Goal: Task Accomplishment & Management: Manage account settings

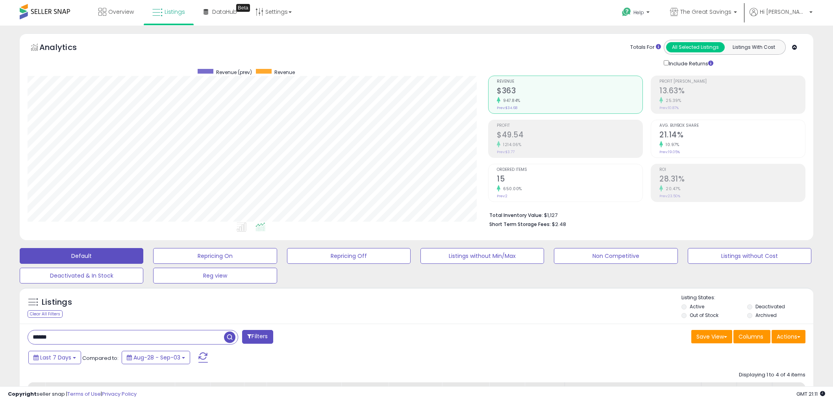
select select "**"
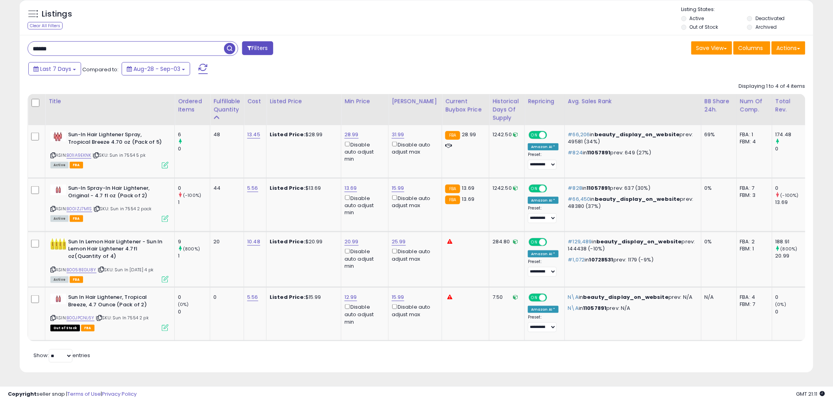
scroll to position [161, 461]
click at [113, 42] on input "******" at bounding box center [126, 49] width 196 height 14
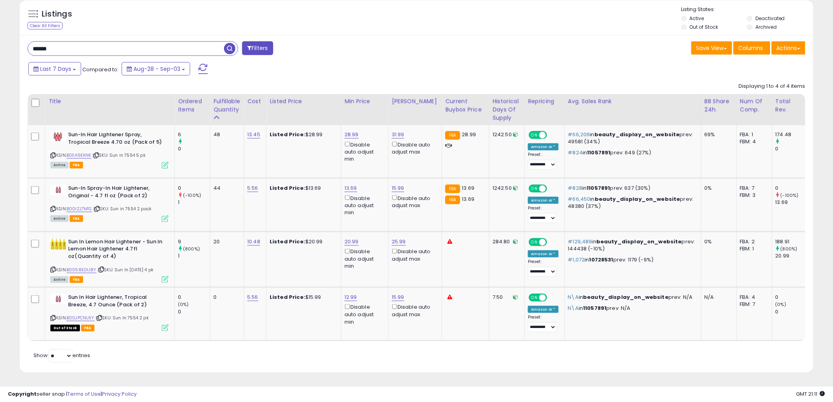
click at [113, 42] on input "******" at bounding box center [126, 49] width 196 height 14
paste input "****"
type input "**********"
click at [228, 43] on span "button" at bounding box center [229, 48] width 11 height 11
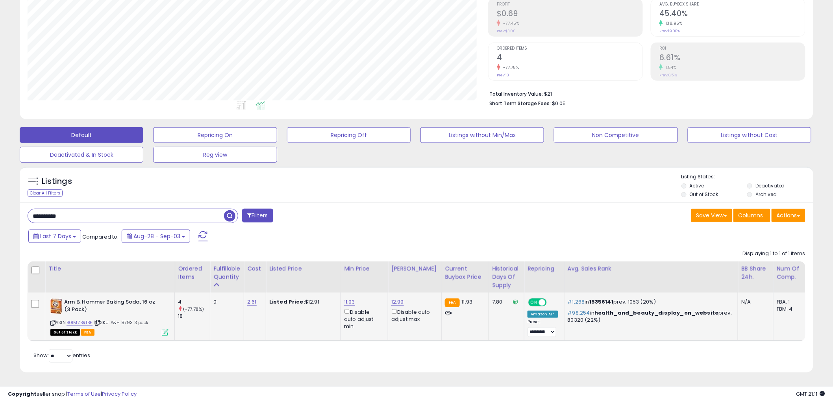
click at [163, 329] on icon at bounding box center [165, 332] width 7 height 7
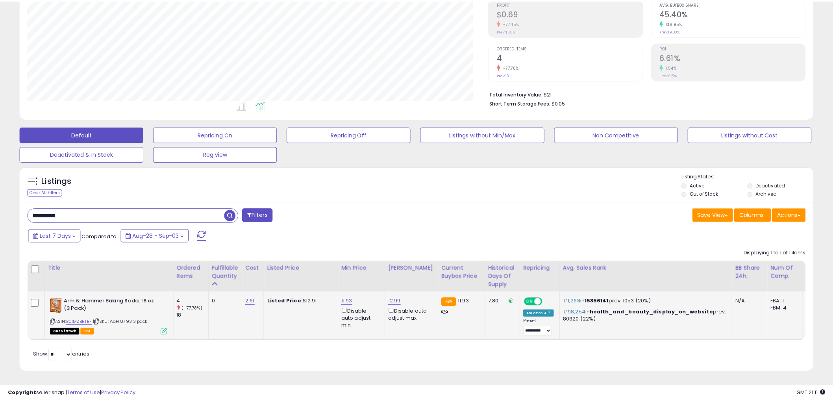
scroll to position [161, 465]
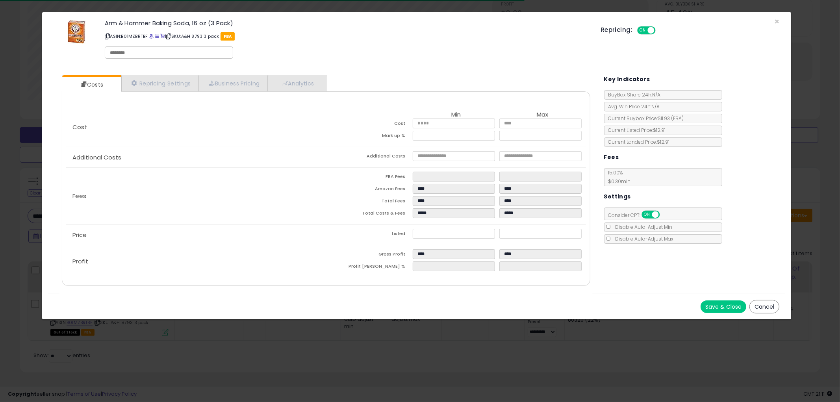
drag, startPoint x: 764, startPoint y: 305, endPoint x: 726, endPoint y: 299, distance: 38.4
click at [764, 305] on button "Cancel" at bounding box center [765, 306] width 30 height 13
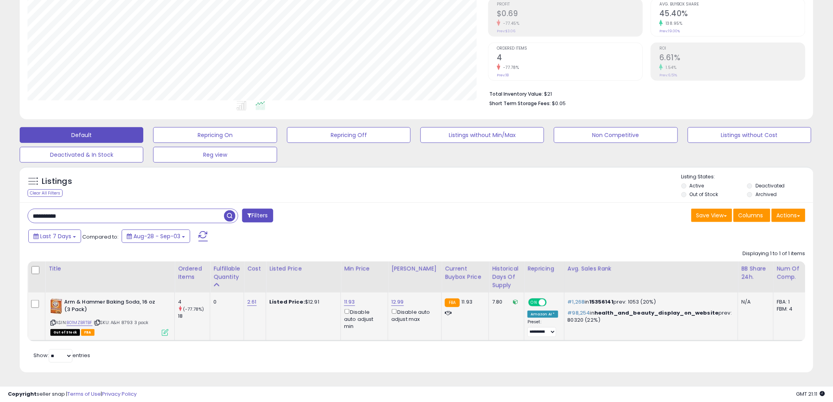
scroll to position [393701, 393401]
click at [56, 315] on div "ASIN: B01MZBRTBF | SKU: A&H 8793 3 pack Out of Stock FBA" at bounding box center [109, 317] width 118 height 37
drag, startPoint x: 52, startPoint y: 315, endPoint x: 3, endPoint y: 249, distance: 82.7
click at [51, 312] on div "ASIN: B01MZBRTBF | SKU: A&H 8793 3 pack Out of Stock FBA" at bounding box center [109, 317] width 118 height 37
click at [399, 298] on link "12.99" at bounding box center [397, 302] width 13 height 8
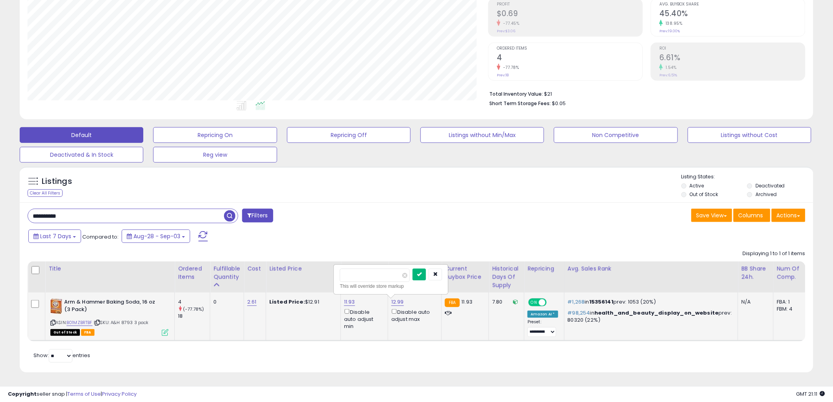
type input "*****"
drag, startPoint x: 429, startPoint y: 265, endPoint x: 308, endPoint y: 243, distance: 122.7
click at [426, 269] on button "submit" at bounding box center [419, 275] width 13 height 12
click at [78, 209] on input "**********" at bounding box center [126, 216] width 196 height 14
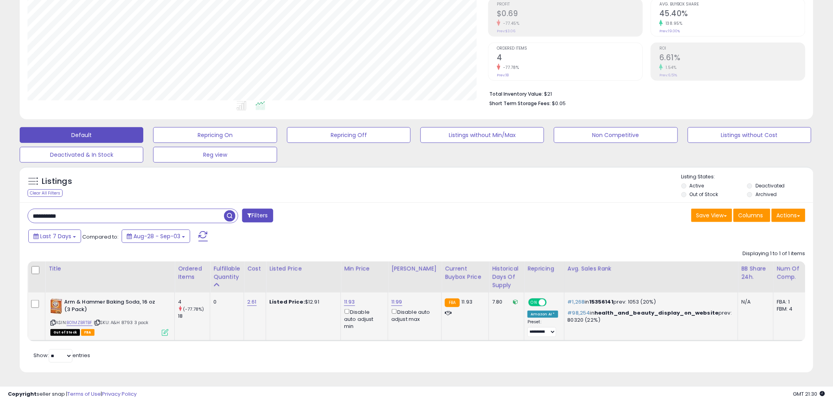
paste input "text"
click at [228, 210] on span "button" at bounding box center [229, 215] width 11 height 11
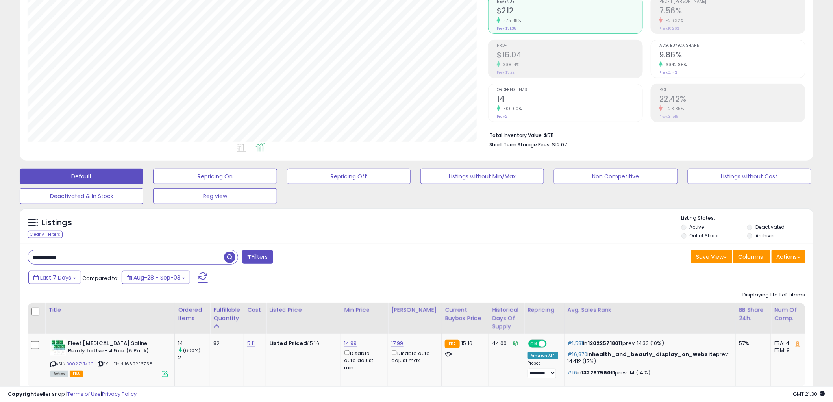
scroll to position [161, 461]
click at [83, 258] on input "**********" at bounding box center [126, 257] width 196 height 14
paste input "text"
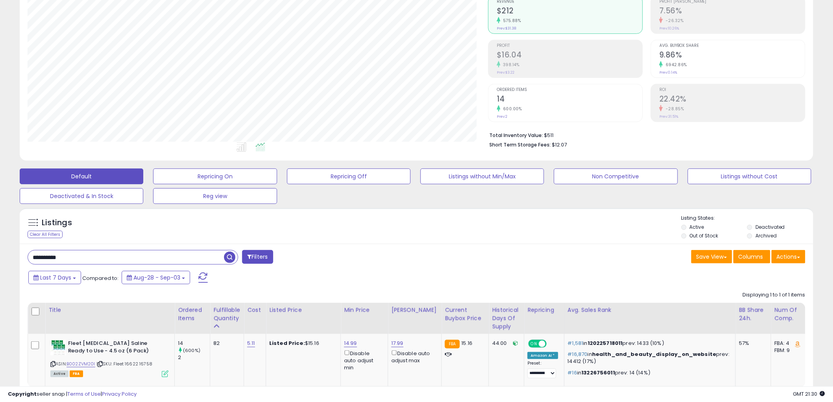
click at [232, 256] on span "button" at bounding box center [229, 257] width 11 height 11
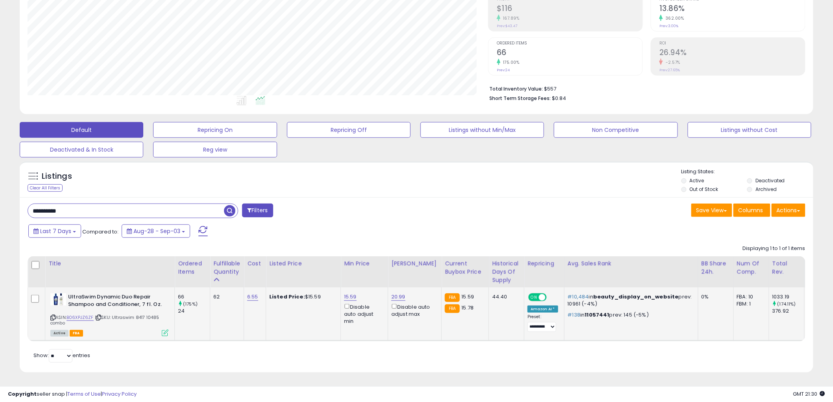
click at [161, 330] on div "Active FBA" at bounding box center [109, 333] width 118 height 6
click at [164, 330] on icon at bounding box center [165, 333] width 7 height 7
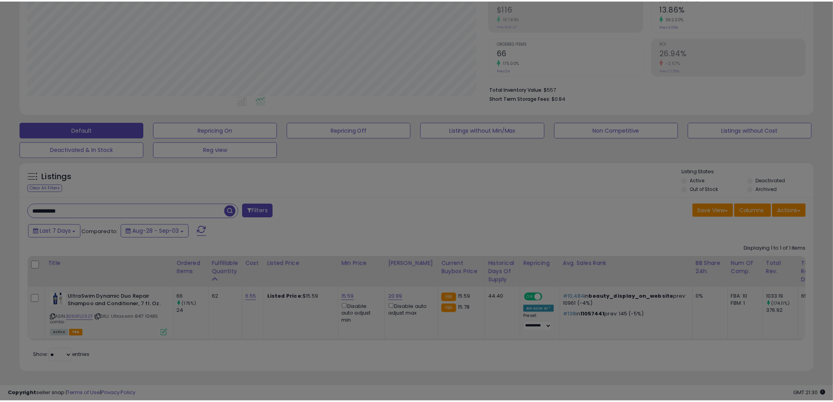
scroll to position [161, 465]
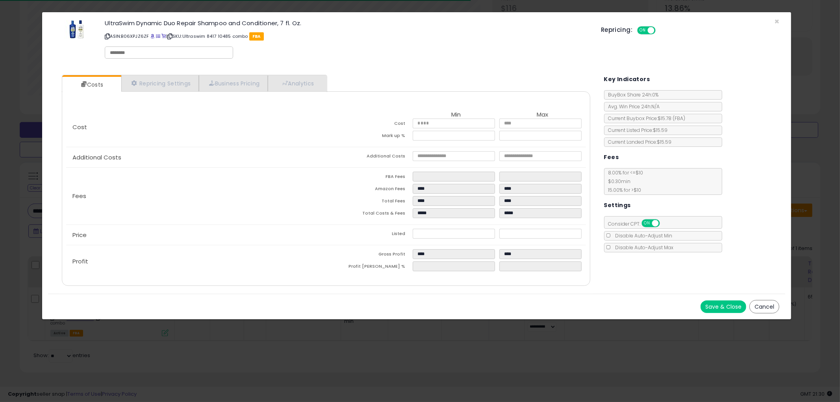
click at [772, 299] on div "Save & Close Cancel" at bounding box center [416, 307] width 737 height 26
click at [764, 306] on button "Cancel" at bounding box center [765, 306] width 30 height 13
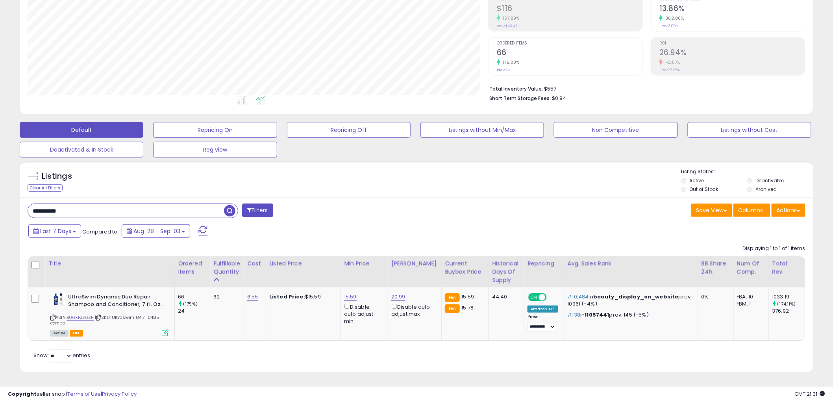
scroll to position [393701, 393401]
click at [111, 206] on input "**********" at bounding box center [126, 211] width 196 height 14
click at [227, 205] on span "button" at bounding box center [229, 210] width 11 height 11
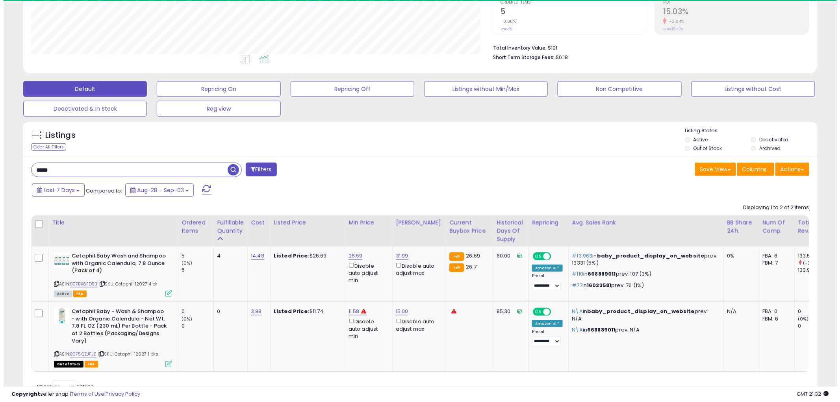
scroll to position [207, 0]
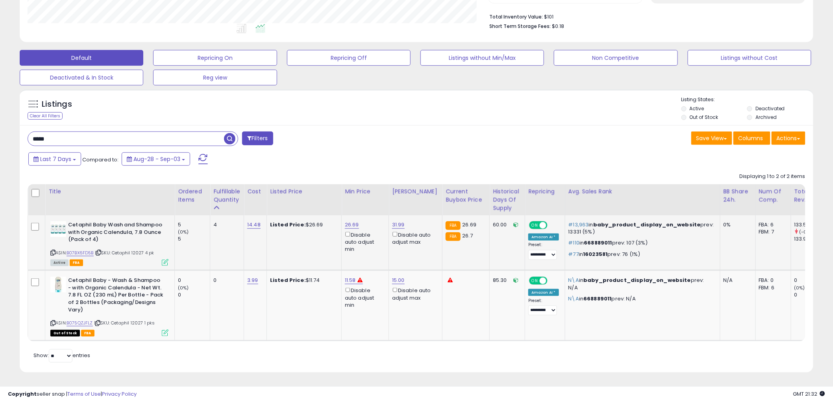
click at [166, 259] on icon at bounding box center [165, 262] width 7 height 7
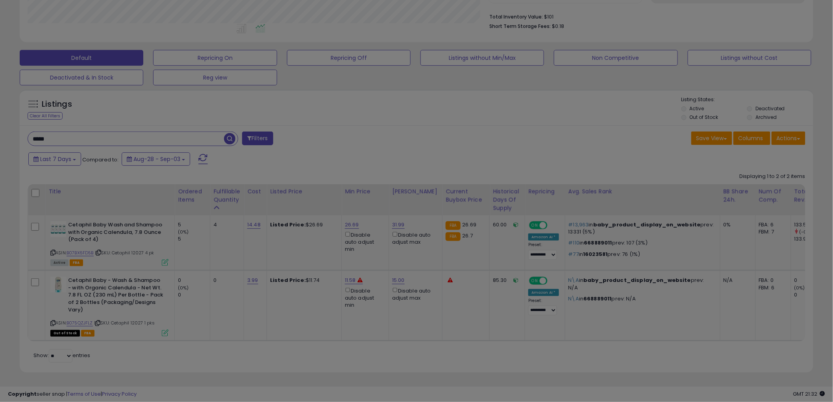
scroll to position [161, 465]
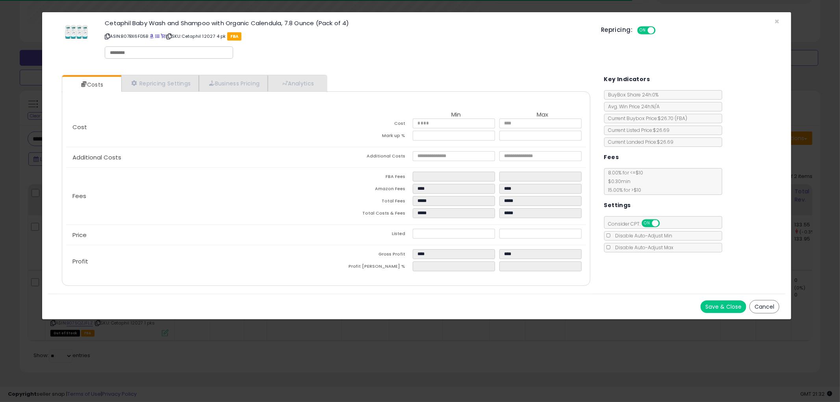
click at [761, 302] on button "Cancel" at bounding box center [765, 306] width 30 height 13
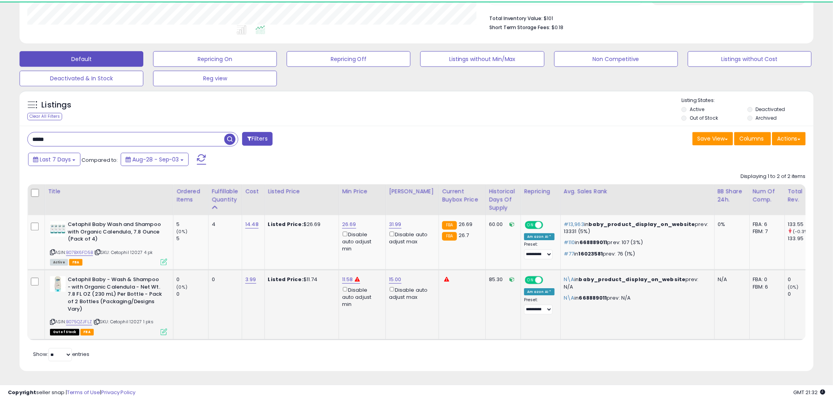
scroll to position [393701, 393401]
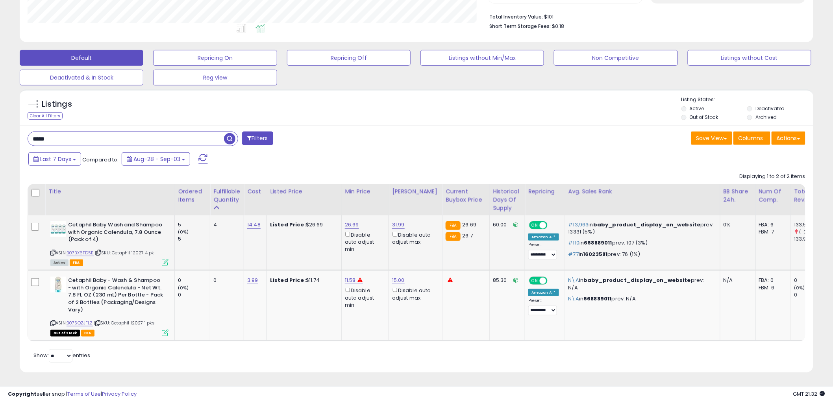
click at [54, 250] on icon at bounding box center [52, 252] width 5 height 4
click at [122, 132] on input "*****" at bounding box center [126, 139] width 196 height 14
type input "*****"
click at [231, 133] on span "button" at bounding box center [229, 138] width 11 height 11
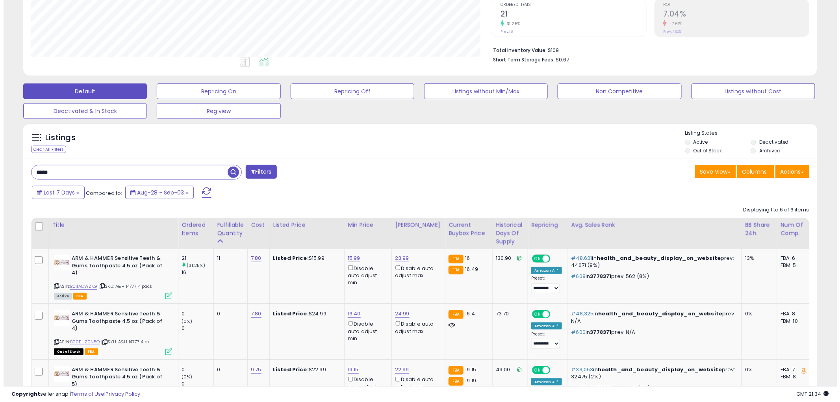
scroll to position [167, 0]
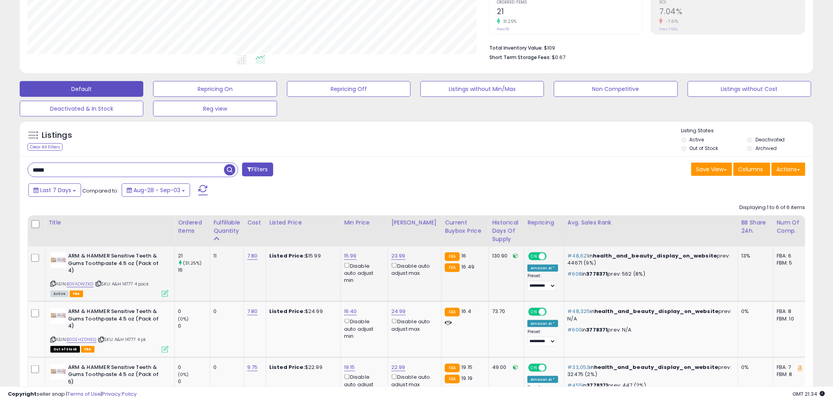
click at [163, 290] on icon at bounding box center [165, 293] width 7 height 7
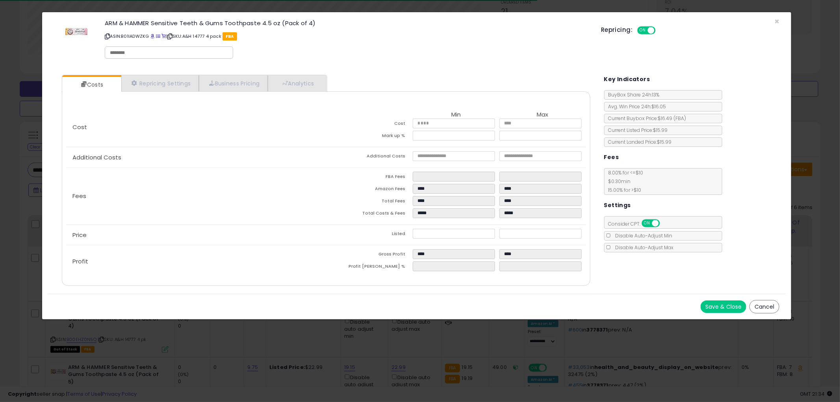
click at [758, 304] on button "Cancel" at bounding box center [765, 306] width 30 height 13
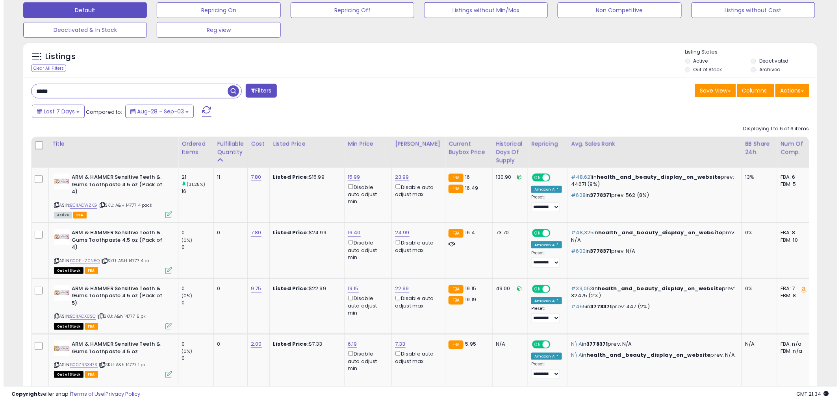
scroll to position [254, 0]
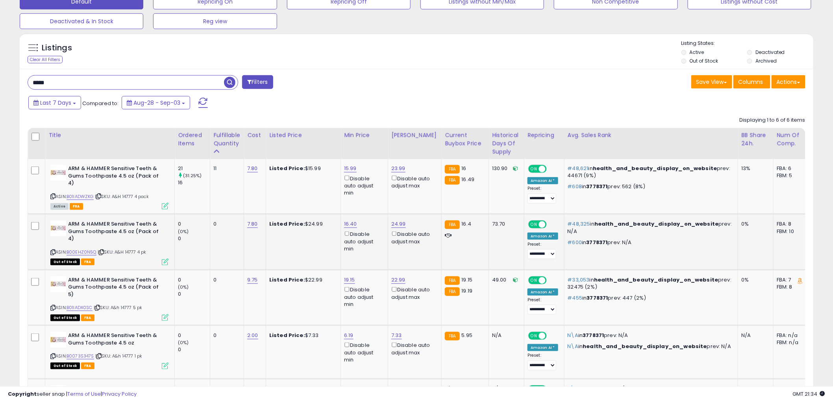
click at [165, 259] on icon at bounding box center [165, 262] width 7 height 7
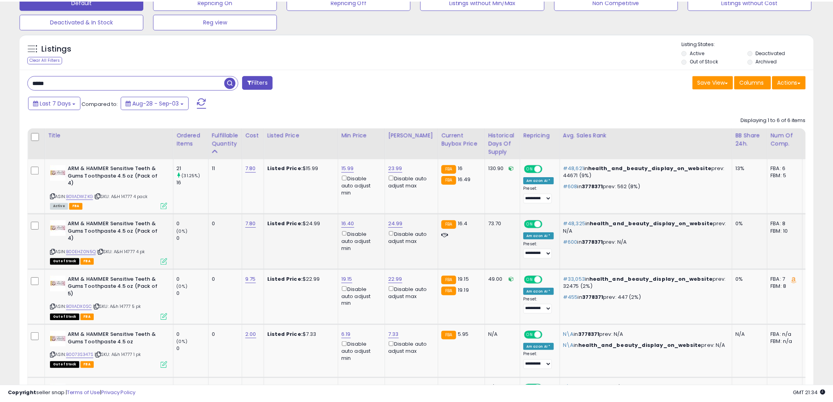
scroll to position [161, 465]
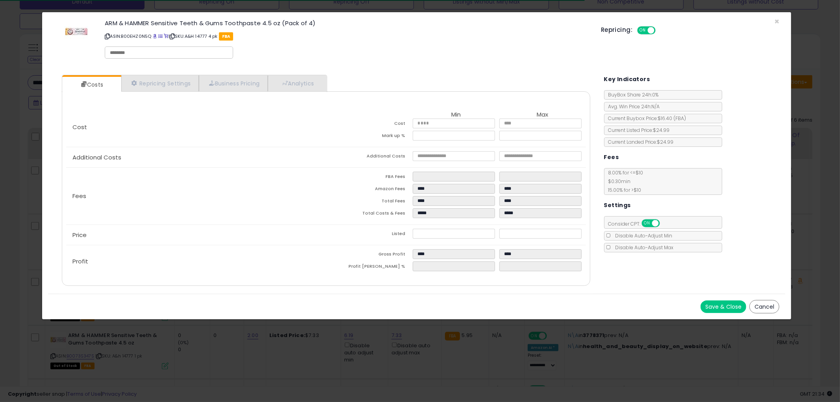
click at [772, 305] on button "Cancel" at bounding box center [765, 306] width 30 height 13
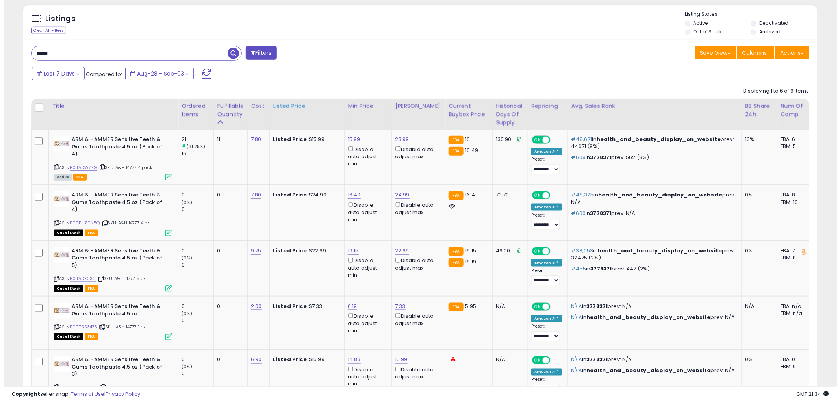
scroll to position [298, 0]
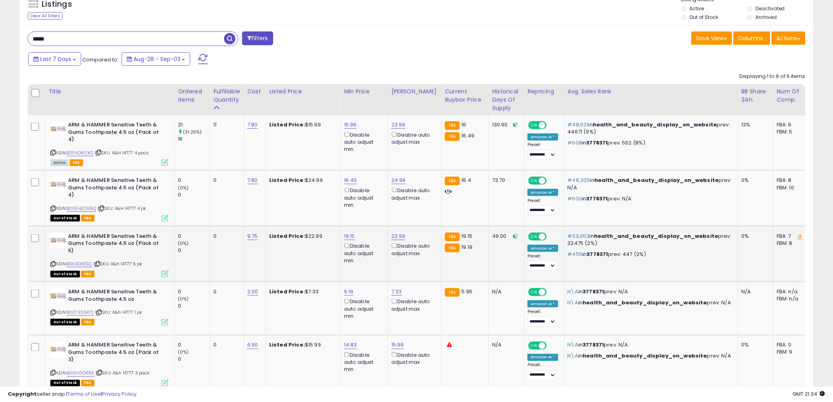
click at [166, 271] on icon at bounding box center [165, 274] width 7 height 7
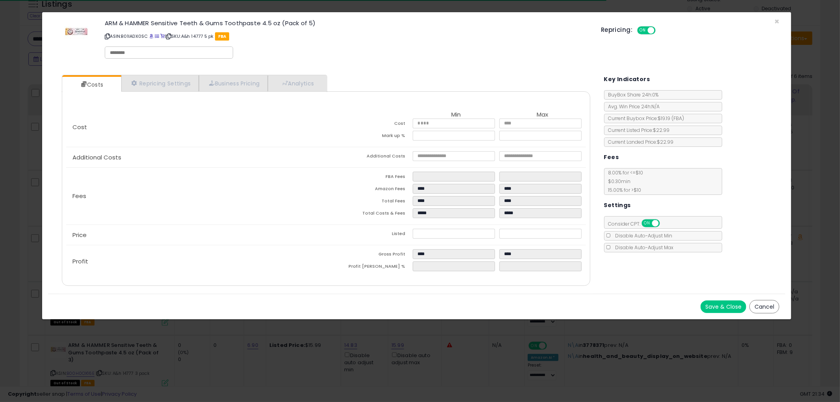
click at [763, 303] on button "Cancel" at bounding box center [765, 306] width 30 height 13
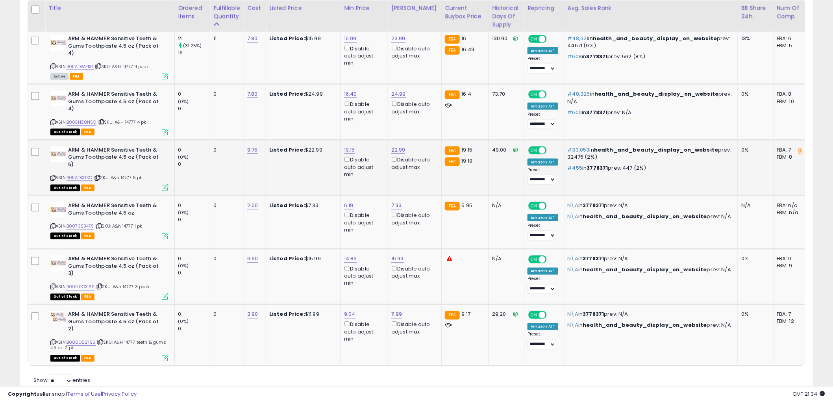
scroll to position [386, 0]
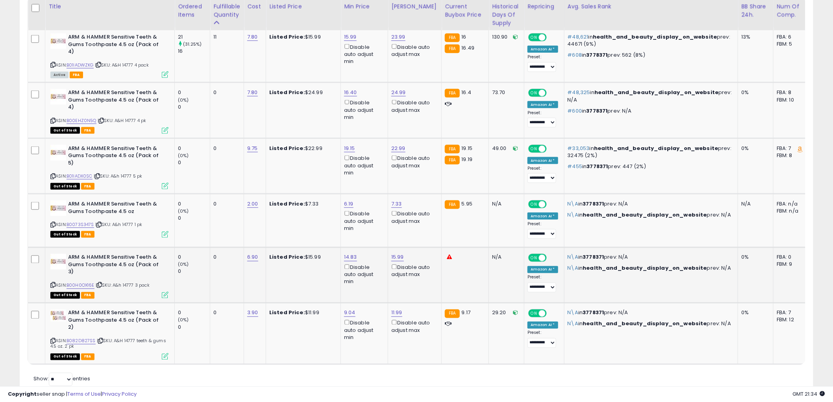
click at [53, 283] on icon at bounding box center [52, 285] width 5 height 4
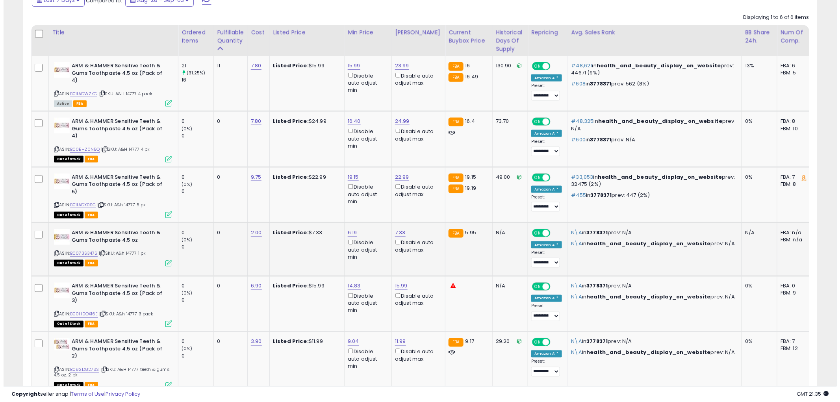
scroll to position [342, 0]
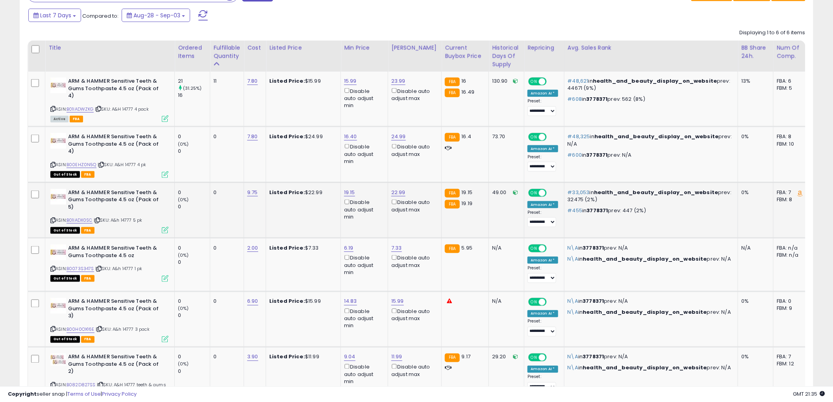
click at [162, 227] on icon at bounding box center [165, 230] width 7 height 7
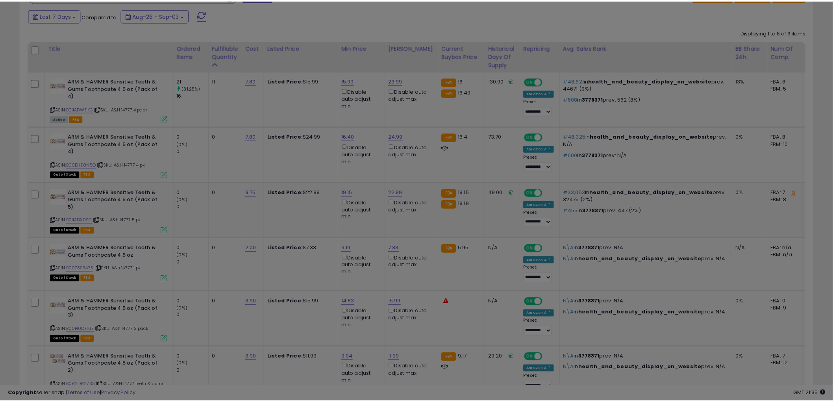
scroll to position [161, 465]
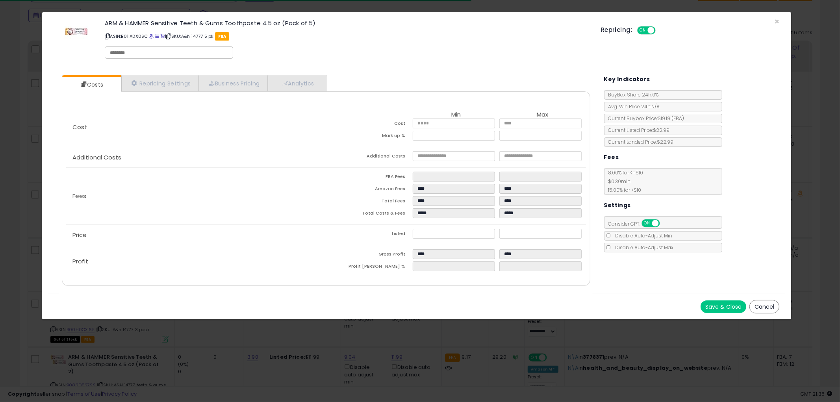
click at [767, 306] on button "Cancel" at bounding box center [765, 306] width 30 height 13
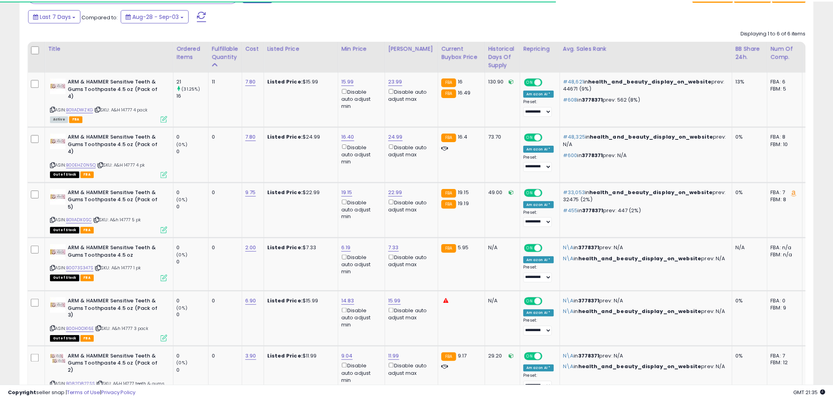
scroll to position [393701, 393401]
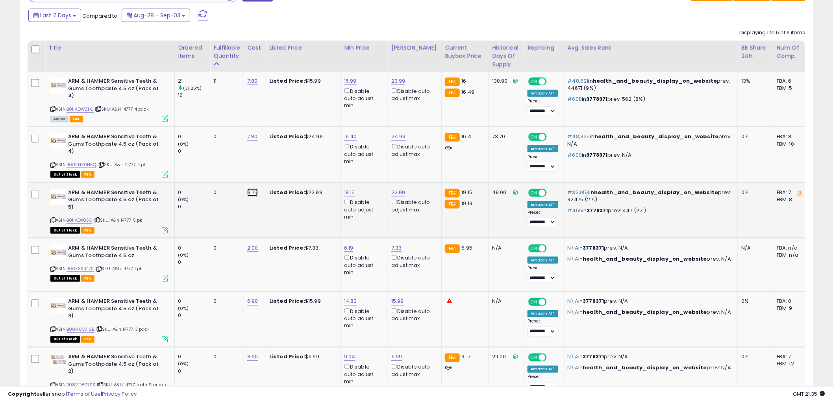
click at [252, 189] on link "9.75" at bounding box center [252, 193] width 11 height 8
type input "****"
click at [282, 170] on button "submit" at bounding box center [274, 168] width 13 height 12
click at [53, 218] on icon at bounding box center [52, 220] width 5 height 4
click at [352, 189] on link "19.15" at bounding box center [349, 193] width 11 height 8
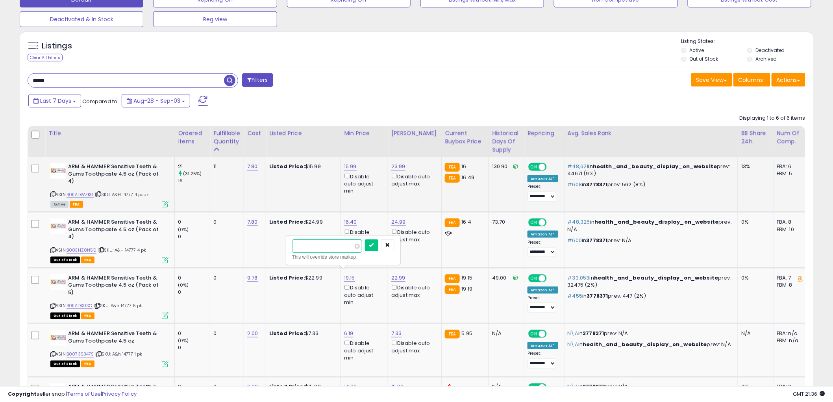
scroll to position [167, 0]
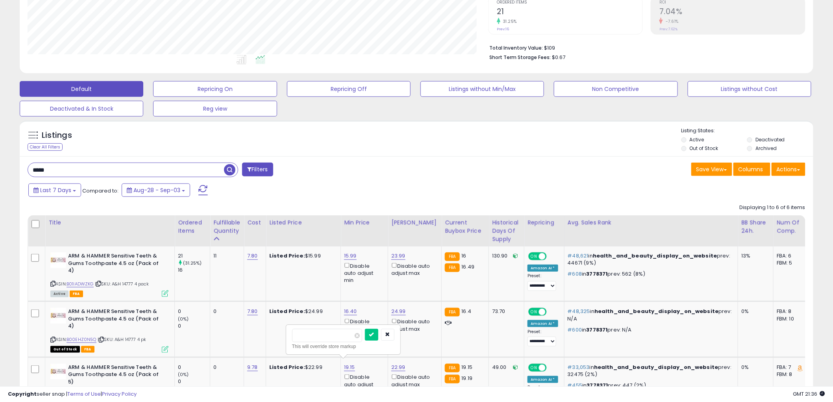
click at [60, 174] on input "*****" at bounding box center [126, 170] width 196 height 14
click at [230, 171] on span "button" at bounding box center [229, 169] width 11 height 11
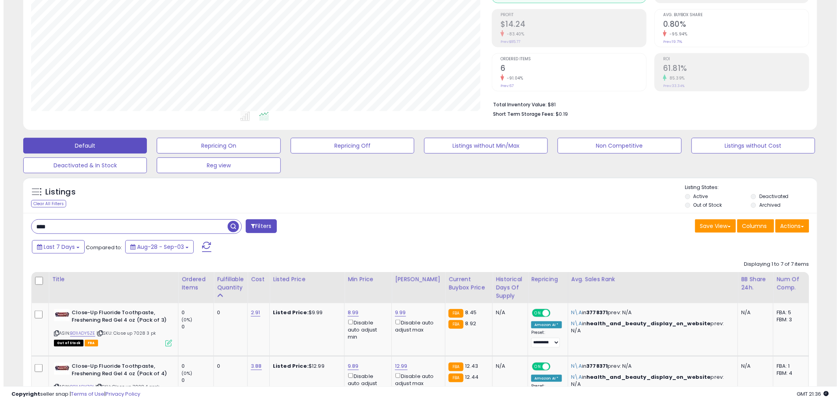
scroll to position [123, 0]
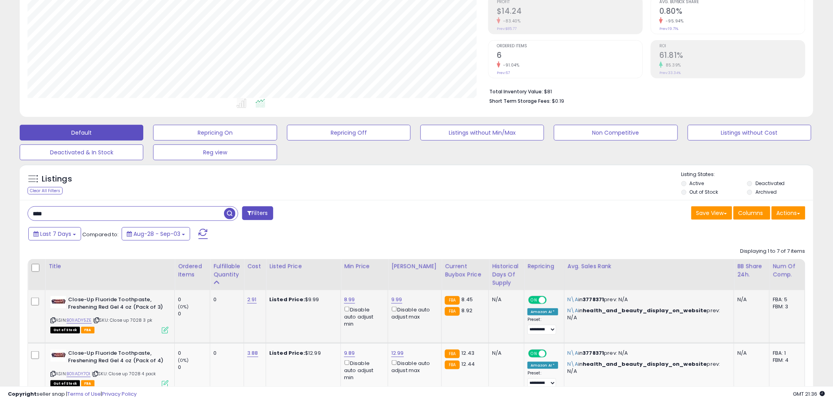
click at [166, 332] on icon at bounding box center [165, 330] width 7 height 7
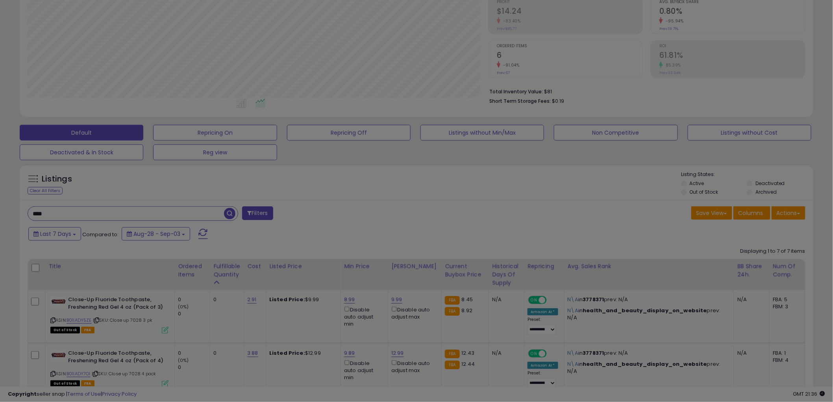
scroll to position [161, 465]
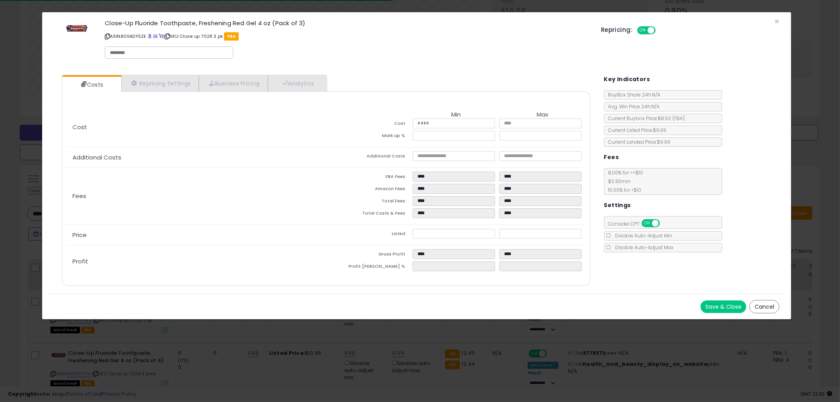
click at [760, 306] on button "Cancel" at bounding box center [765, 306] width 30 height 13
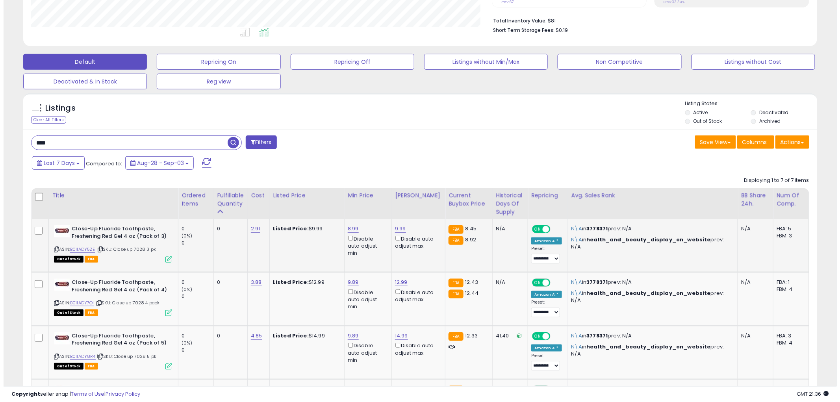
scroll to position [211, 0]
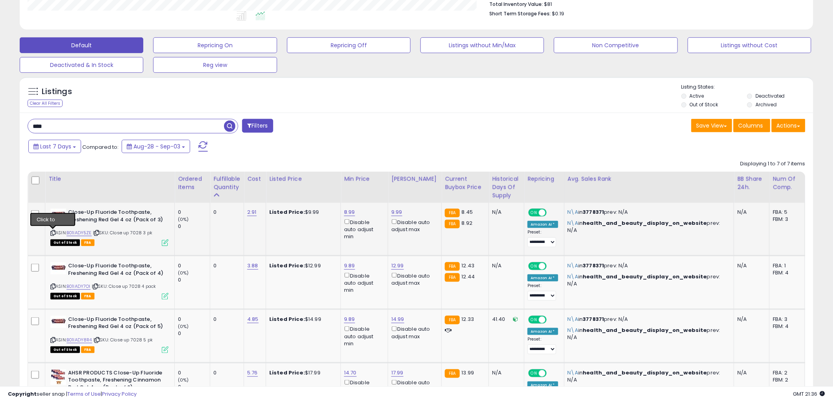
click at [54, 231] on icon at bounding box center [52, 233] width 5 height 4
click at [166, 240] on icon at bounding box center [165, 242] width 7 height 7
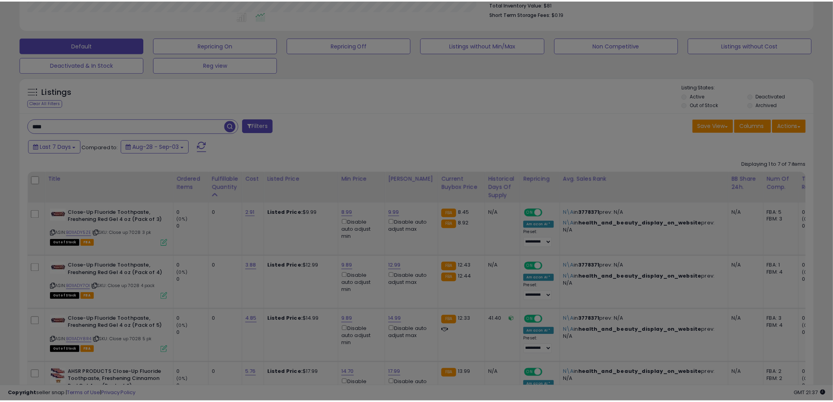
scroll to position [161, 465]
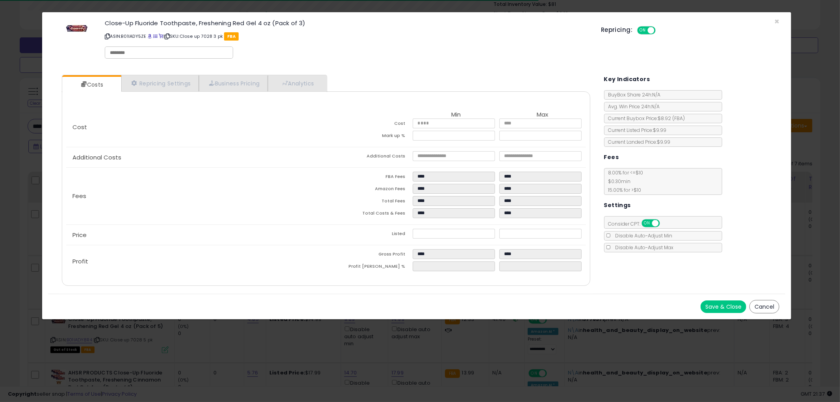
click at [774, 308] on button "Cancel" at bounding box center [765, 306] width 30 height 13
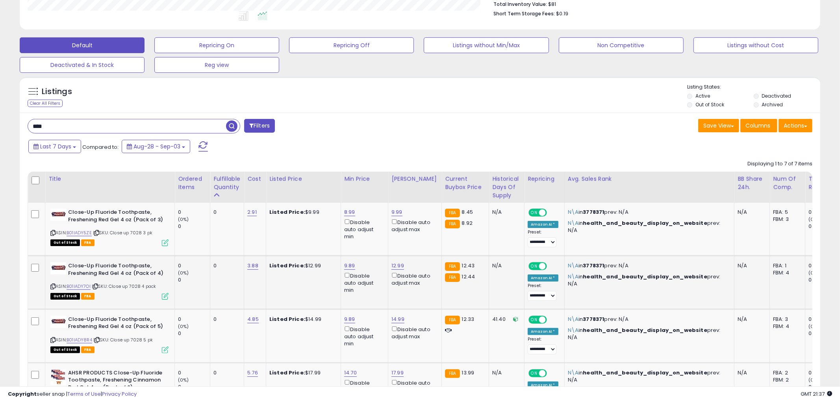
scroll to position [393701, 393401]
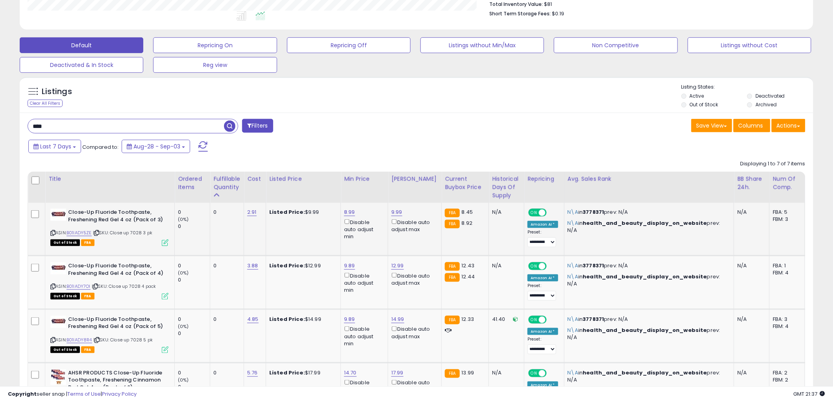
click at [164, 244] on icon at bounding box center [165, 242] width 7 height 7
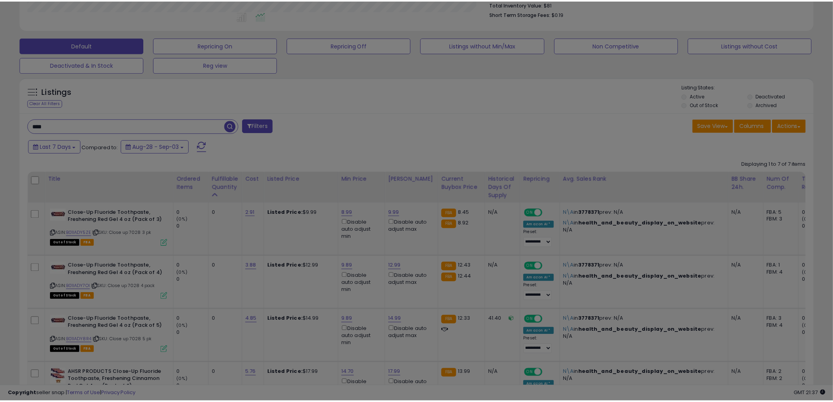
scroll to position [161, 465]
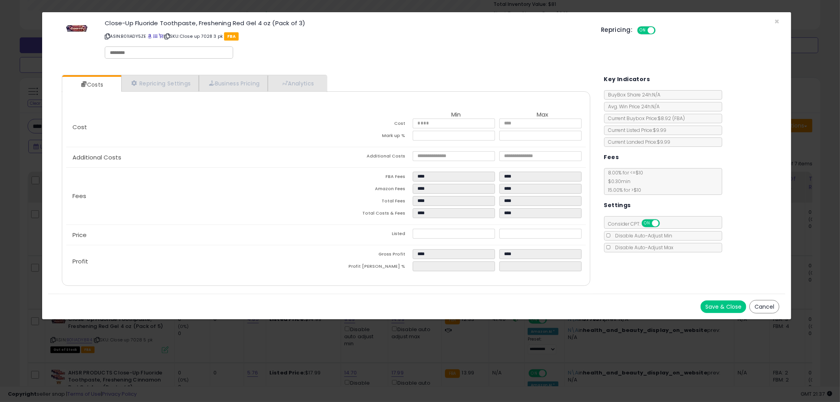
click at [770, 305] on button "Cancel" at bounding box center [765, 306] width 30 height 13
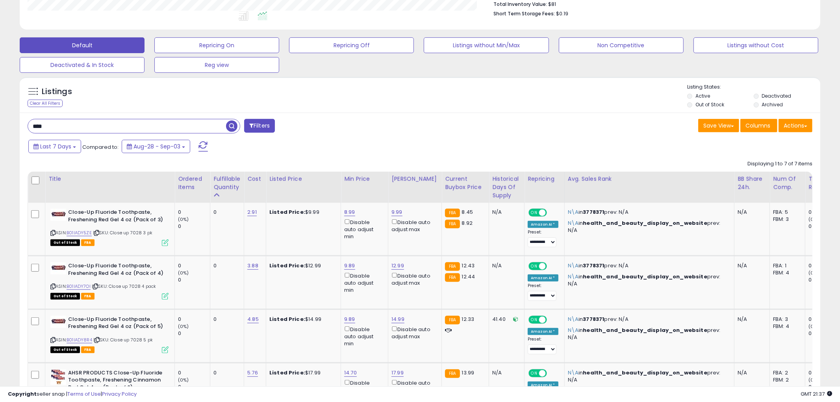
scroll to position [393701, 393401]
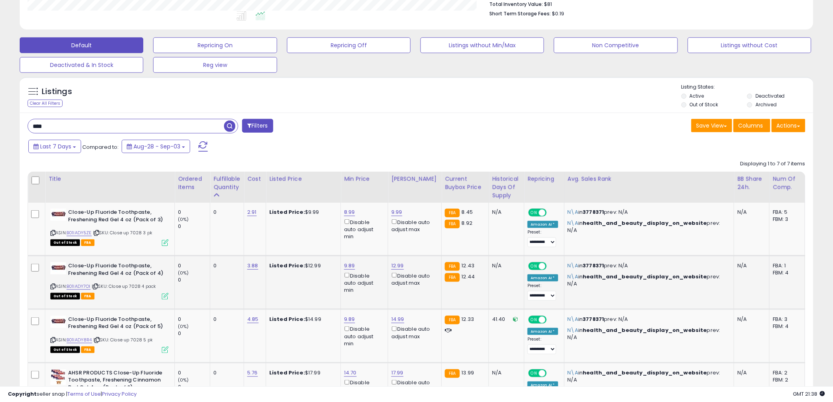
click at [161, 294] on div "Out of Stock FBA" at bounding box center [109, 296] width 118 height 6
click at [165, 295] on icon at bounding box center [165, 296] width 7 height 7
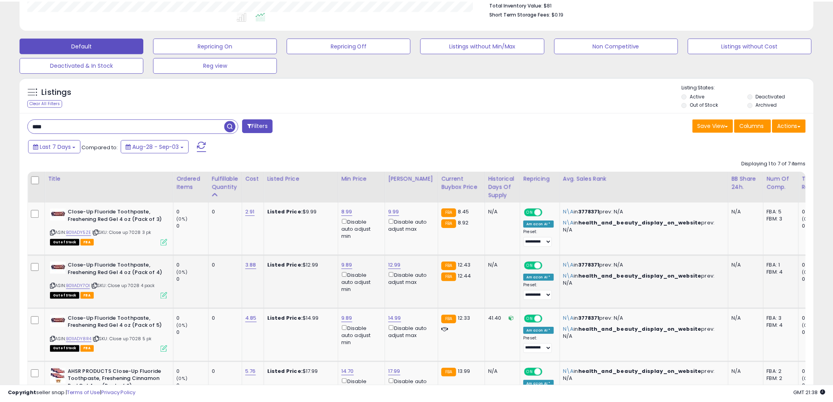
scroll to position [161, 465]
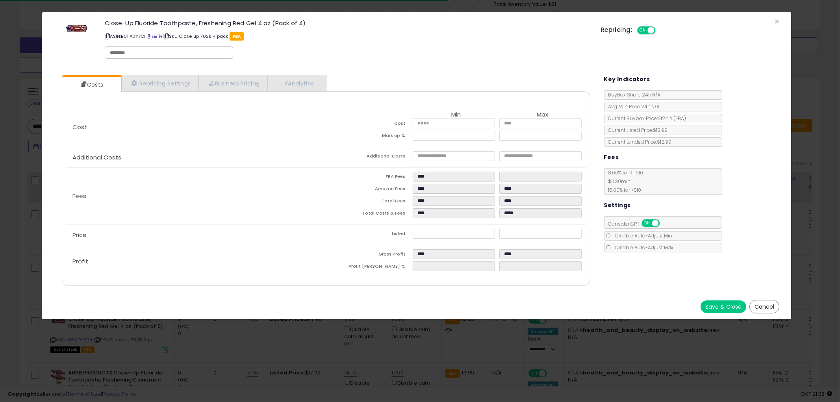
click at [759, 308] on button "Cancel" at bounding box center [765, 306] width 30 height 13
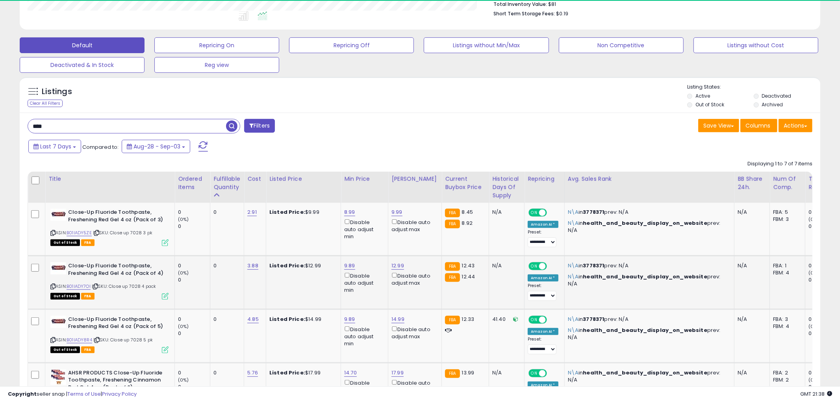
scroll to position [393701, 393401]
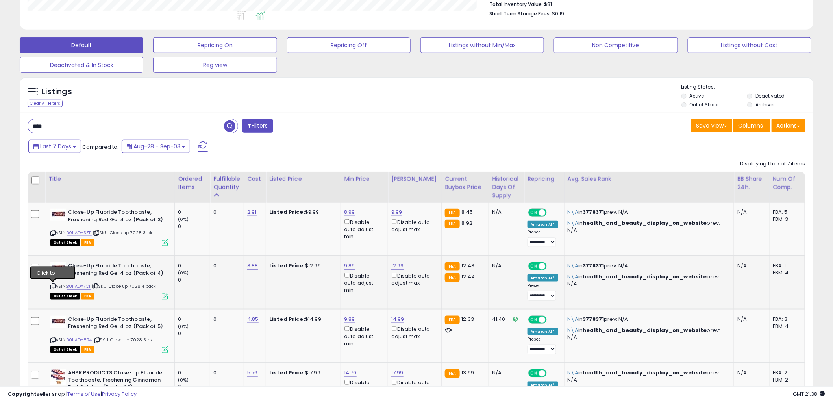
click at [53, 286] on icon at bounding box center [52, 286] width 5 height 4
click at [166, 293] on icon at bounding box center [165, 296] width 7 height 7
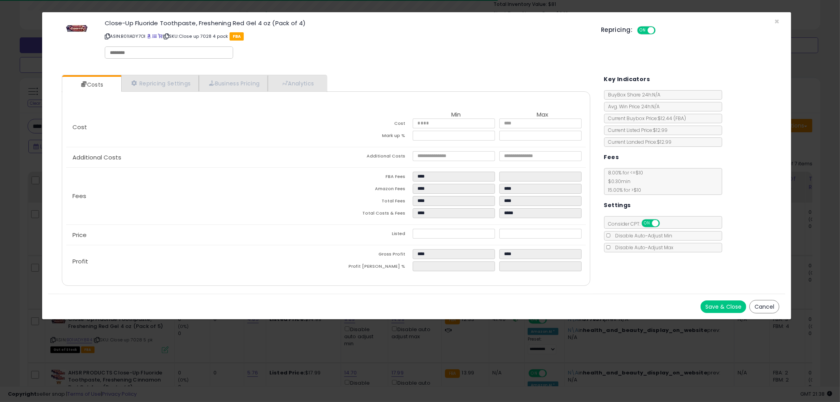
click at [770, 306] on button "Cancel" at bounding box center [765, 306] width 30 height 13
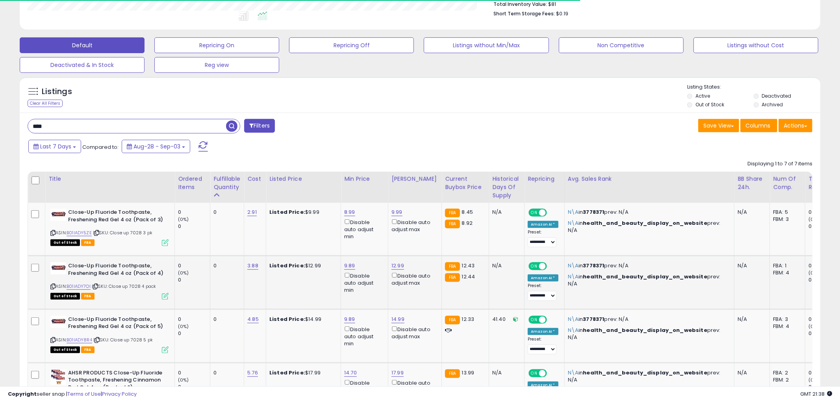
scroll to position [393701, 393401]
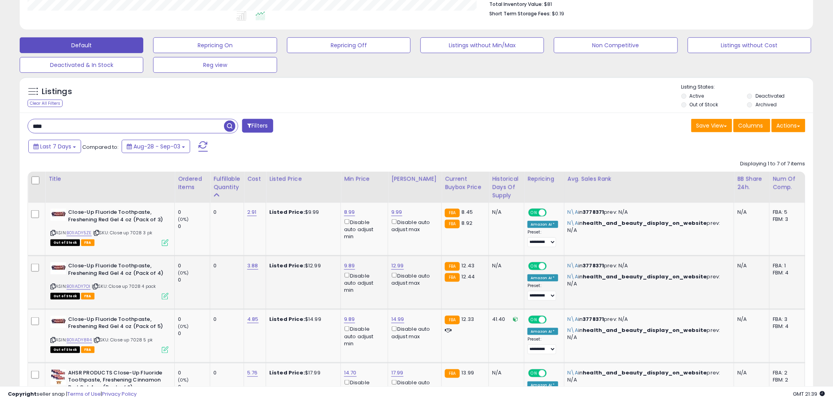
click at [164, 294] on icon at bounding box center [165, 296] width 7 height 7
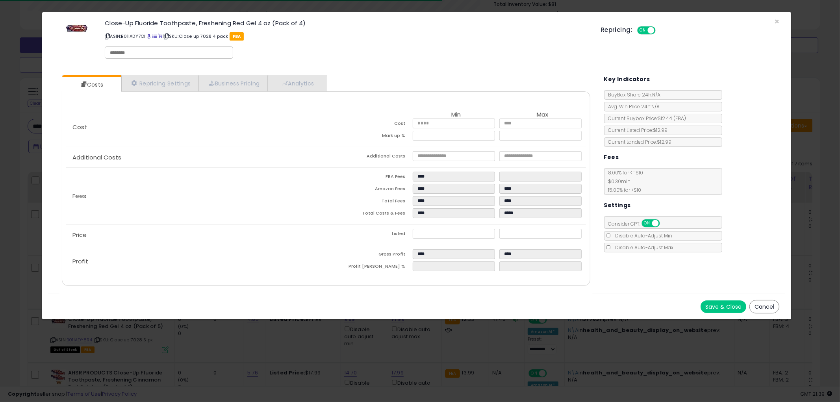
drag, startPoint x: 774, startPoint y: 309, endPoint x: 760, endPoint y: 304, distance: 14.6
click at [771, 309] on button "Cancel" at bounding box center [765, 306] width 30 height 13
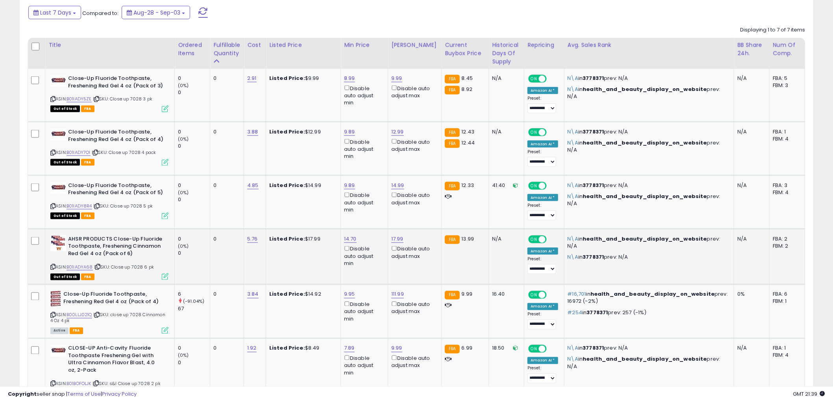
scroll to position [211, 0]
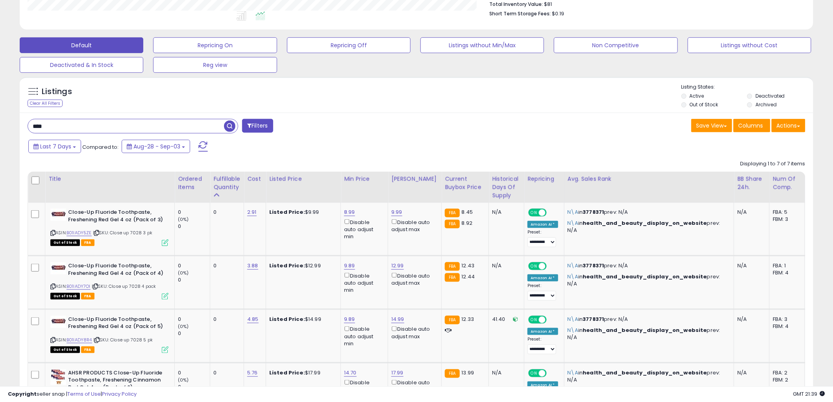
click at [148, 126] on input "****" at bounding box center [126, 126] width 196 height 14
click at [226, 125] on span "button" at bounding box center [229, 126] width 11 height 11
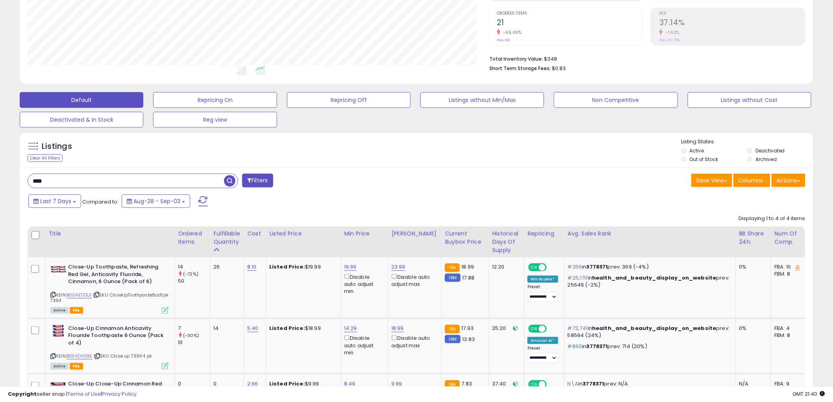
scroll to position [167, 0]
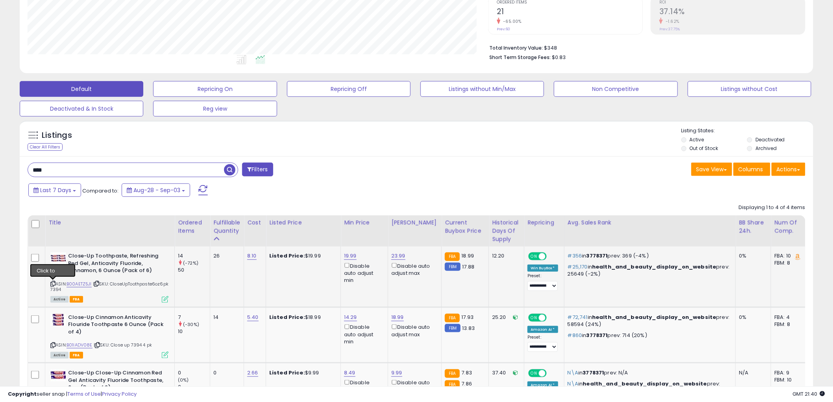
click at [52, 282] on icon at bounding box center [52, 284] width 5 height 4
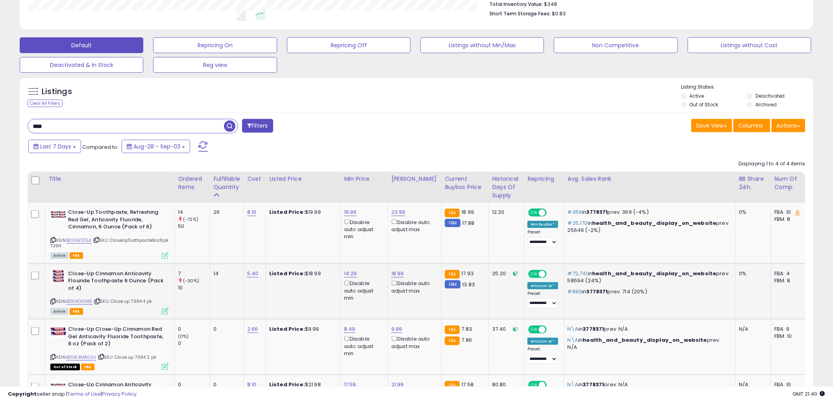
click at [164, 312] on icon at bounding box center [165, 311] width 7 height 7
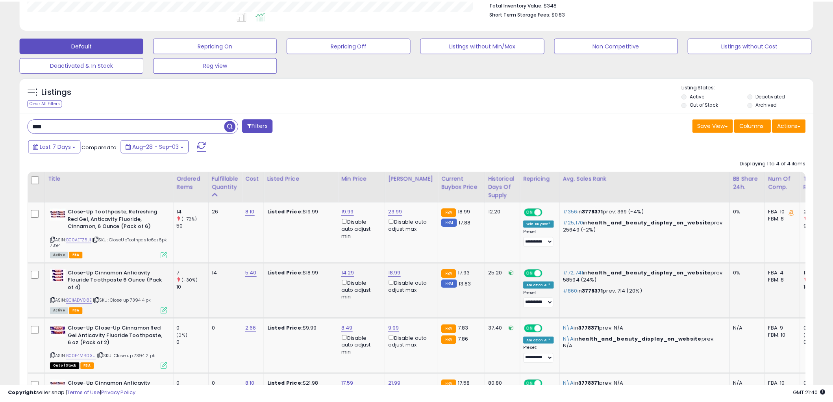
scroll to position [161, 465]
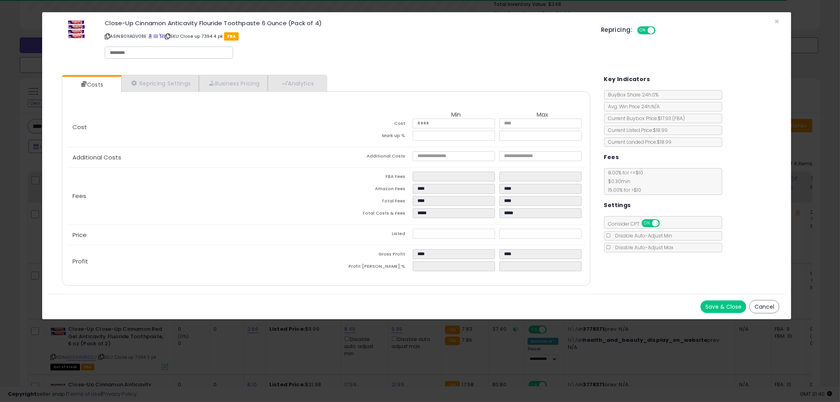
click at [761, 302] on button "Cancel" at bounding box center [765, 306] width 30 height 13
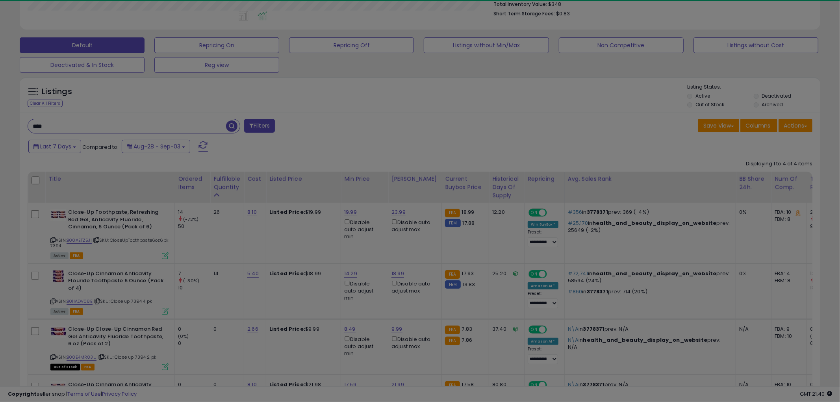
click at [768, 304] on button "Cancel" at bounding box center [765, 306] width 30 height 13
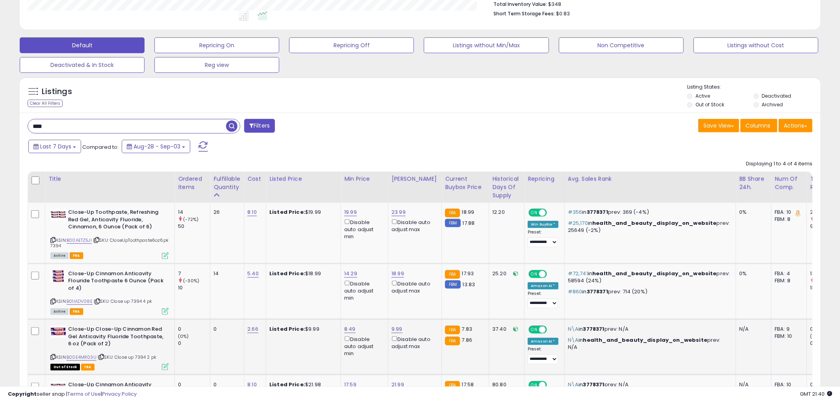
scroll to position [393701, 393401]
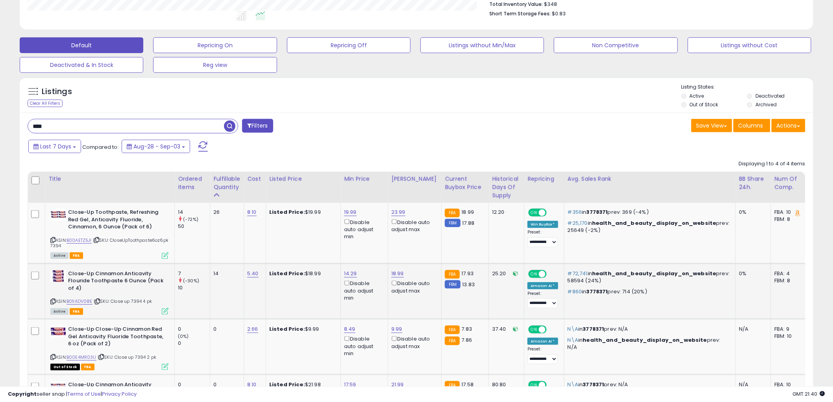
click at [54, 299] on icon at bounding box center [52, 301] width 5 height 4
click at [164, 312] on icon at bounding box center [165, 311] width 7 height 7
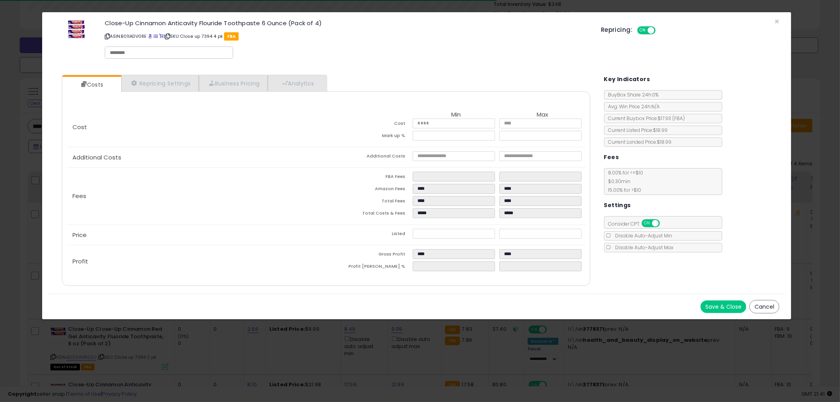
click at [769, 306] on button "Cancel" at bounding box center [765, 306] width 30 height 13
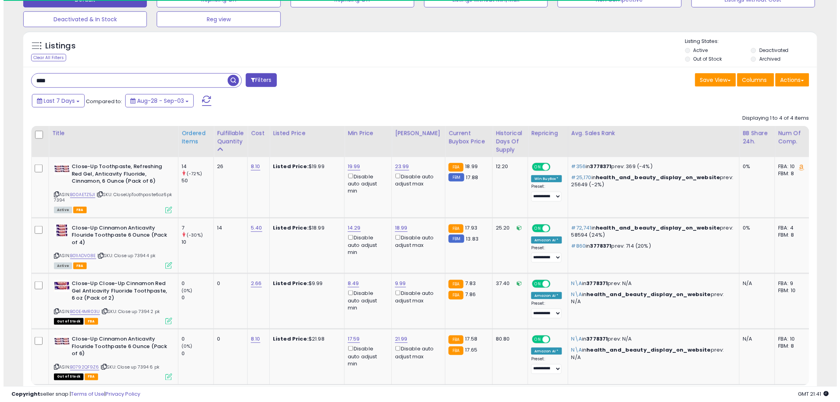
scroll to position [306, 0]
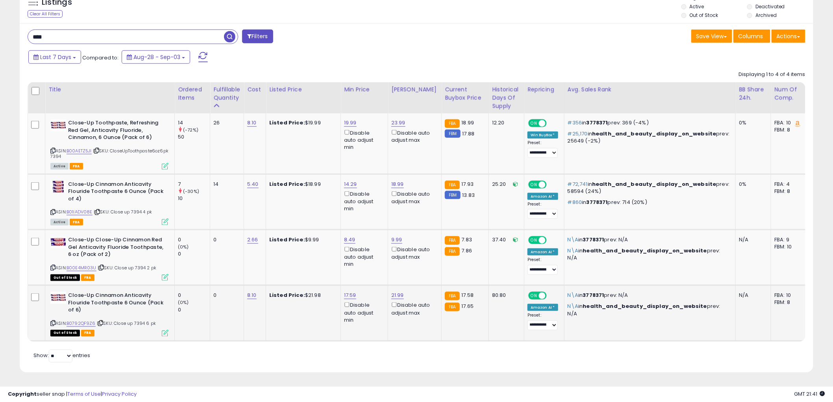
click at [165, 330] on icon at bounding box center [165, 333] width 7 height 7
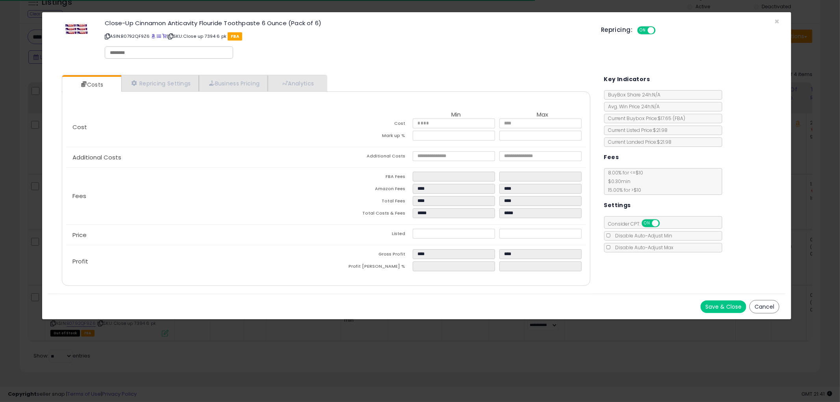
click at [763, 306] on button "Cancel" at bounding box center [765, 306] width 30 height 13
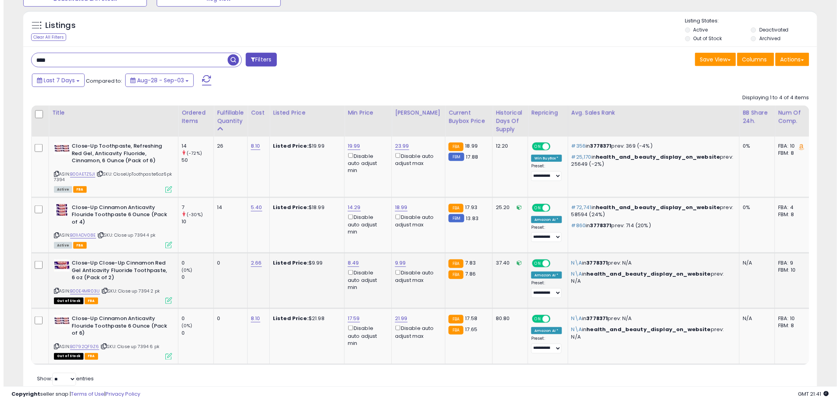
scroll to position [262, 0]
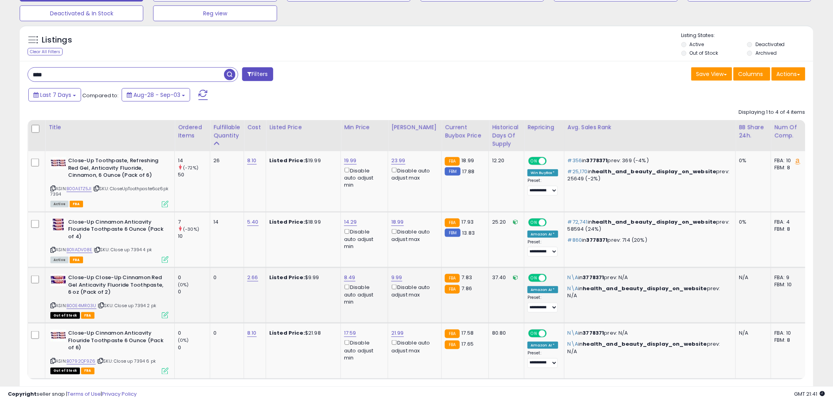
click at [163, 314] on icon at bounding box center [165, 315] width 7 height 7
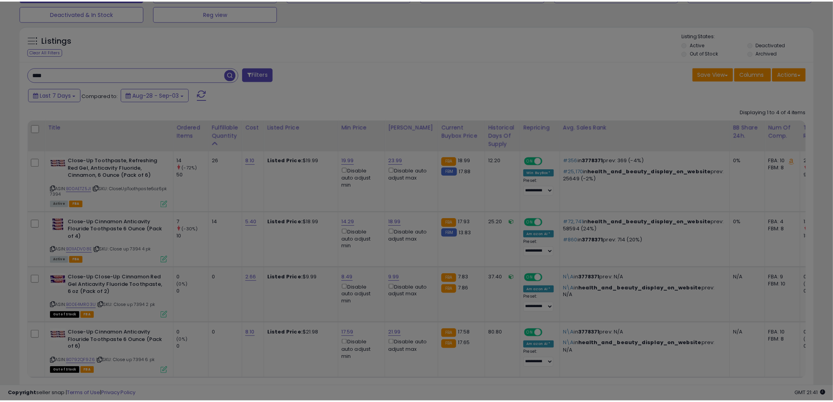
scroll to position [161, 465]
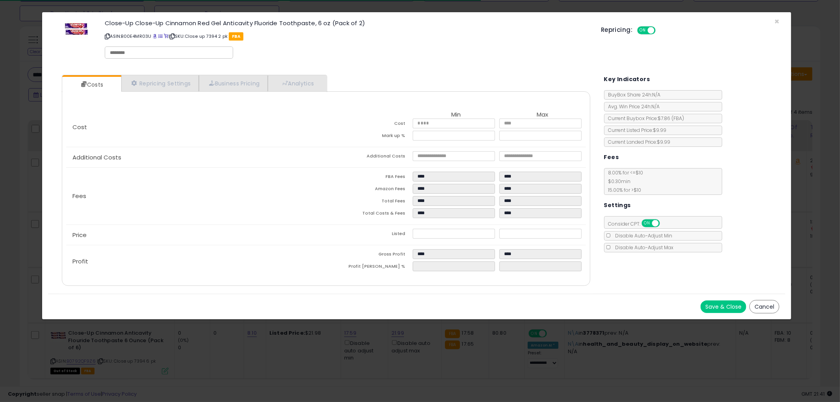
click at [774, 305] on button "Cancel" at bounding box center [765, 306] width 30 height 13
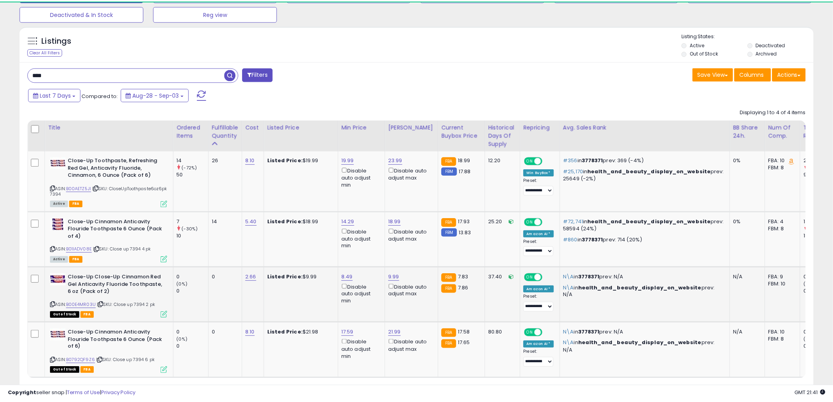
scroll to position [393701, 393401]
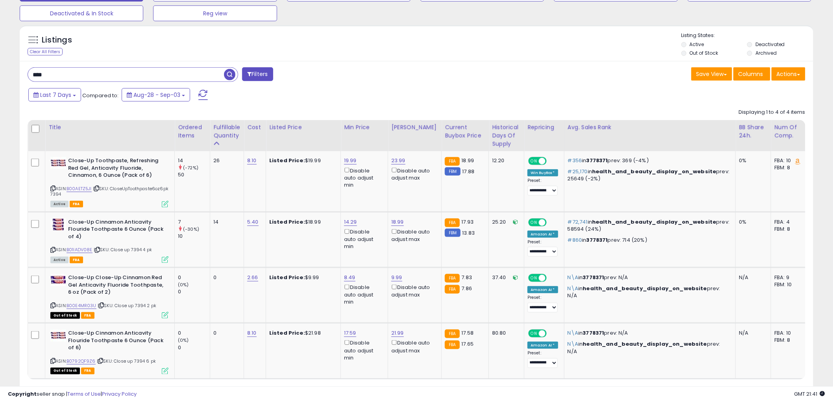
click at [56, 79] on input "****" at bounding box center [126, 75] width 196 height 14
click at [229, 75] on span "button" at bounding box center [229, 74] width 11 height 11
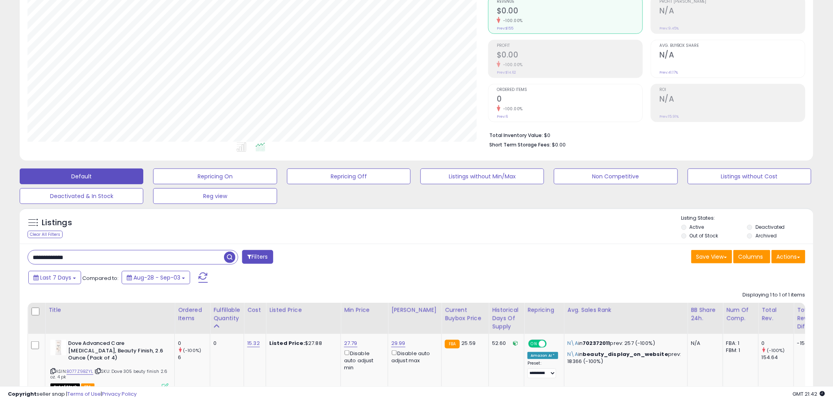
scroll to position [161, 461]
click at [382, 217] on div "Listings Clear All Filters Listing States:" at bounding box center [417, 228] width 794 height 27
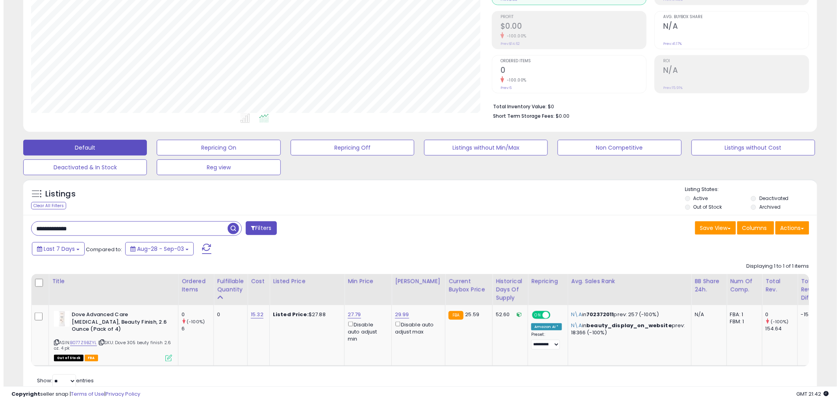
scroll to position [140, 0]
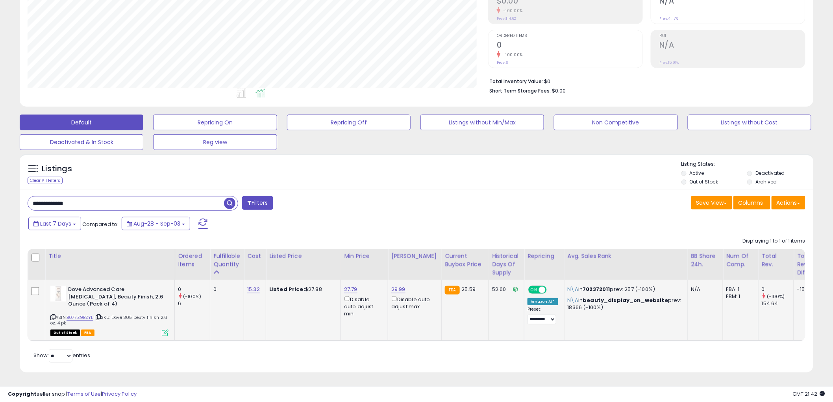
click at [163, 330] on icon at bounding box center [165, 333] width 7 height 7
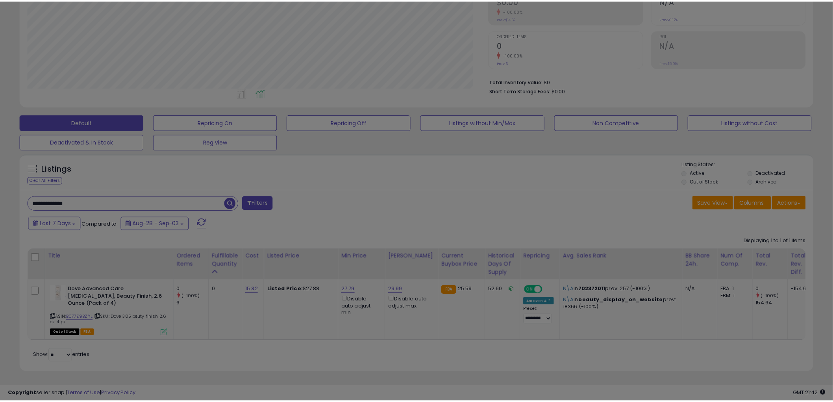
scroll to position [161, 465]
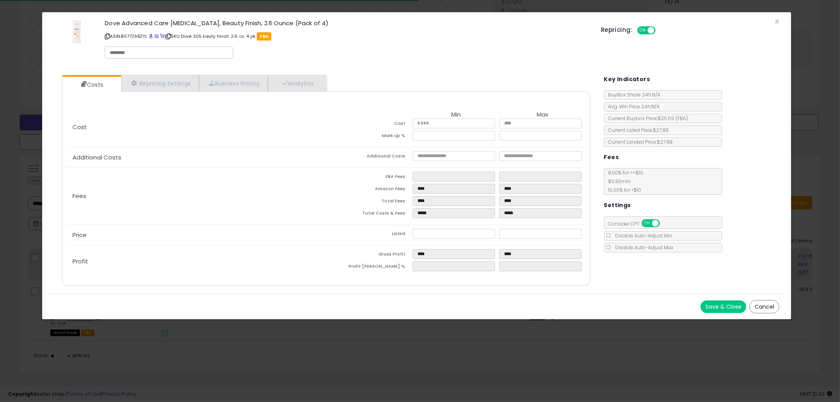
click at [754, 306] on button "Cancel" at bounding box center [765, 306] width 30 height 13
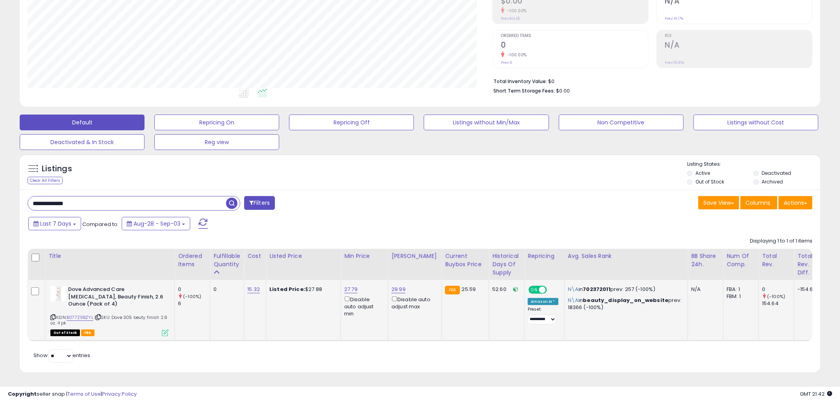
scroll to position [393701, 393401]
click at [54, 315] on icon at bounding box center [52, 317] width 5 height 4
click at [163, 330] on icon at bounding box center [165, 333] width 7 height 7
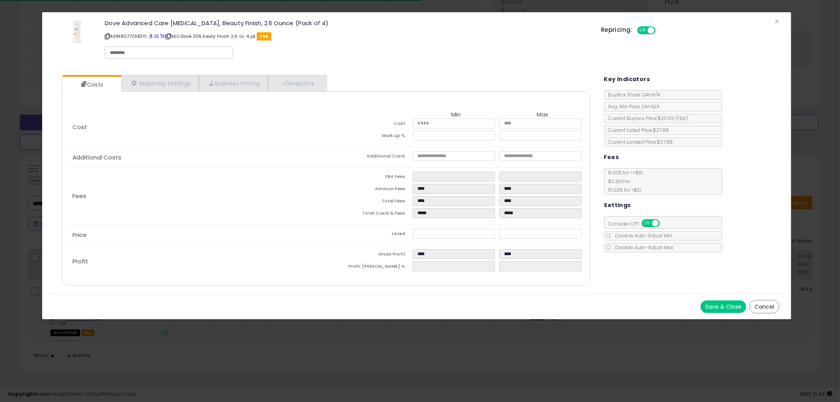
click at [755, 303] on button "Cancel" at bounding box center [765, 306] width 30 height 13
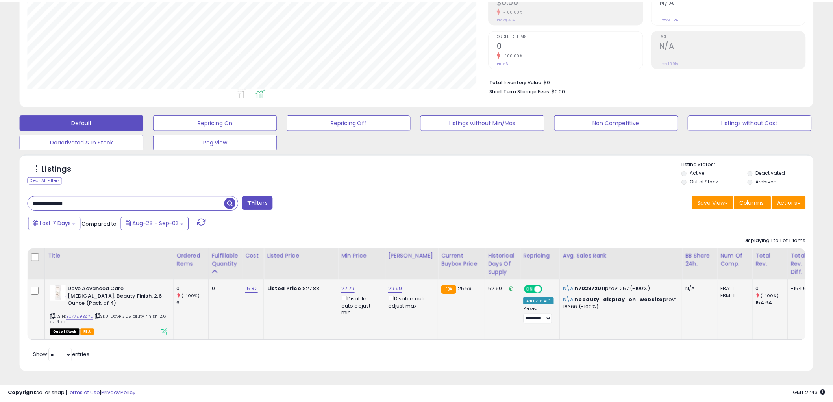
scroll to position [393701, 393401]
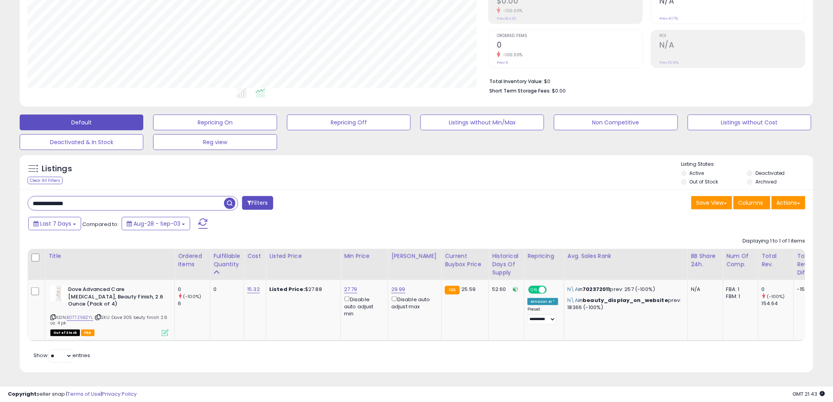
click at [107, 197] on input "**********" at bounding box center [126, 204] width 196 height 14
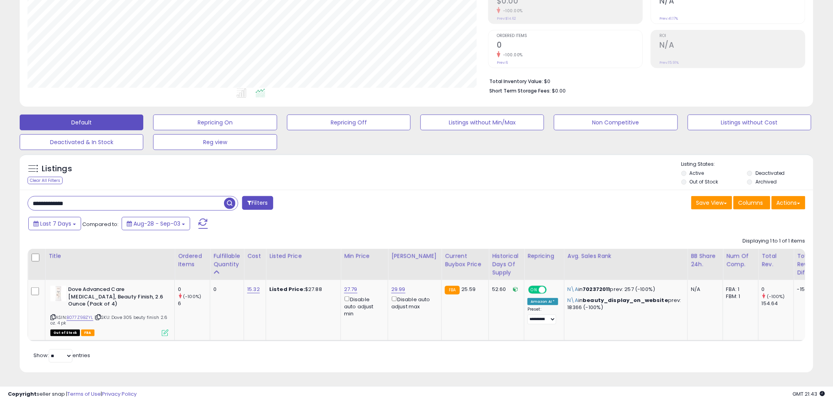
paste input "text"
click at [230, 198] on span "button" at bounding box center [229, 203] width 11 height 11
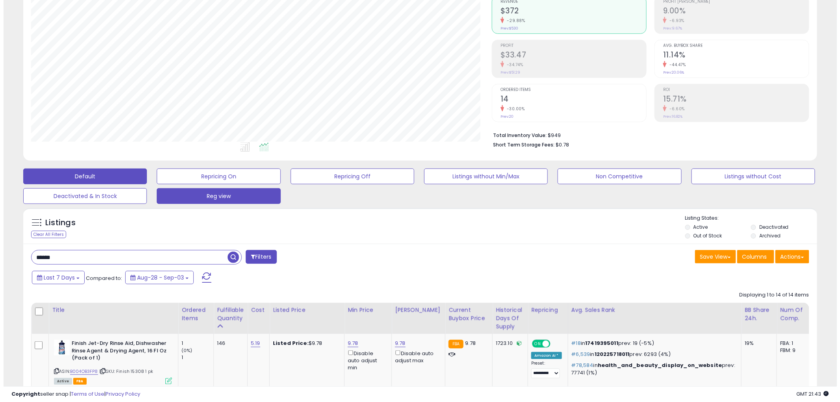
scroll to position [161, 461]
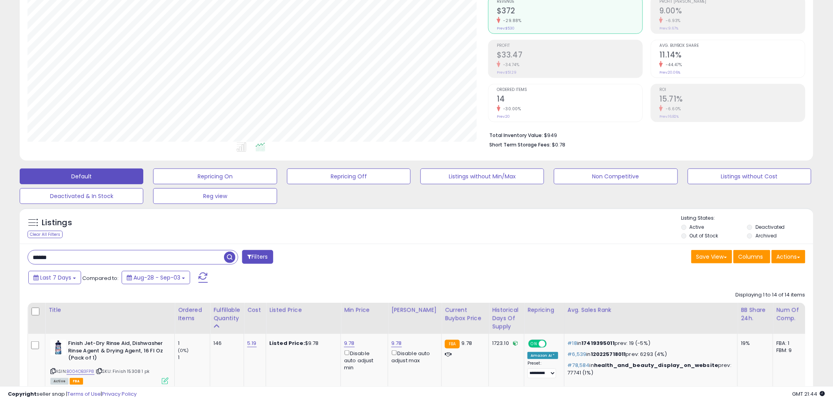
click at [89, 260] on input "******" at bounding box center [126, 257] width 196 height 14
click at [231, 258] on span "button" at bounding box center [229, 257] width 11 height 11
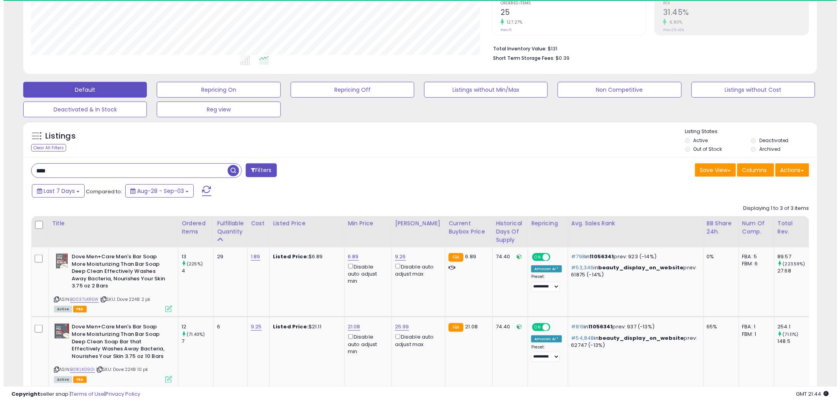
scroll to position [167, 0]
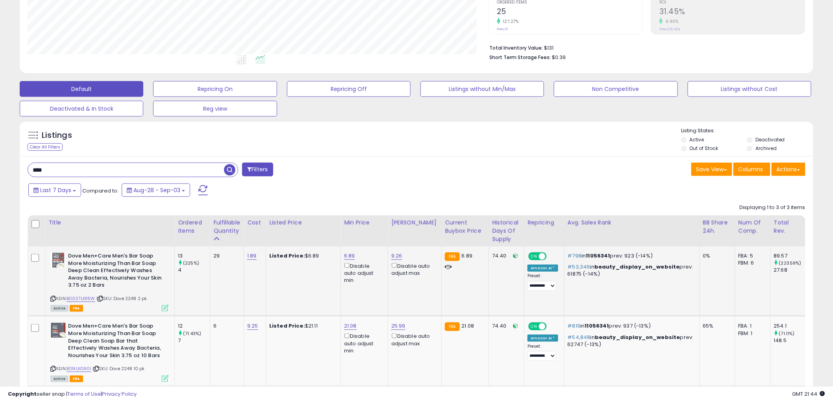
click at [166, 308] on icon at bounding box center [165, 308] width 7 height 7
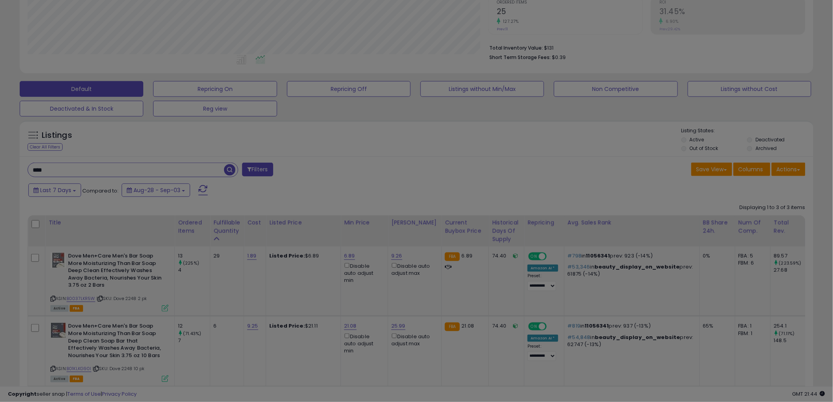
scroll to position [161, 465]
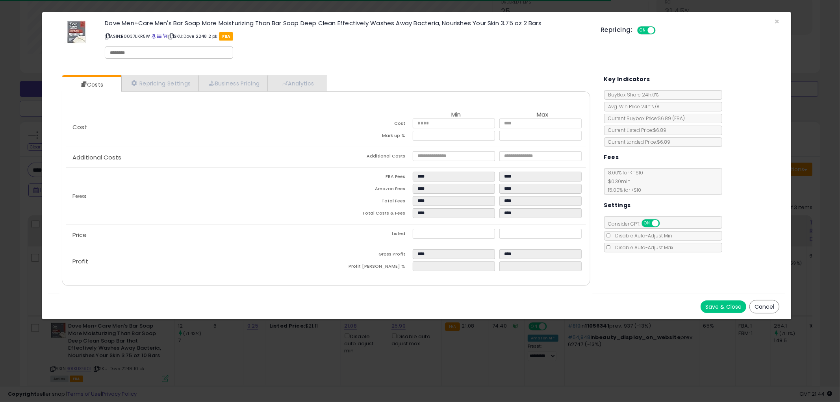
click at [764, 309] on button "Cancel" at bounding box center [765, 306] width 30 height 13
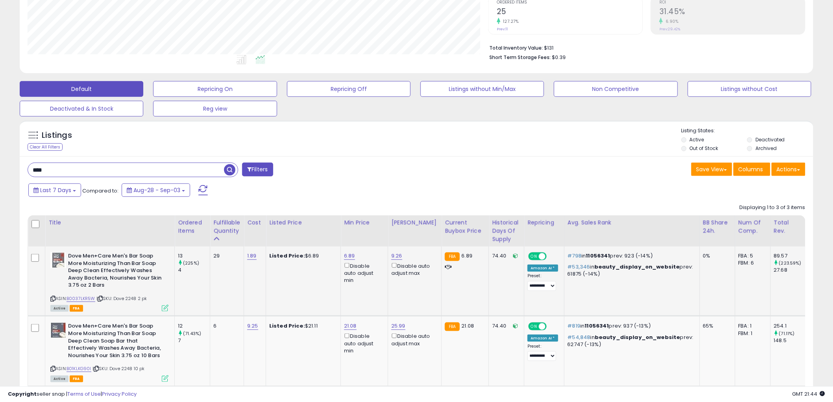
scroll to position [393701, 393401]
click at [52, 297] on icon at bounding box center [52, 299] width 5 height 4
click at [129, 169] on input "****" at bounding box center [126, 170] width 196 height 14
type input "*****"
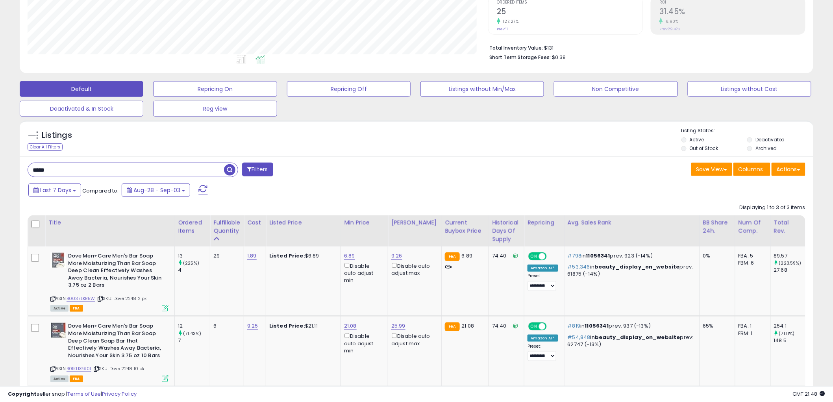
click at [227, 169] on span "button" at bounding box center [229, 169] width 11 height 11
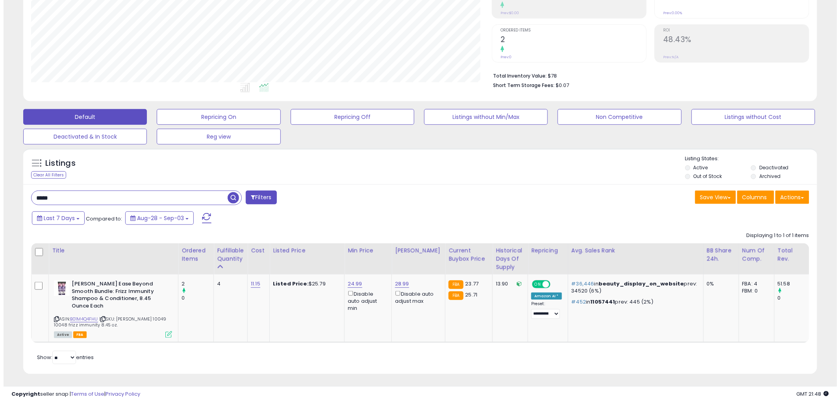
scroll to position [147, 0]
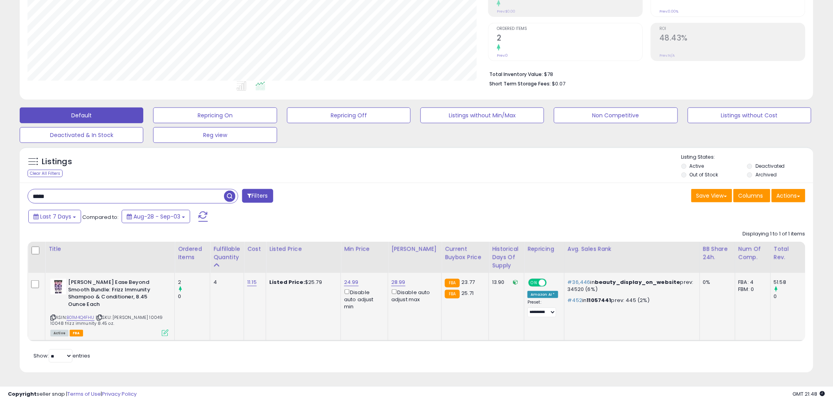
click at [166, 330] on icon at bounding box center [165, 333] width 7 height 7
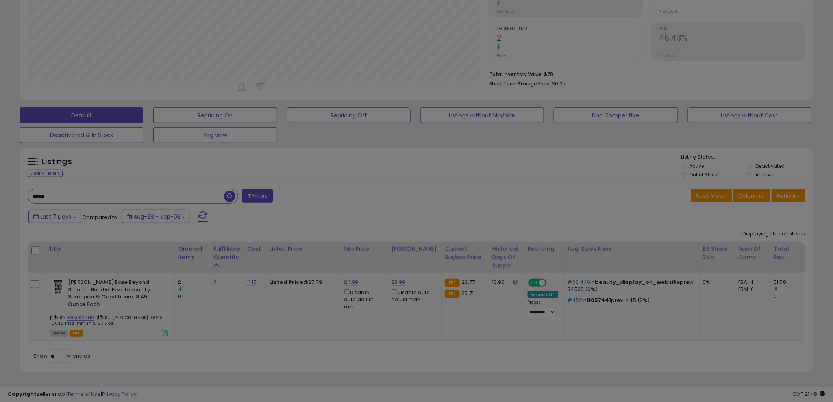
scroll to position [161, 465]
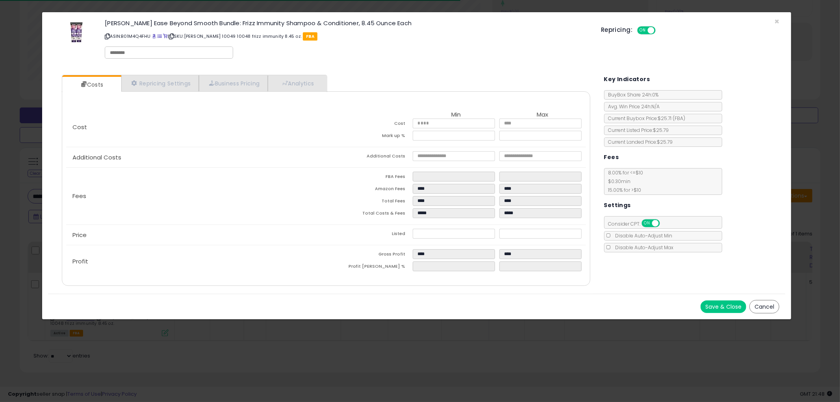
click at [768, 303] on button "Cancel" at bounding box center [765, 306] width 30 height 13
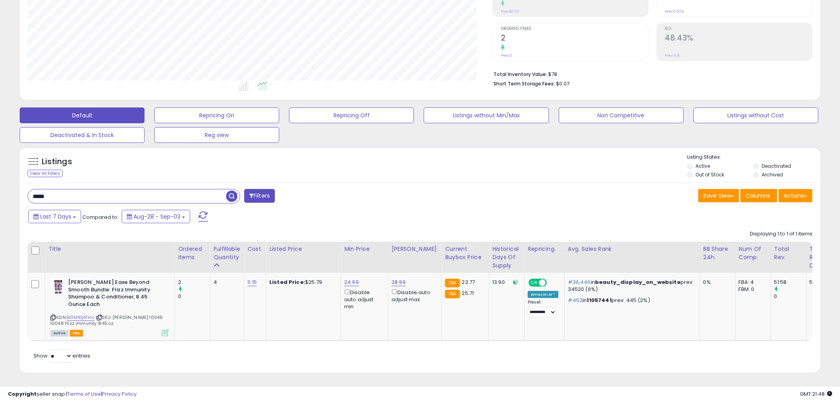
scroll to position [393701, 393401]
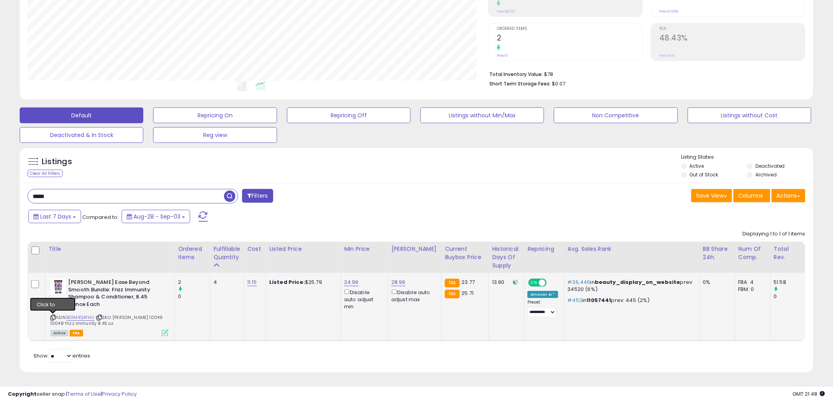
click at [52, 315] on icon at bounding box center [52, 317] width 5 height 4
click at [349, 278] on link "24.99" at bounding box center [351, 282] width 15 height 8
type input "*****"
click at [380, 249] on button "submit" at bounding box center [372, 255] width 13 height 12
click at [250, 278] on link "11.15" at bounding box center [251, 282] width 9 height 8
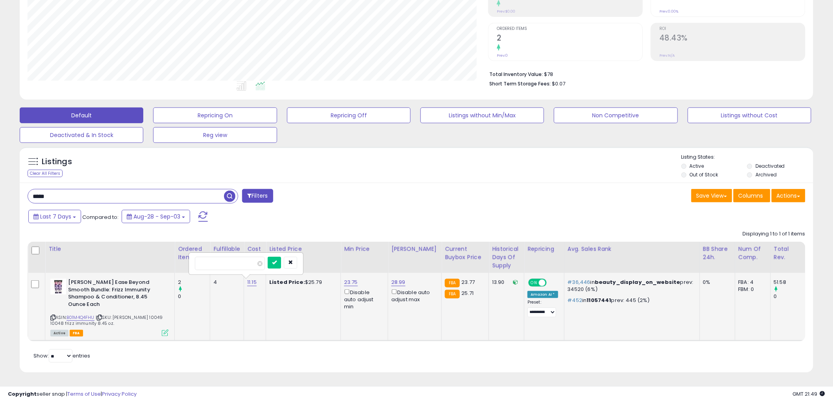
type input "*"
type input "*****"
click at [281, 257] on button "submit" at bounding box center [274, 263] width 13 height 12
click at [163, 330] on icon at bounding box center [165, 333] width 7 height 7
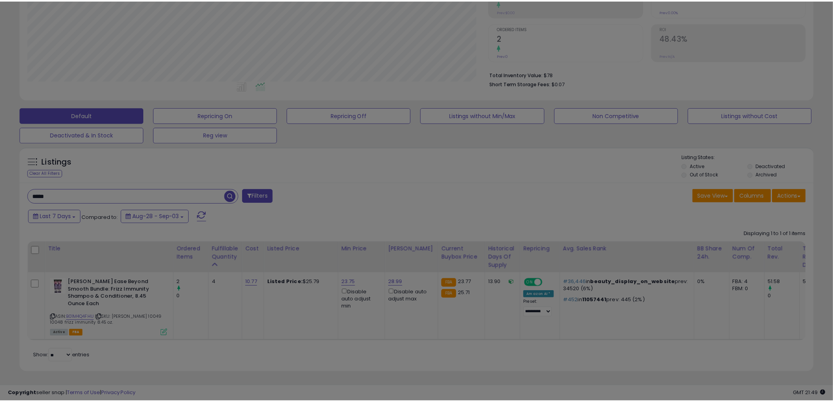
scroll to position [161, 465]
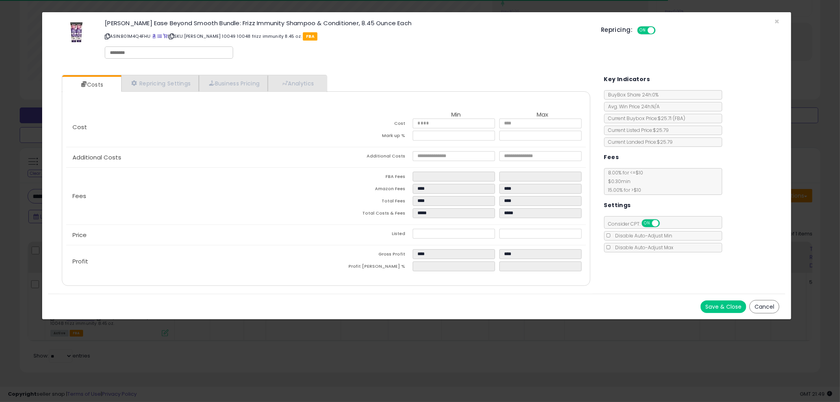
click at [764, 306] on button "Cancel" at bounding box center [765, 306] width 30 height 13
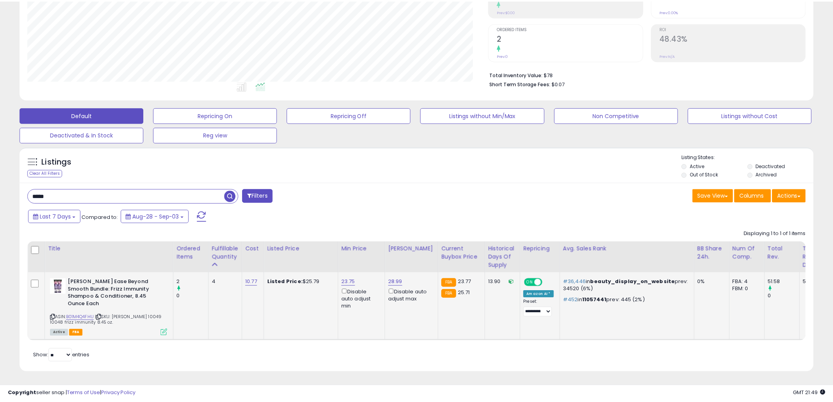
scroll to position [393701, 393401]
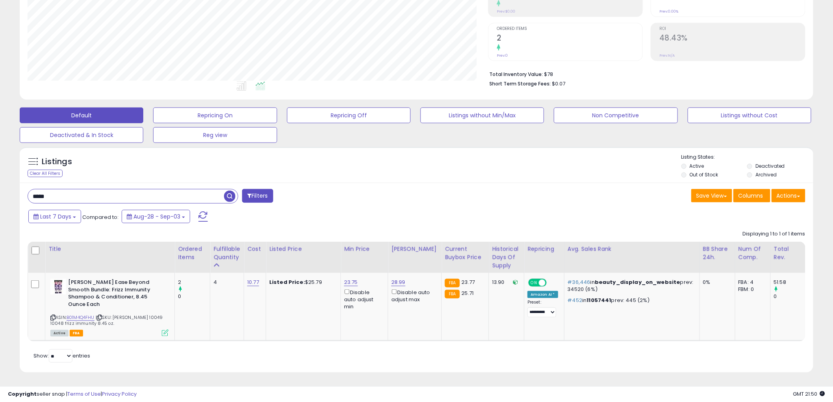
click at [115, 195] on input "*****" at bounding box center [126, 196] width 196 height 14
type input "*****"
click at [227, 191] on span "button" at bounding box center [229, 196] width 11 height 11
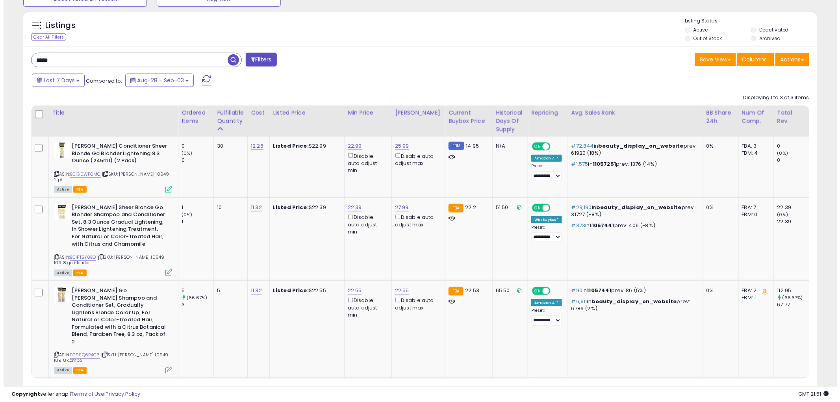
scroll to position [298, 0]
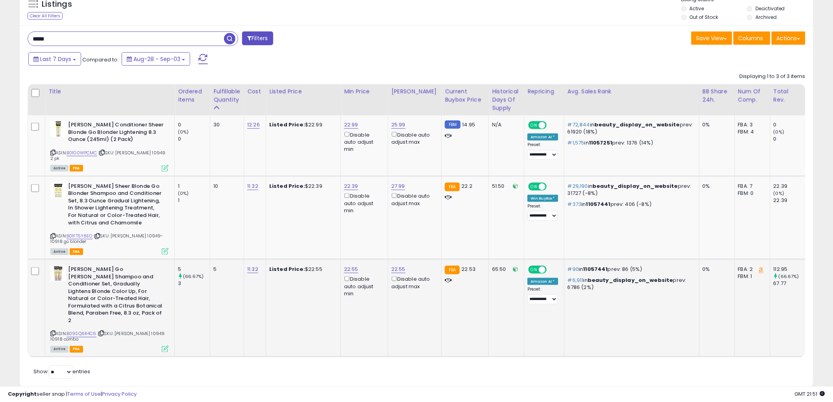
click at [163, 346] on icon at bounding box center [165, 349] width 7 height 7
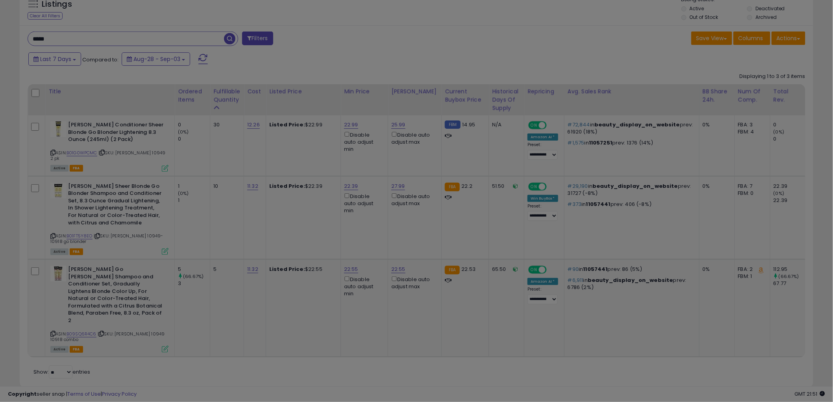
scroll to position [161, 465]
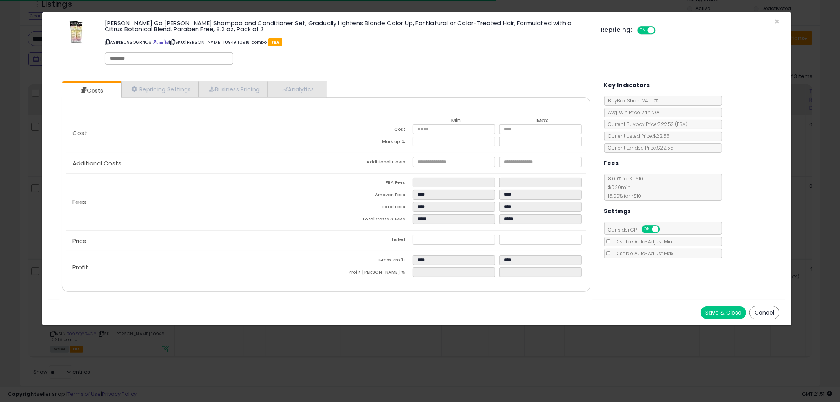
click at [755, 312] on button "Cancel" at bounding box center [765, 312] width 30 height 13
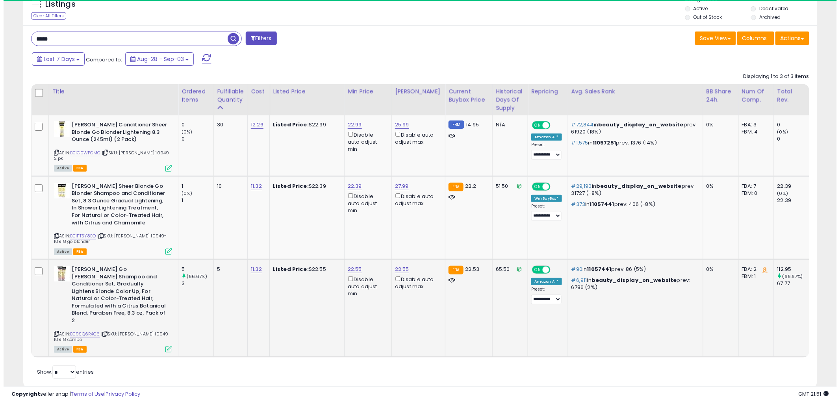
scroll to position [393701, 393401]
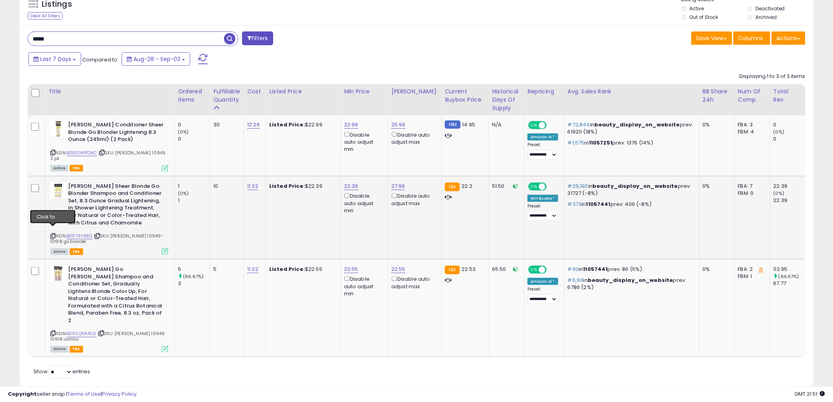
click at [53, 234] on icon at bounding box center [52, 236] width 5 height 4
click at [165, 248] on icon at bounding box center [165, 251] width 7 height 7
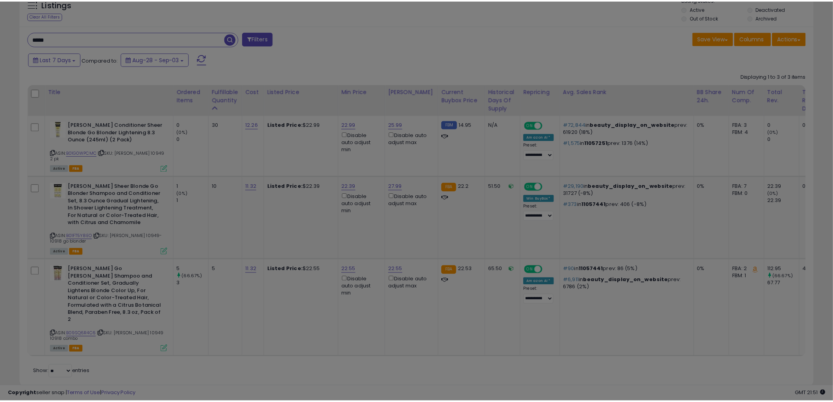
scroll to position [161, 465]
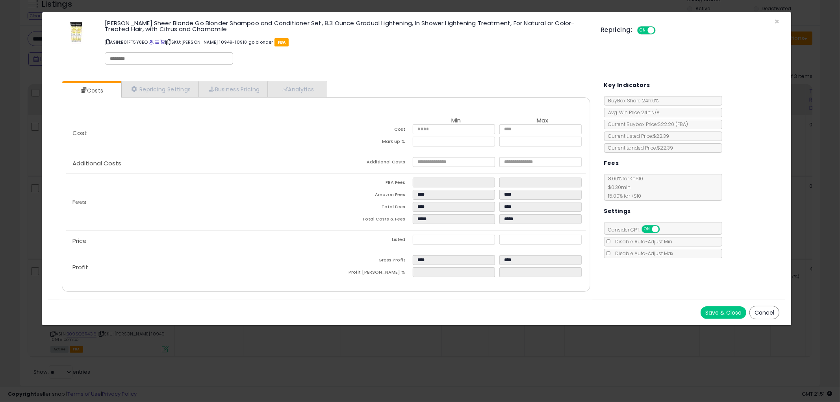
drag, startPoint x: 770, startPoint y: 312, endPoint x: 690, endPoint y: 312, distance: 79.6
click at [768, 312] on button "Cancel" at bounding box center [765, 312] width 30 height 13
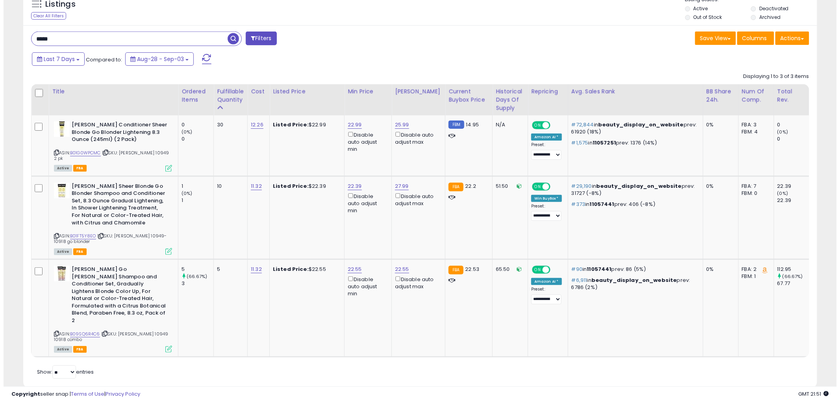
scroll to position [393701, 393401]
click at [165, 248] on icon at bounding box center [165, 251] width 7 height 7
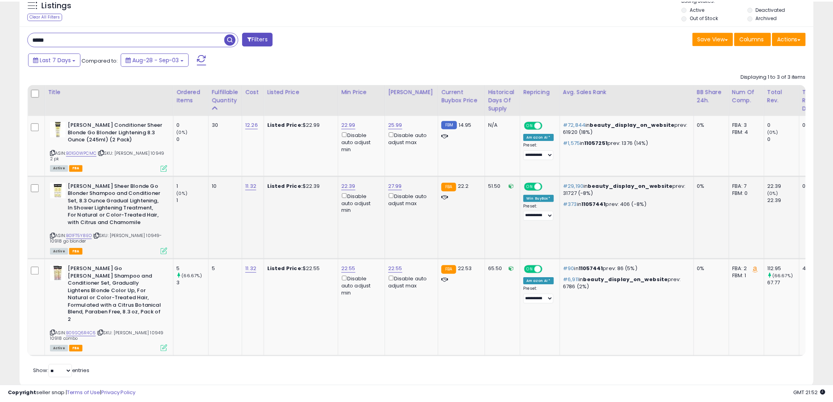
scroll to position [161, 465]
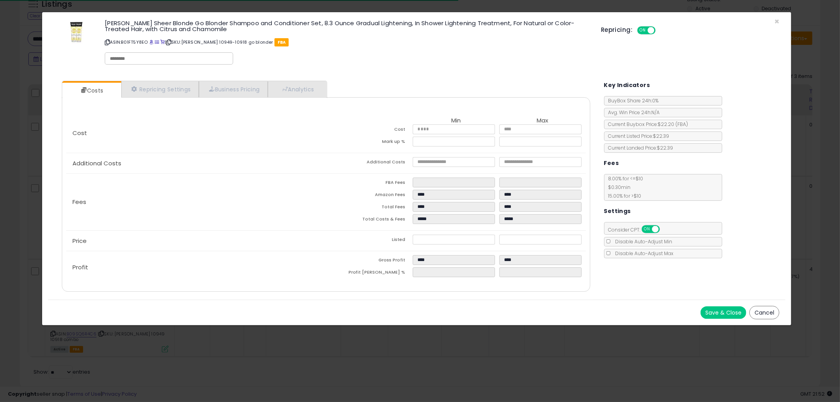
click at [766, 313] on button "Cancel" at bounding box center [765, 312] width 30 height 13
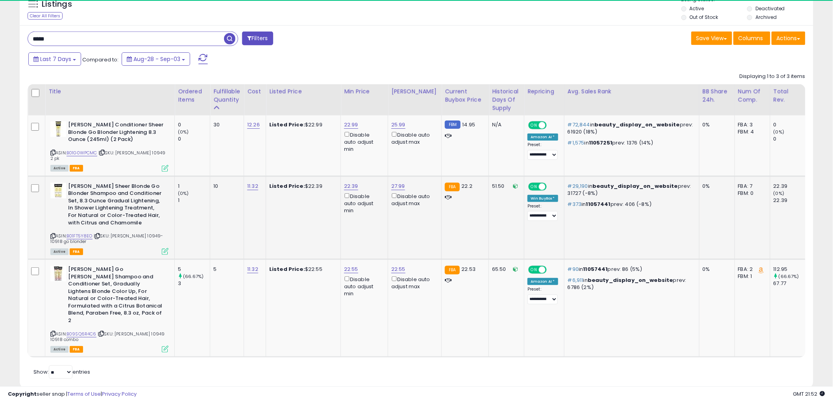
scroll to position [393701, 393401]
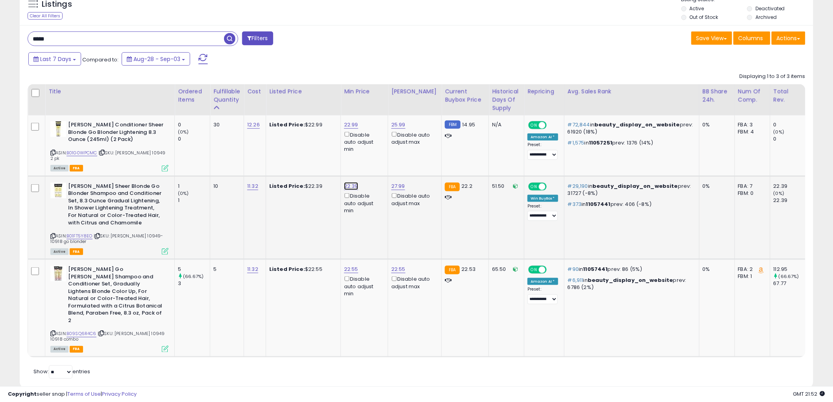
click at [348, 182] on link "22.39" at bounding box center [351, 186] width 14 height 8
type input "*****"
click at [375, 150] on icon "submit" at bounding box center [373, 152] width 5 height 5
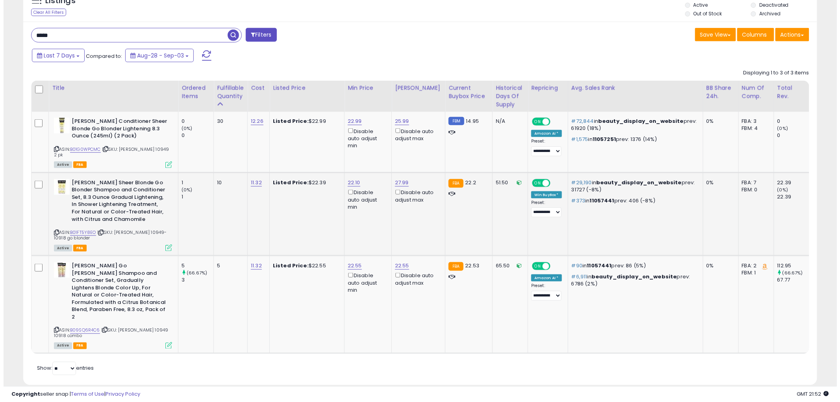
scroll to position [302, 0]
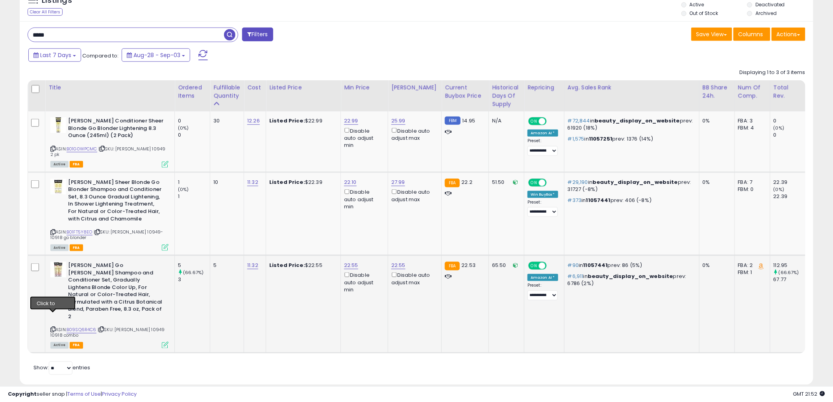
drag, startPoint x: 53, startPoint y: 316, endPoint x: 43, endPoint y: 312, distance: 11.5
click at [53, 328] on icon at bounding box center [52, 330] width 5 height 4
click at [351, 262] on link "22.55" at bounding box center [351, 266] width 14 height 8
type input "*****"
click at [380, 229] on button "submit" at bounding box center [372, 232] width 13 height 12
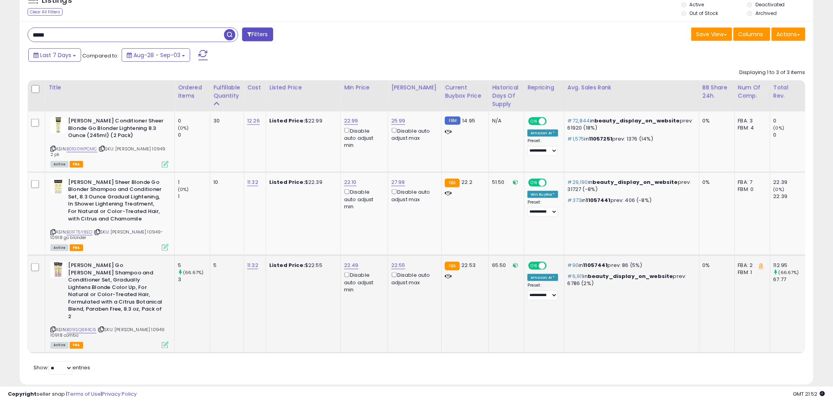
click at [165, 342] on icon at bounding box center [165, 345] width 7 height 7
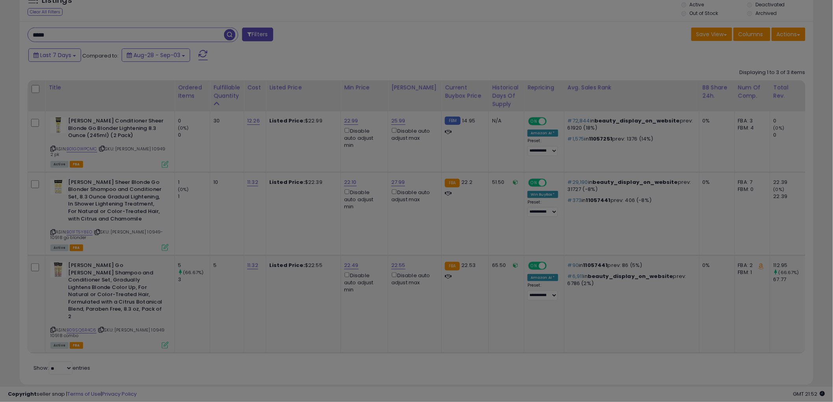
scroll to position [161, 465]
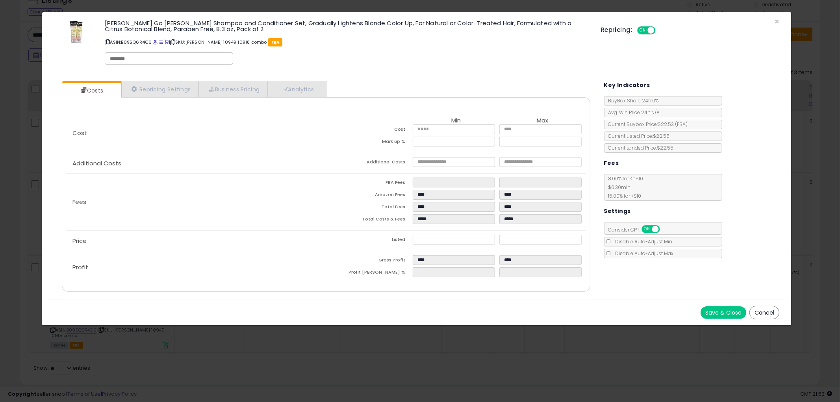
click at [756, 312] on button "Cancel" at bounding box center [765, 312] width 30 height 13
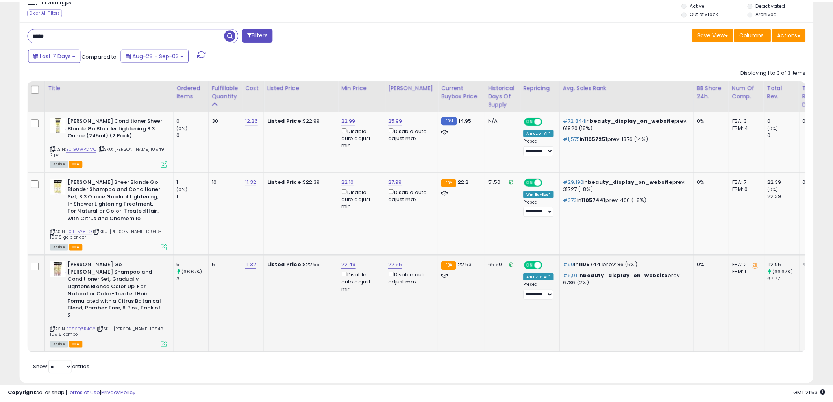
scroll to position [393701, 393401]
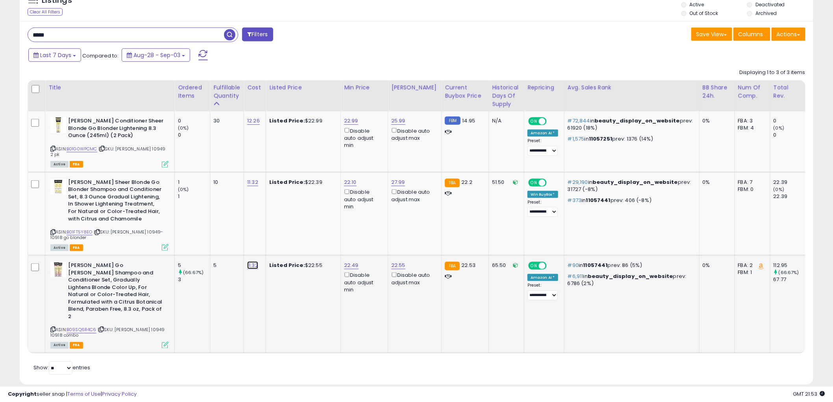
click at [252, 262] on link "11.32" at bounding box center [252, 266] width 11 height 8
type input "*****"
click at [282, 243] on button "submit" at bounding box center [274, 240] width 13 height 12
click at [399, 262] on link "22.55" at bounding box center [398, 266] width 14 height 8
type input "*****"
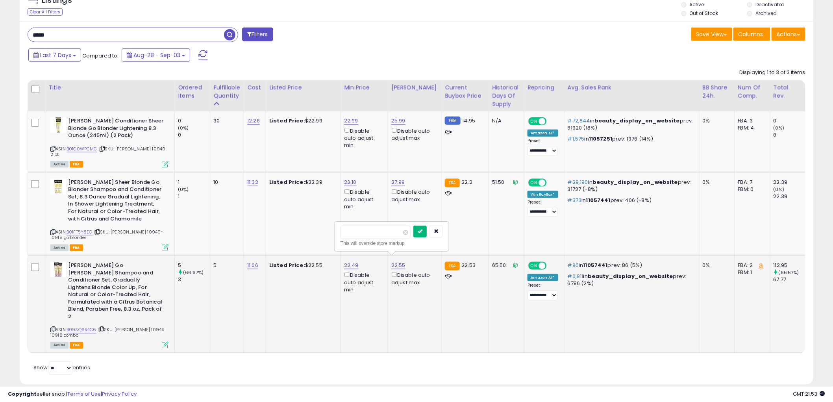
click at [423, 232] on icon "submit" at bounding box center [420, 231] width 5 height 5
click at [93, 39] on input "*****" at bounding box center [126, 35] width 196 height 14
click at [227, 36] on span "button" at bounding box center [229, 34] width 11 height 11
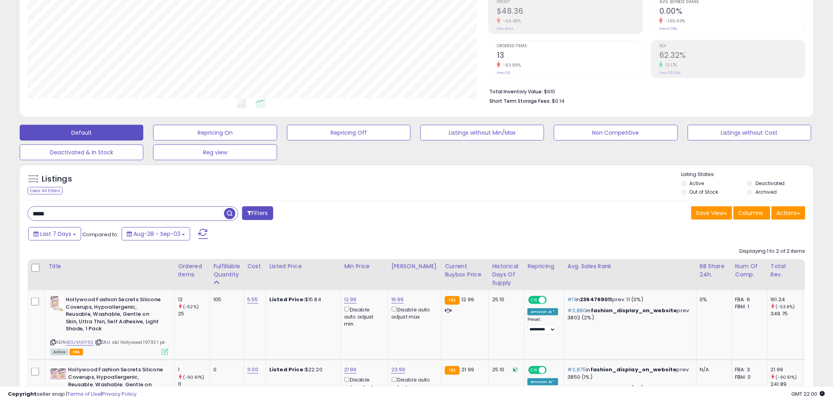
scroll to position [167, 0]
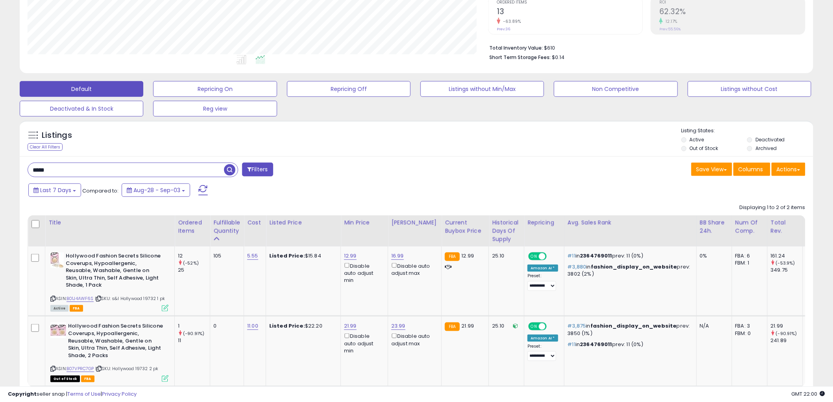
click at [184, 166] on input "*****" at bounding box center [126, 170] width 196 height 14
click at [183, 166] on input "*****" at bounding box center [126, 170] width 196 height 14
click at [124, 165] on input "*****" at bounding box center [126, 170] width 196 height 14
type input "****"
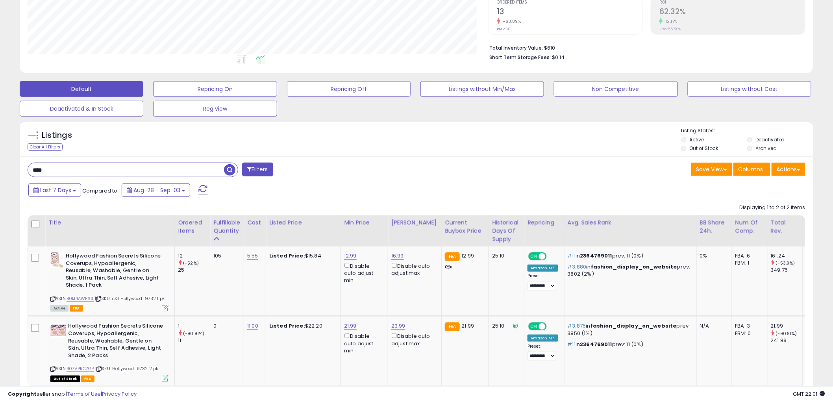
click at [228, 169] on span "button" at bounding box center [229, 169] width 11 height 11
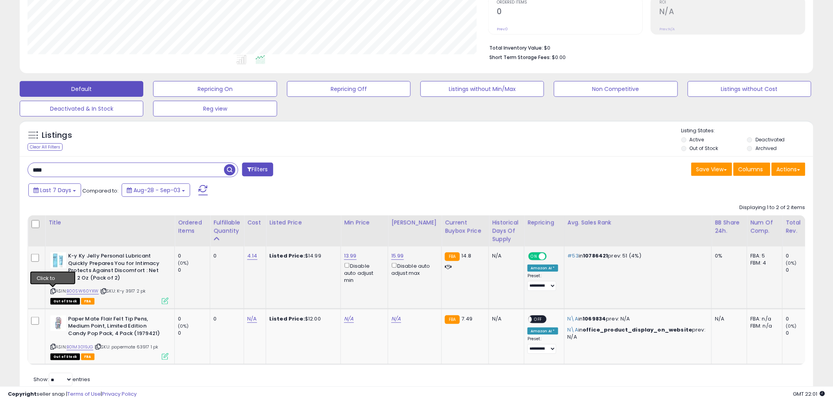
click at [53, 292] on icon at bounding box center [52, 291] width 5 height 4
click at [164, 300] on icon at bounding box center [165, 301] width 7 height 7
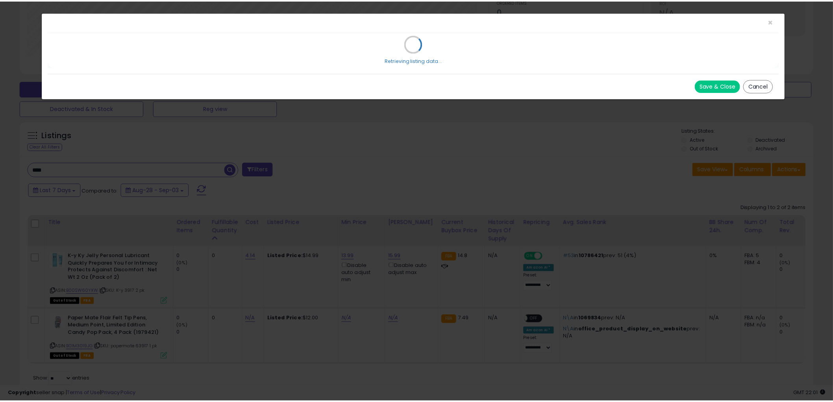
scroll to position [161, 465]
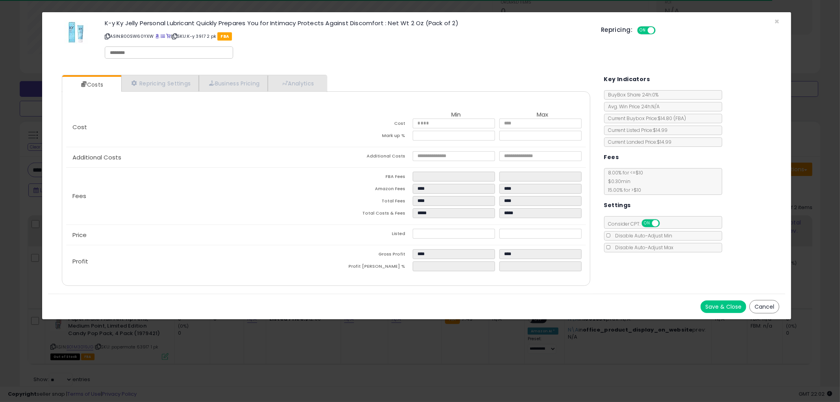
click at [771, 302] on button "Cancel" at bounding box center [765, 306] width 30 height 13
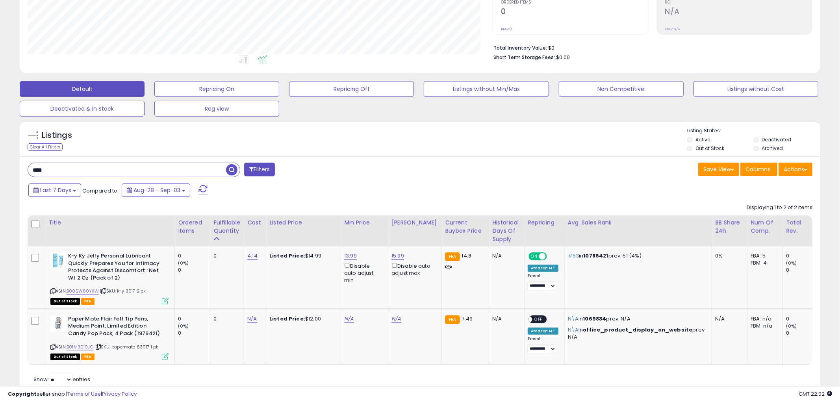
scroll to position [393701, 393401]
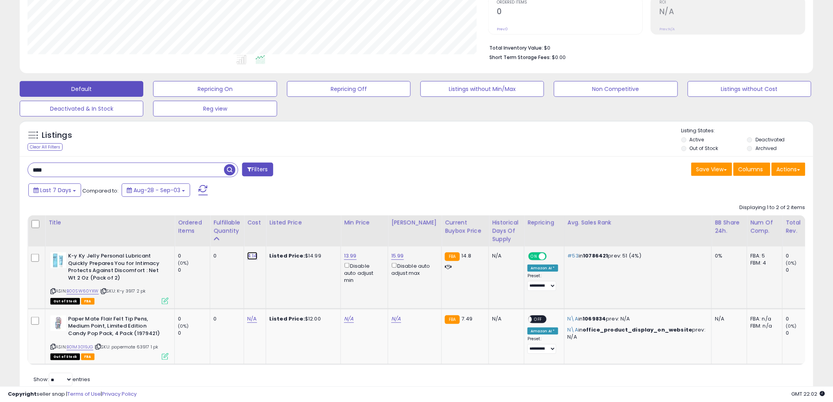
click at [252, 257] on link "4.14" at bounding box center [252, 256] width 10 height 8
click at [237, 235] on input "*****" at bounding box center [230, 236] width 70 height 13
type input "****"
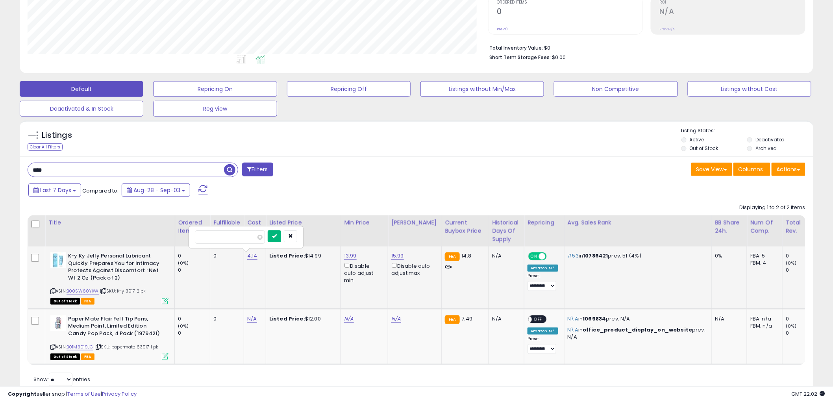
click at [277, 237] on icon "submit" at bounding box center [274, 236] width 5 height 5
click at [347, 184] on div "Last 7 Days Compared to: Aug-28 - Sep-03" at bounding box center [318, 191] width 584 height 18
click at [161, 301] on div "Out of Stock FBA" at bounding box center [109, 301] width 118 height 6
click at [163, 301] on icon at bounding box center [165, 301] width 7 height 7
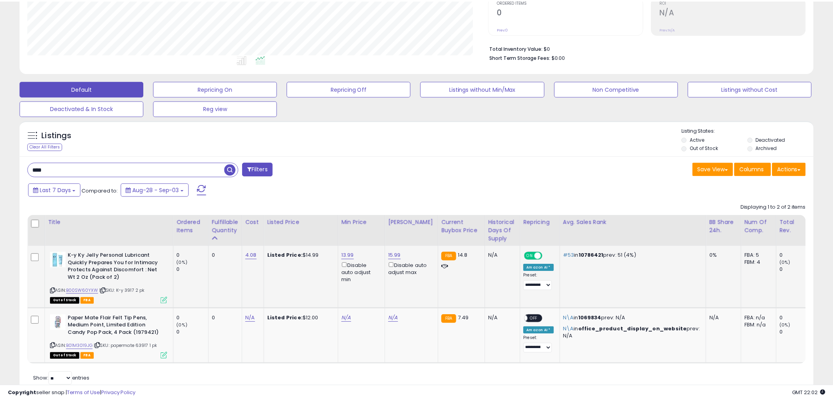
scroll to position [161, 465]
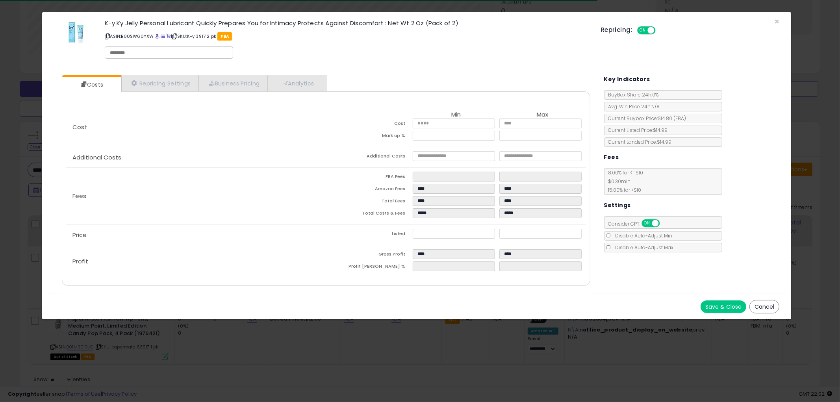
click at [754, 306] on button "Cancel" at bounding box center [765, 306] width 30 height 13
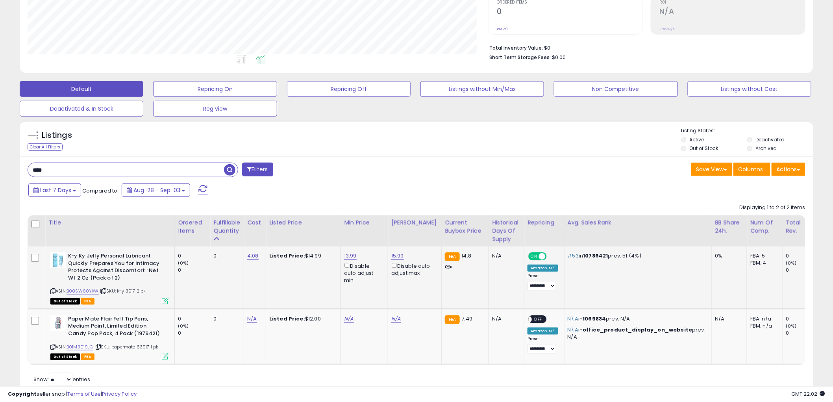
scroll to position [393701, 393401]
click at [77, 167] on input "****" at bounding box center [126, 170] width 196 height 14
click at [231, 166] on span "button" at bounding box center [229, 169] width 11 height 11
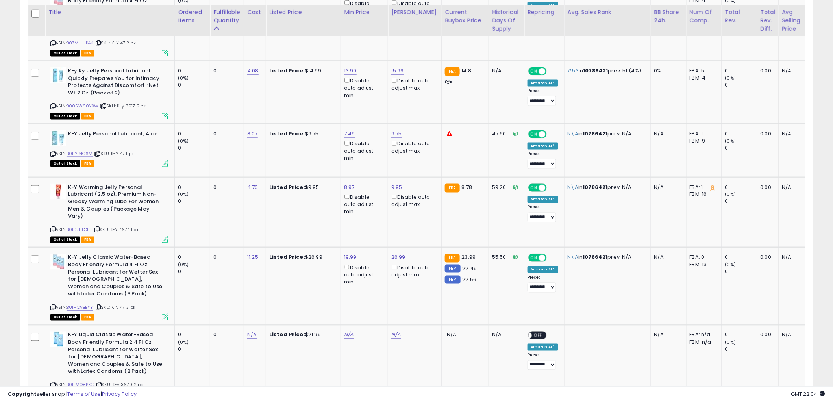
scroll to position [473, 0]
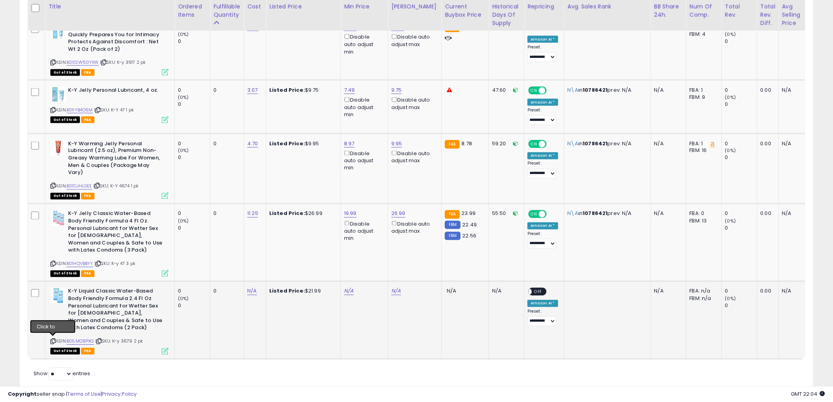
click at [54, 340] on icon at bounding box center [52, 342] width 5 height 4
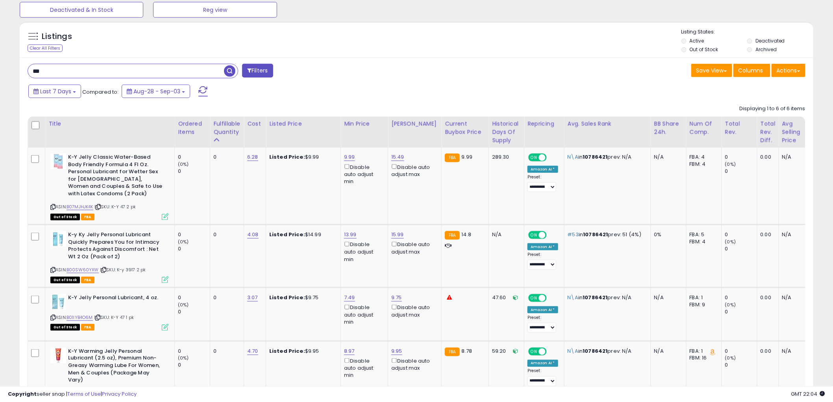
scroll to position [254, 0]
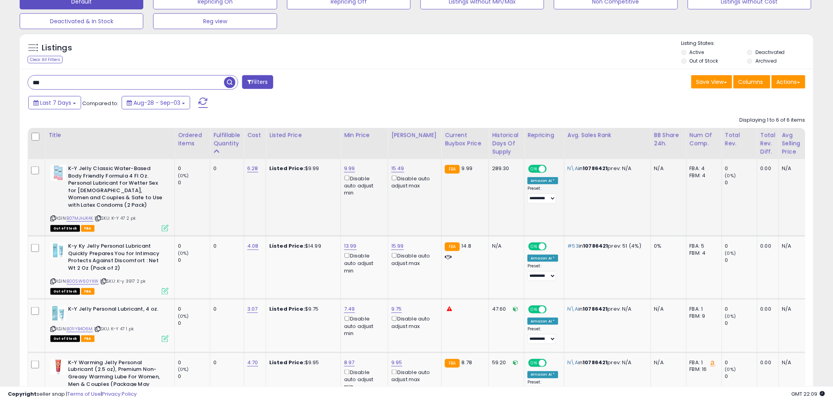
click at [54, 217] on icon at bounding box center [52, 218] width 5 height 4
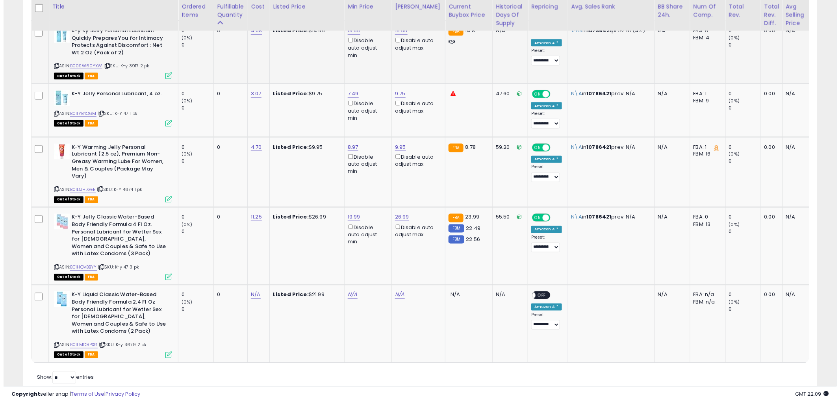
scroll to position [473, 0]
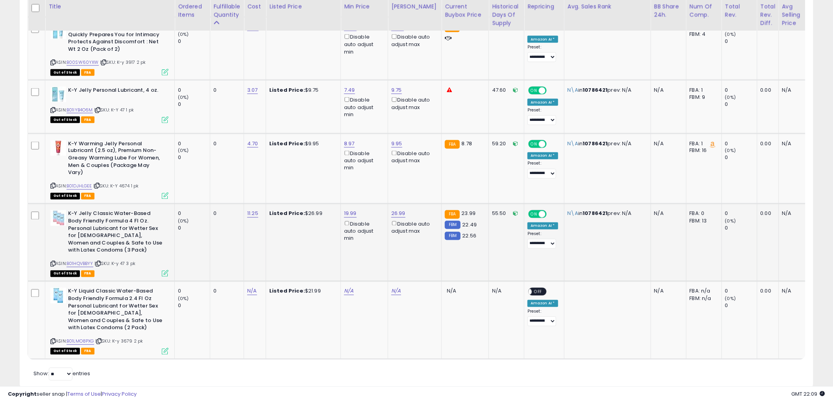
click at [51, 262] on icon at bounding box center [52, 264] width 5 height 4
click at [164, 273] on icon at bounding box center [165, 273] width 7 height 7
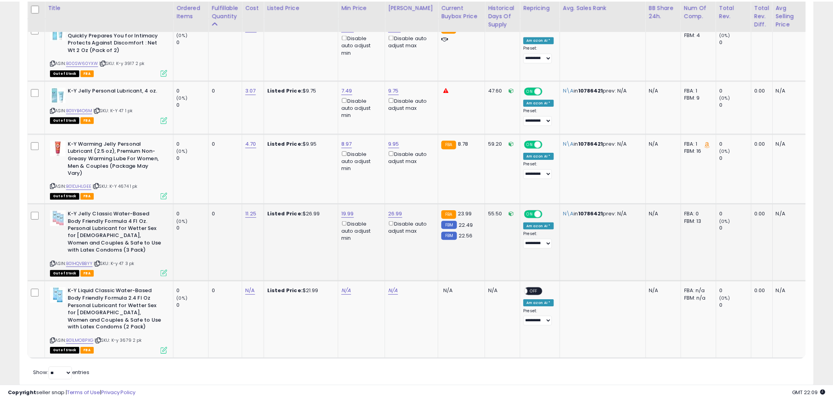
scroll to position [161, 465]
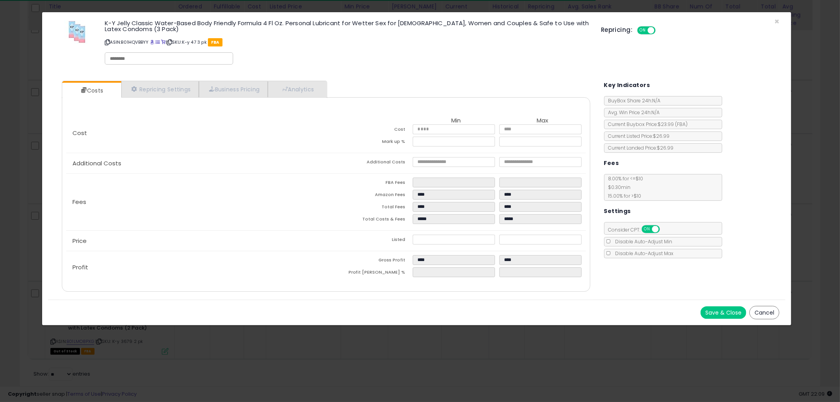
click at [771, 305] on div "Save & Close Cancel" at bounding box center [416, 313] width 737 height 26
click at [767, 308] on button "Cancel" at bounding box center [765, 312] width 30 height 13
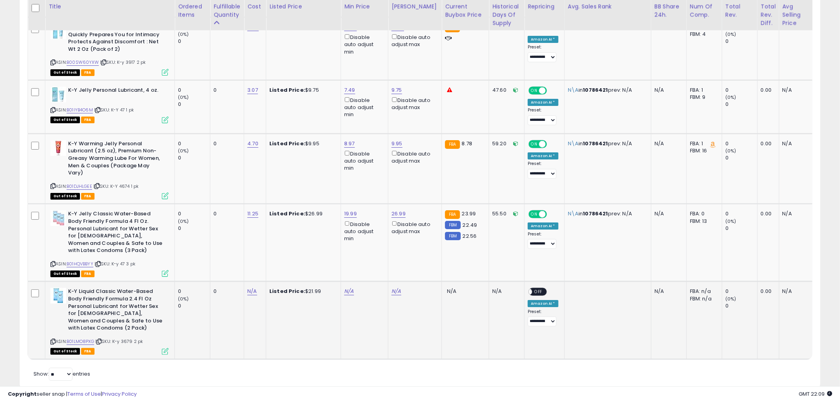
scroll to position [393701, 393401]
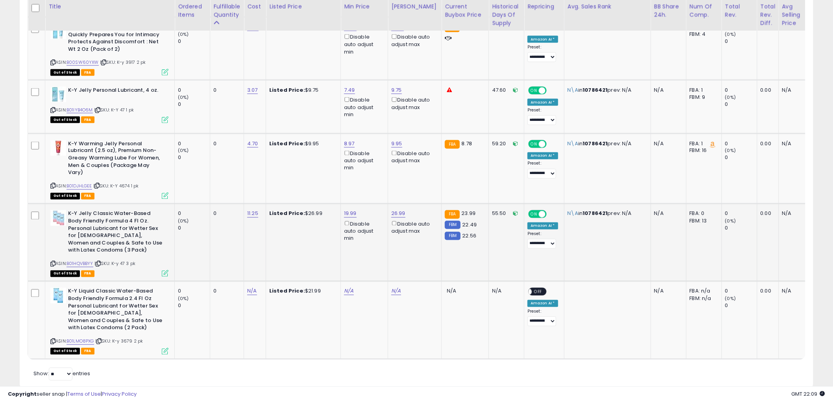
click at [165, 274] on icon at bounding box center [165, 273] width 7 height 7
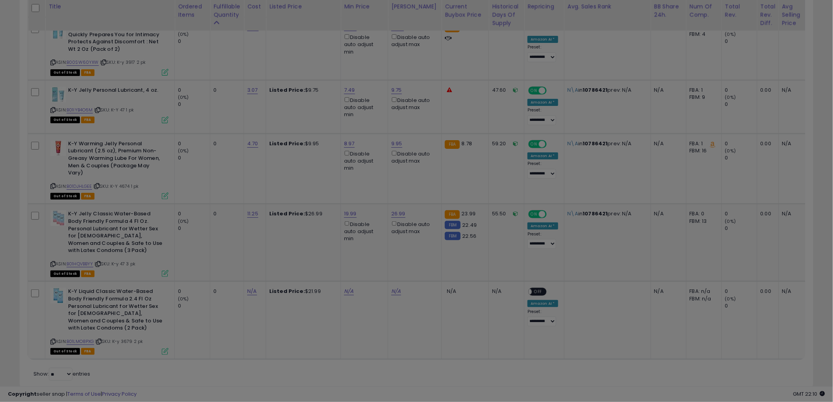
scroll to position [161, 465]
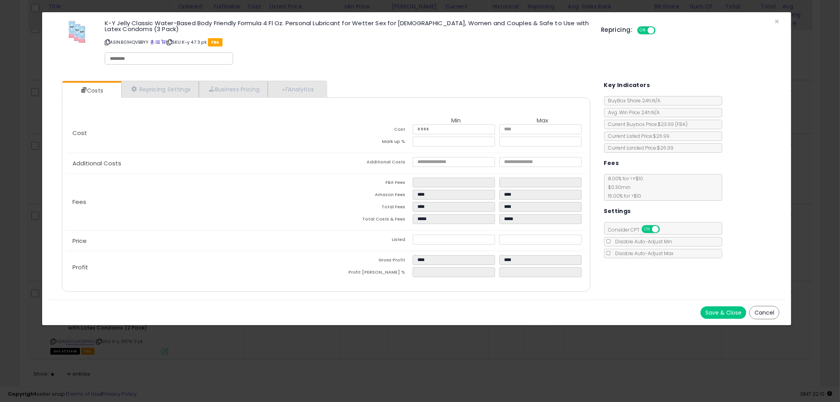
click at [767, 312] on button "Cancel" at bounding box center [765, 312] width 30 height 13
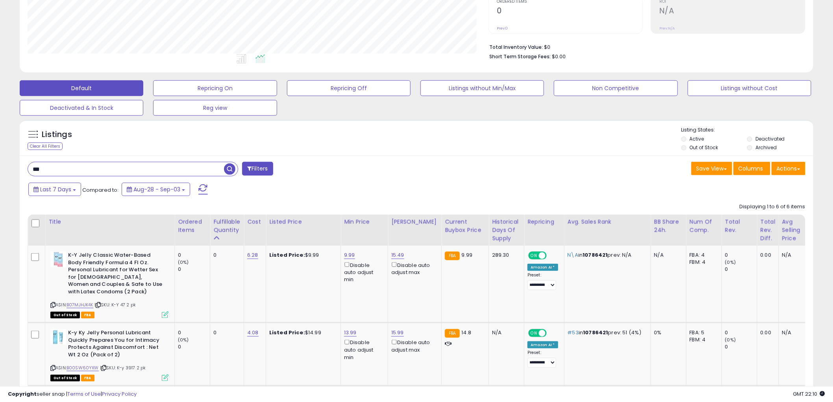
scroll to position [167, 0]
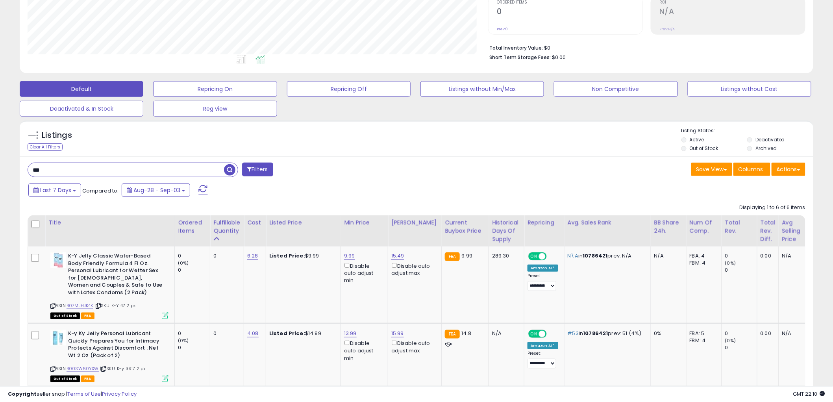
click at [109, 169] on input "***" at bounding box center [126, 170] width 196 height 14
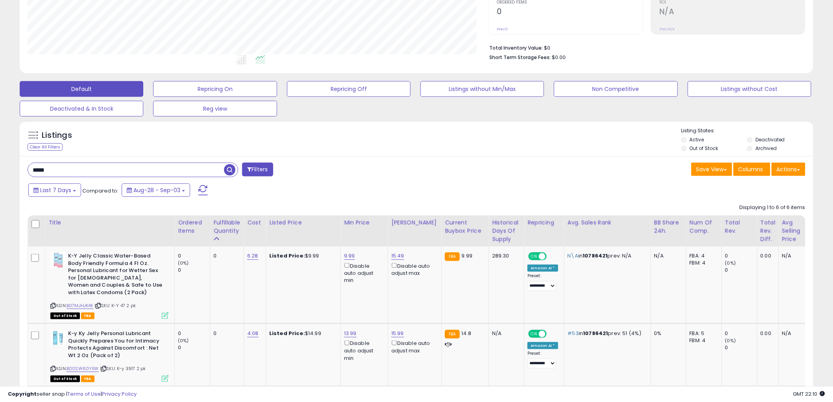
type input "*****"
click at [231, 165] on span "button" at bounding box center [229, 169] width 11 height 11
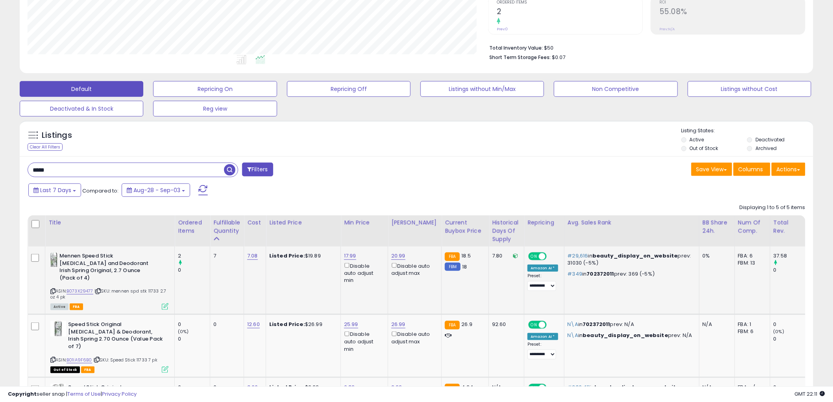
click at [164, 303] on icon at bounding box center [165, 306] width 7 height 7
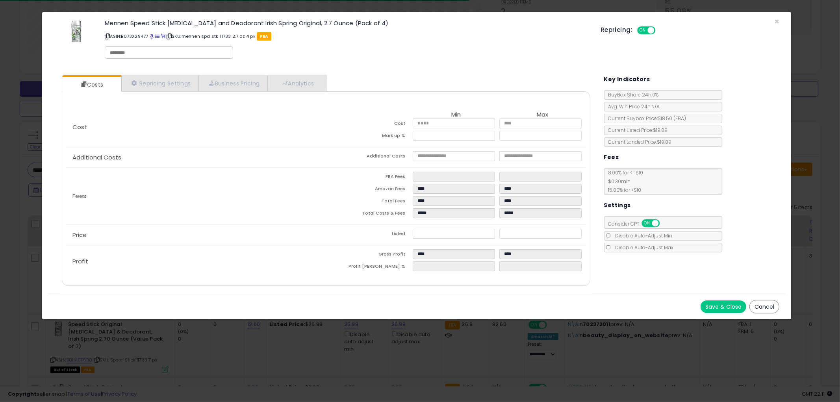
click at [753, 309] on button "Cancel" at bounding box center [765, 306] width 30 height 13
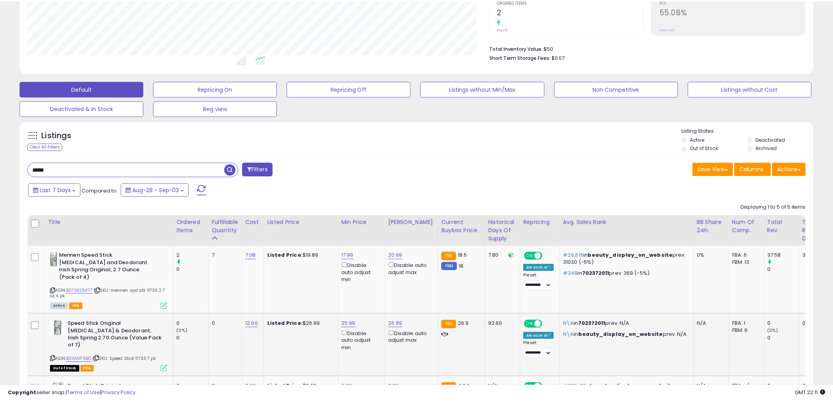
scroll to position [393701, 393401]
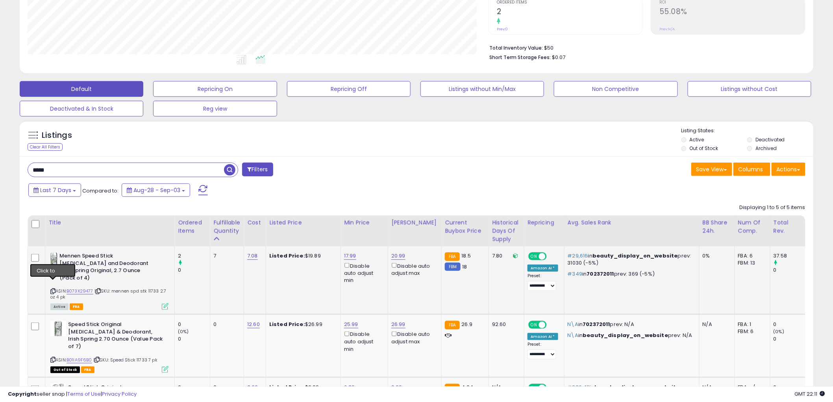
click at [51, 289] on icon at bounding box center [52, 291] width 5 height 4
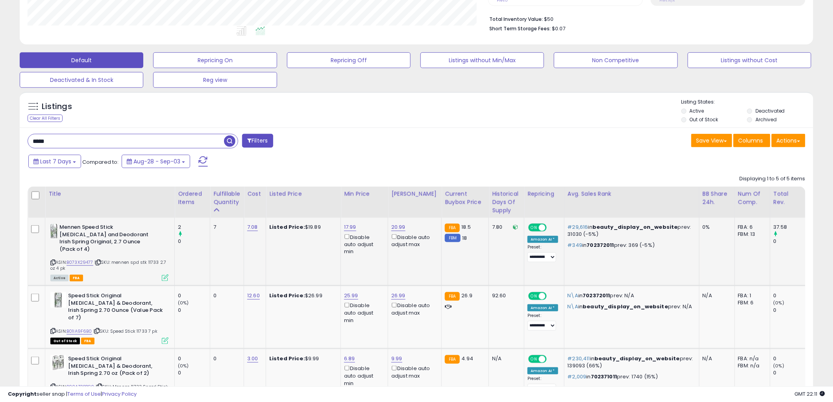
scroll to position [254, 0]
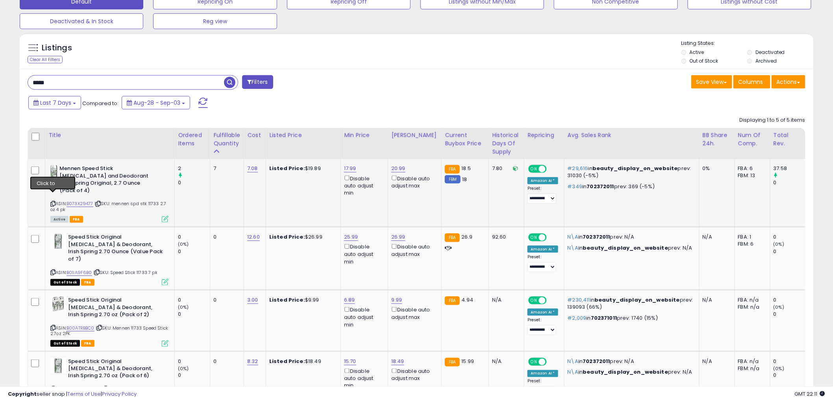
click at [53, 202] on icon at bounding box center [52, 204] width 5 height 4
click at [54, 270] on icon at bounding box center [52, 272] width 5 height 4
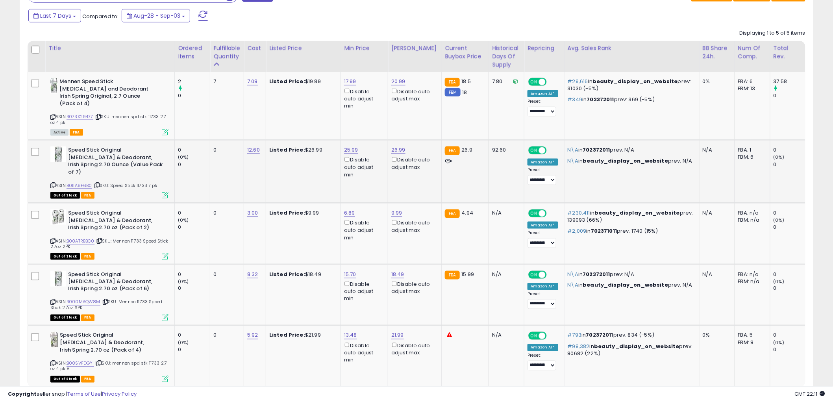
scroll to position [342, 0]
click at [52, 238] on icon at bounding box center [52, 240] width 5 height 4
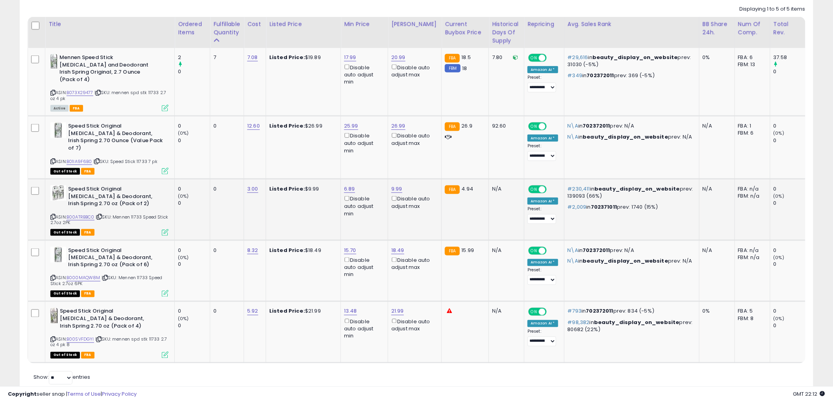
scroll to position [379, 0]
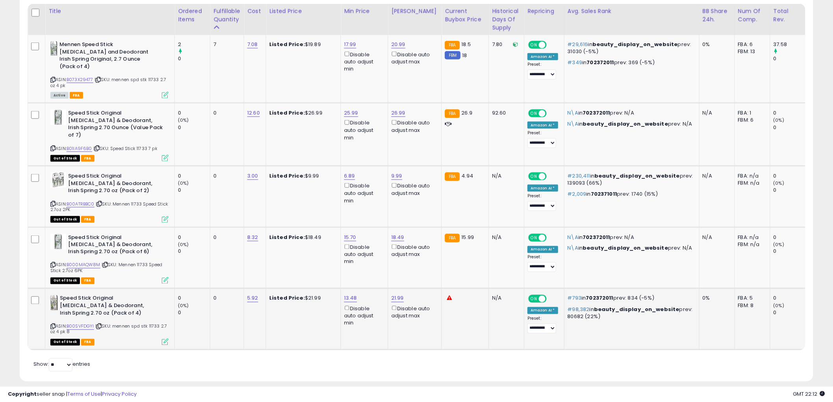
click at [52, 325] on icon at bounding box center [52, 327] width 5 height 4
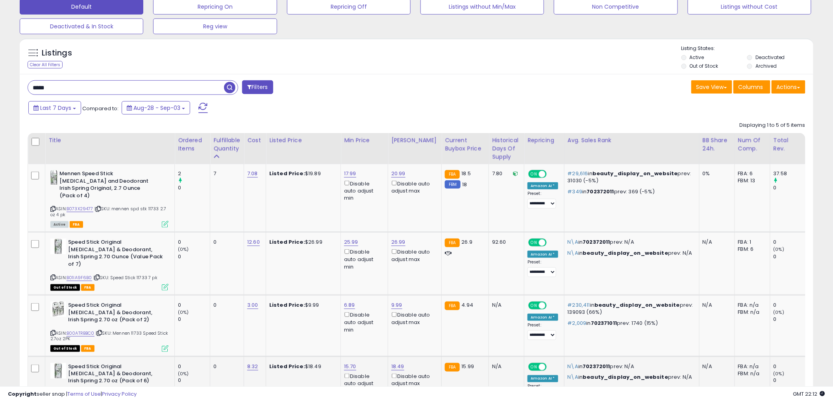
scroll to position [160, 0]
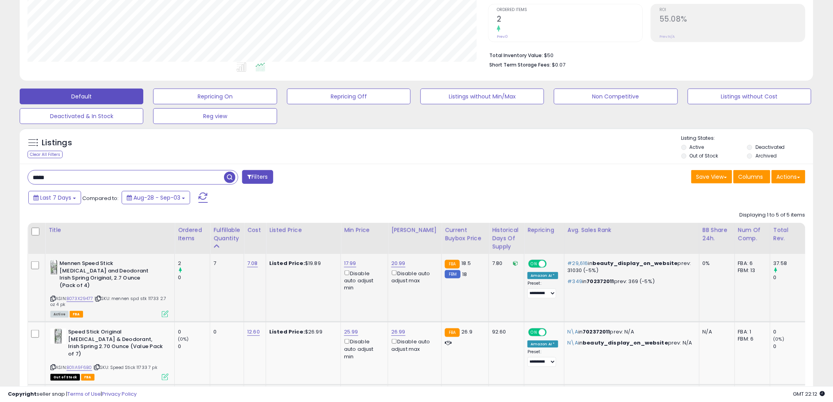
click at [54, 297] on icon at bounding box center [52, 299] width 5 height 4
click at [400, 262] on link "20.99" at bounding box center [398, 264] width 14 height 8
type input "*"
type input "*****"
click at [423, 235] on icon "submit" at bounding box center [420, 235] width 5 height 5
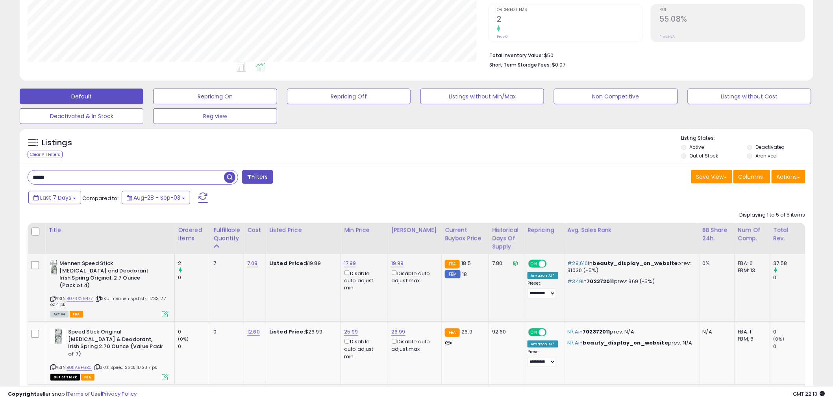
click at [104, 178] on input "*****" at bounding box center [126, 178] width 196 height 14
click at [232, 178] on span "button" at bounding box center [229, 177] width 11 height 11
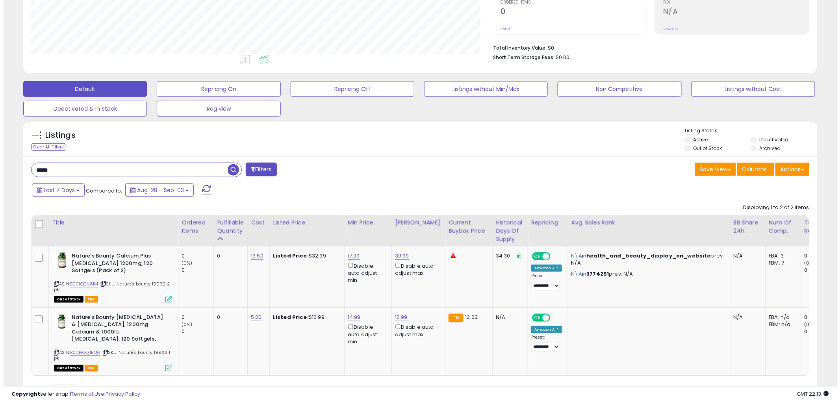
scroll to position [209, 0]
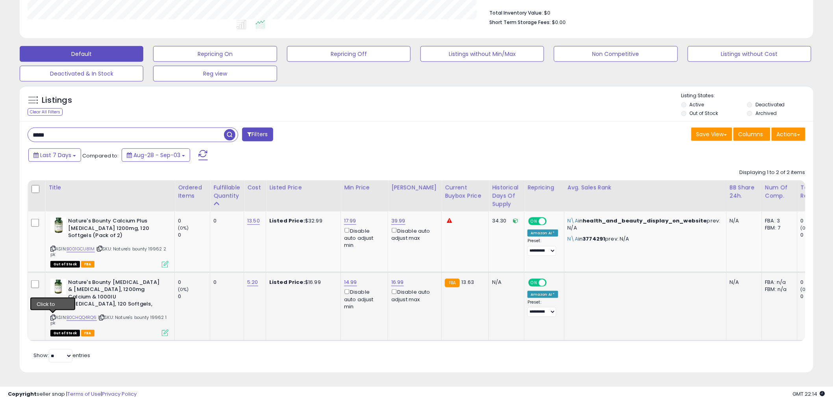
click at [54, 315] on icon at bounding box center [52, 317] width 5 height 4
click at [165, 330] on icon at bounding box center [165, 333] width 7 height 7
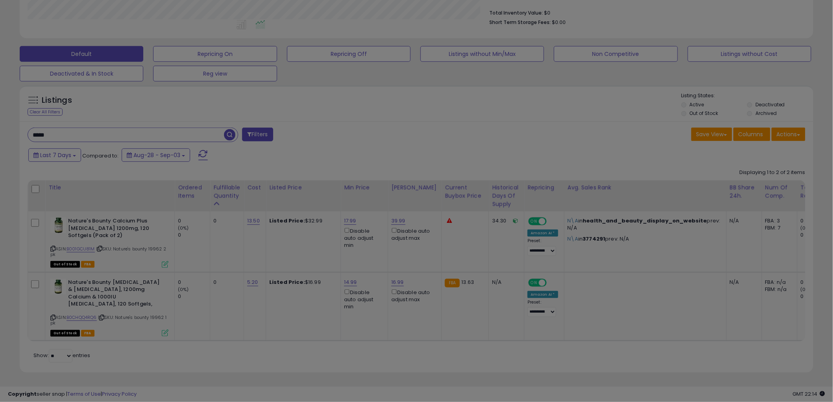
scroll to position [161, 465]
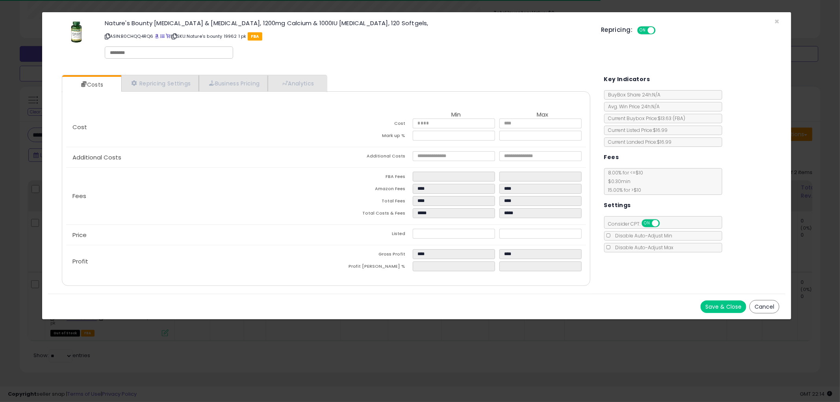
click at [763, 302] on button "Cancel" at bounding box center [765, 306] width 30 height 13
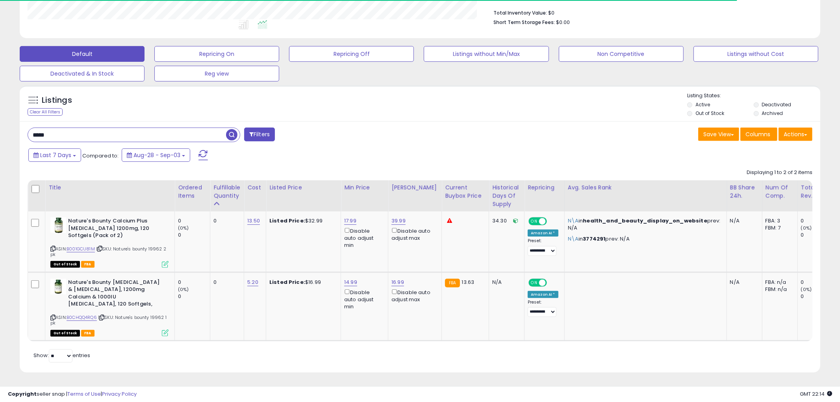
scroll to position [393701, 393401]
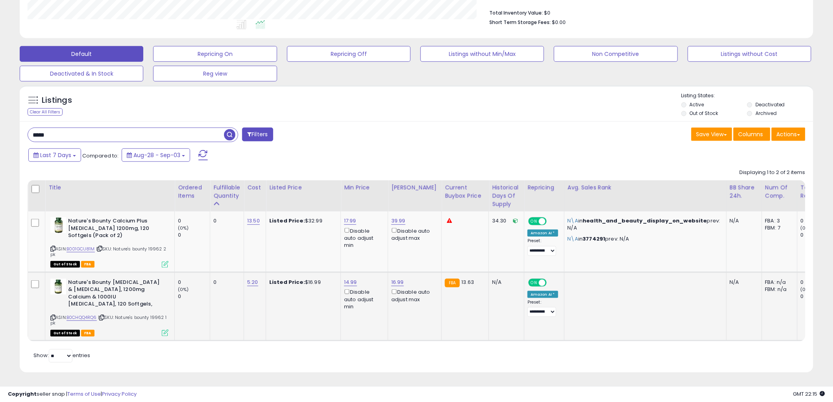
click at [167, 330] on icon at bounding box center [165, 333] width 7 height 7
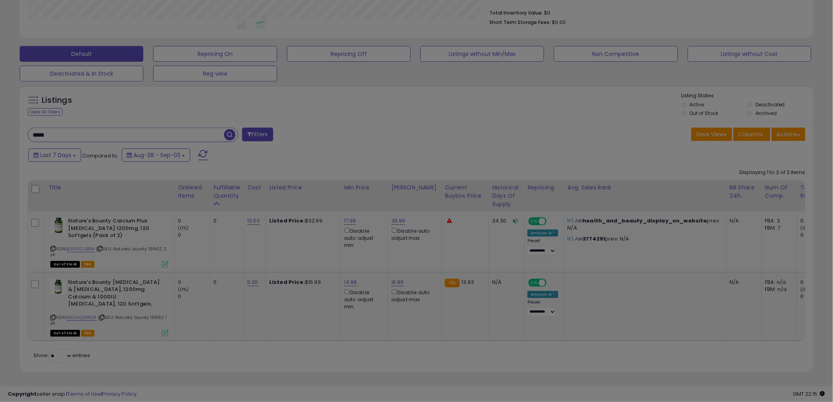
scroll to position [161, 465]
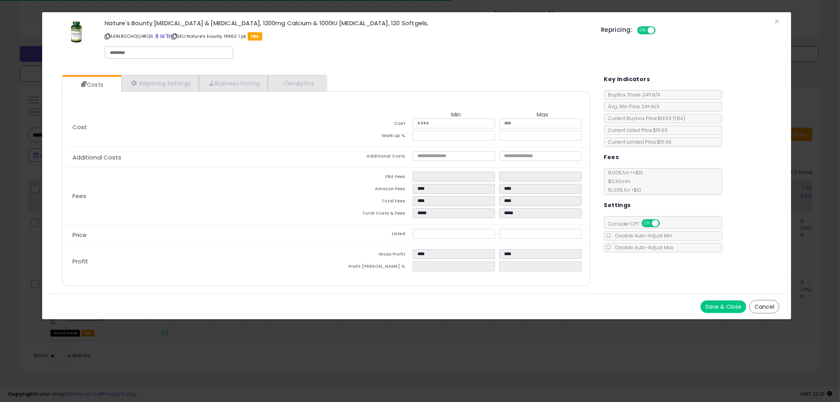
click at [764, 302] on button "Cancel" at bounding box center [765, 306] width 30 height 13
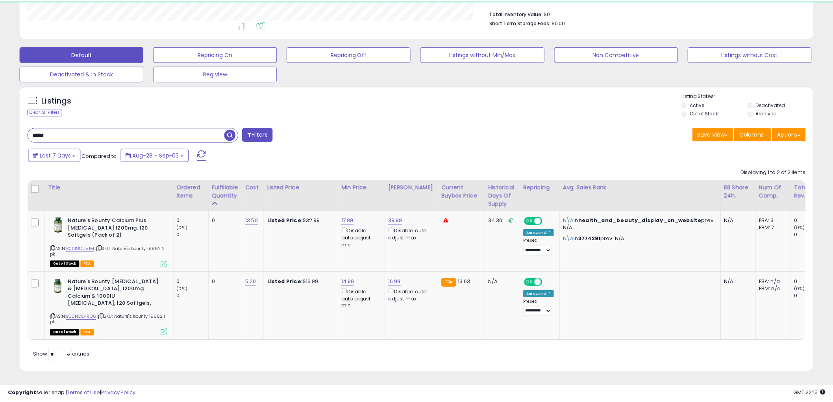
scroll to position [393701, 393401]
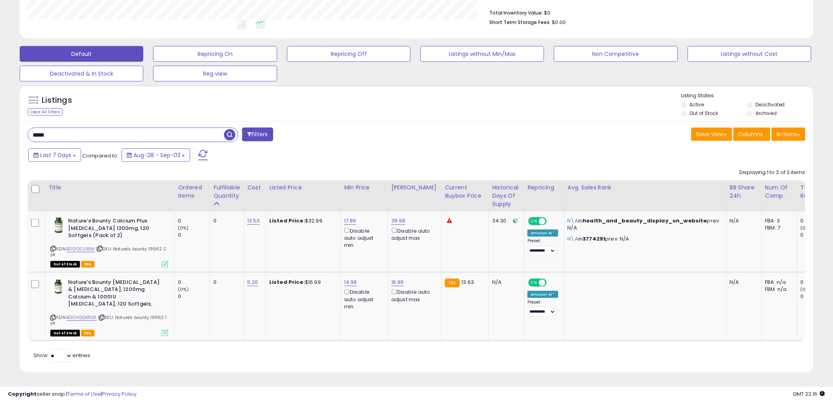
click at [125, 128] on input "*****" at bounding box center [126, 135] width 196 height 14
type input "*****"
click at [226, 129] on span "button" at bounding box center [229, 134] width 11 height 11
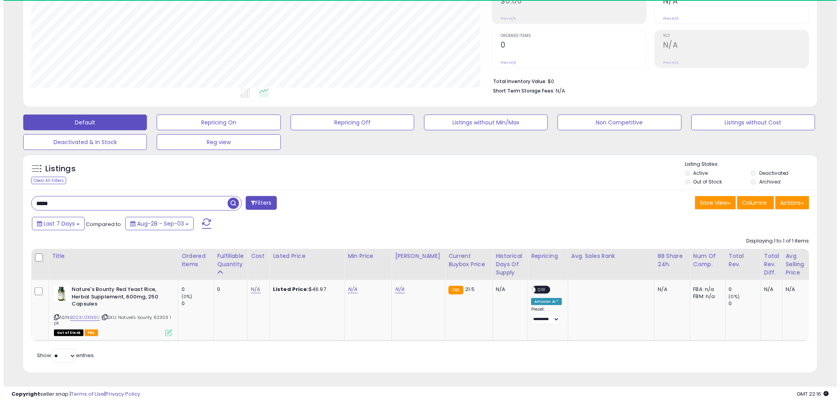
scroll to position [161, 461]
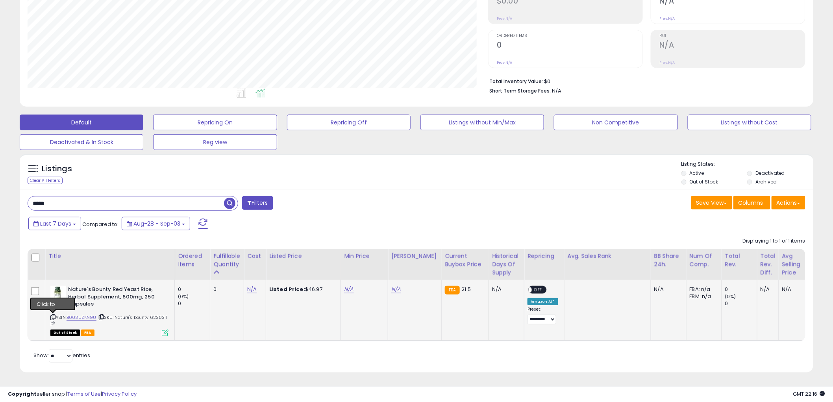
click at [52, 315] on icon at bounding box center [52, 317] width 5 height 4
click at [254, 286] on link "N/A" at bounding box center [251, 290] width 9 height 8
type input "*****"
click at [281, 265] on button "submit" at bounding box center [274, 270] width 13 height 12
click at [349, 286] on link "N/A" at bounding box center [348, 290] width 9 height 8
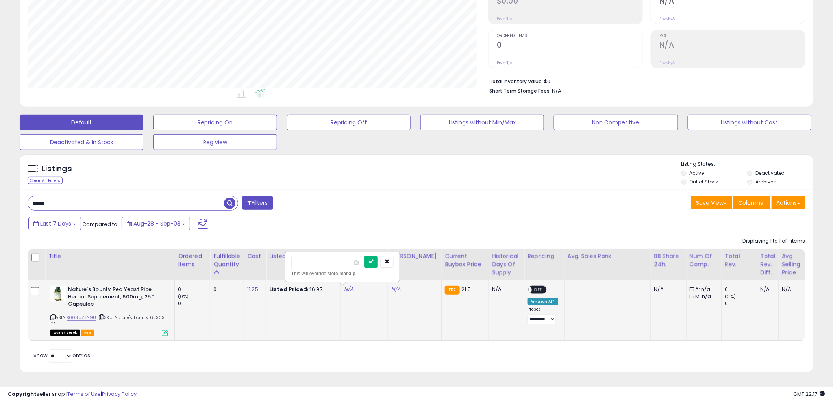
type input "*****"
click at [378, 256] on button "submit" at bounding box center [370, 262] width 13 height 12
click at [399, 286] on link "N/A" at bounding box center [395, 290] width 9 height 8
type input "*****"
click at [421, 259] on icon "submit" at bounding box center [418, 261] width 5 height 5
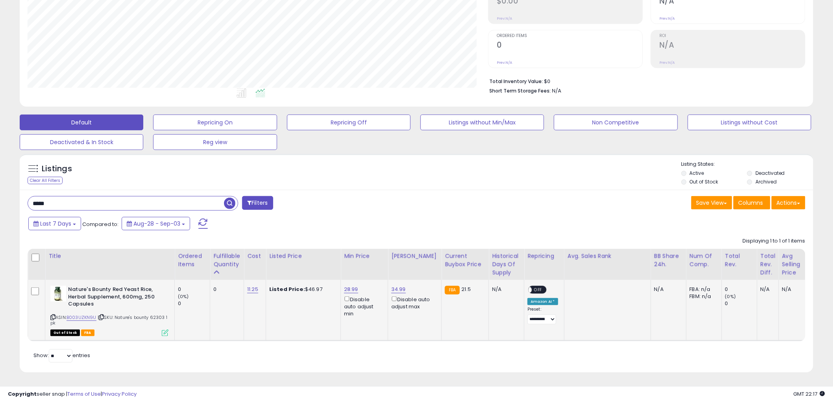
click at [533, 287] on span "OFF" at bounding box center [539, 290] width 13 height 7
click at [164, 330] on icon at bounding box center [165, 333] width 7 height 7
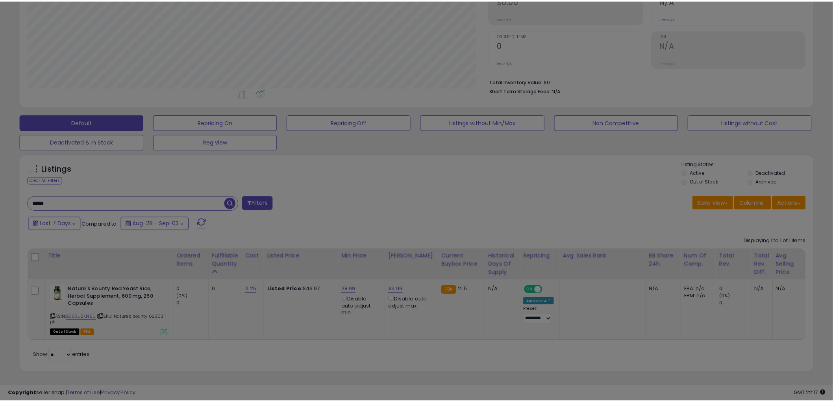
scroll to position [161, 465]
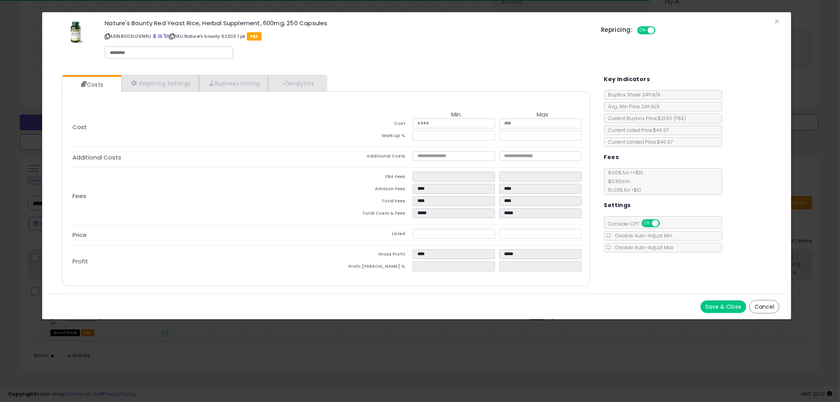
click at [764, 306] on button "Cancel" at bounding box center [765, 306] width 30 height 13
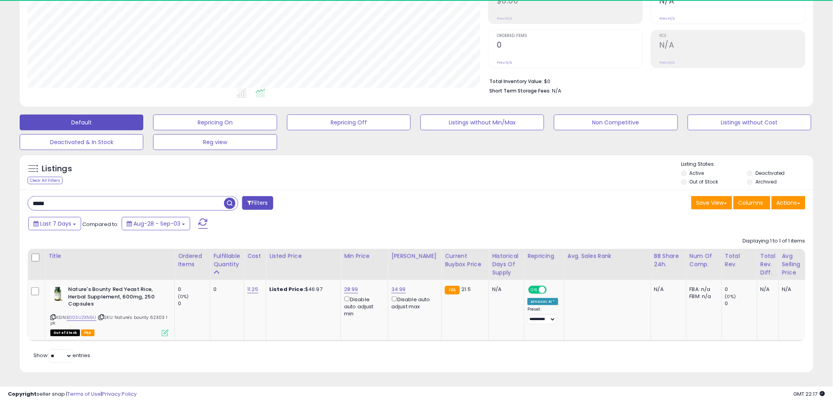
scroll to position [393701, 393401]
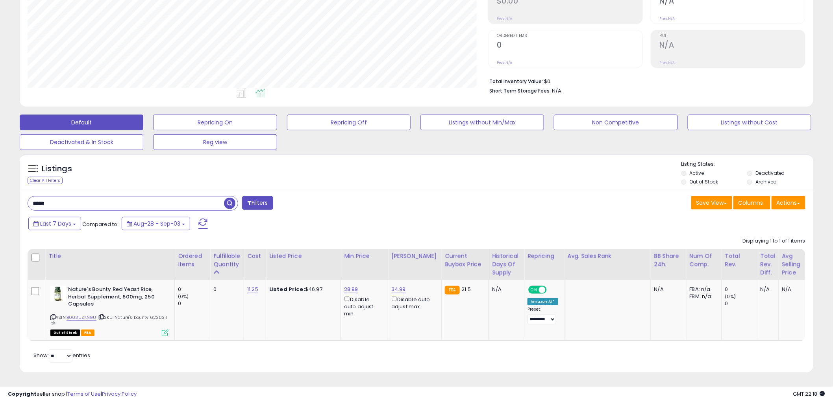
click at [91, 197] on input "*****" at bounding box center [126, 204] width 196 height 14
click at [230, 198] on span "button" at bounding box center [229, 203] width 11 height 11
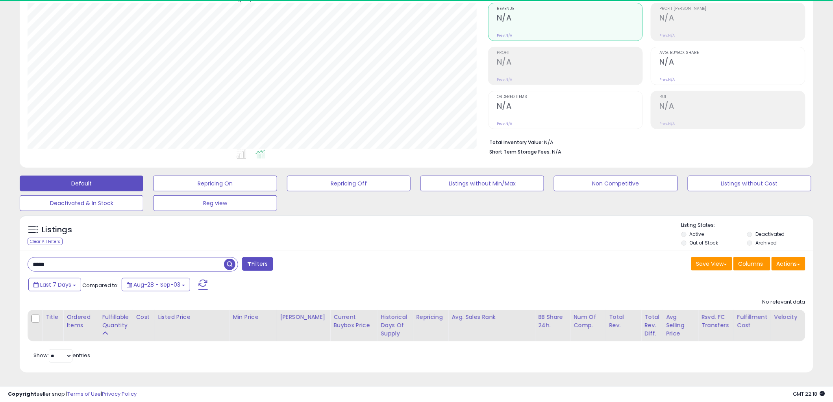
click at [85, 258] on input "*****" at bounding box center [126, 265] width 196 height 14
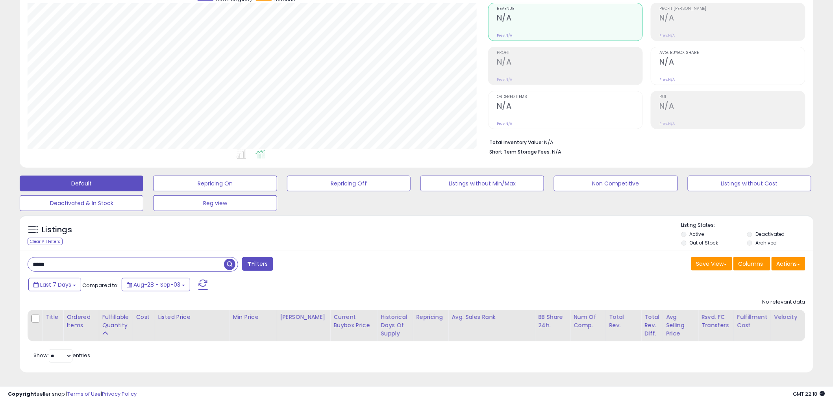
click at [85, 258] on input "*****" at bounding box center [126, 265] width 196 height 14
type input "*****"
click at [227, 261] on span "button" at bounding box center [229, 264] width 11 height 11
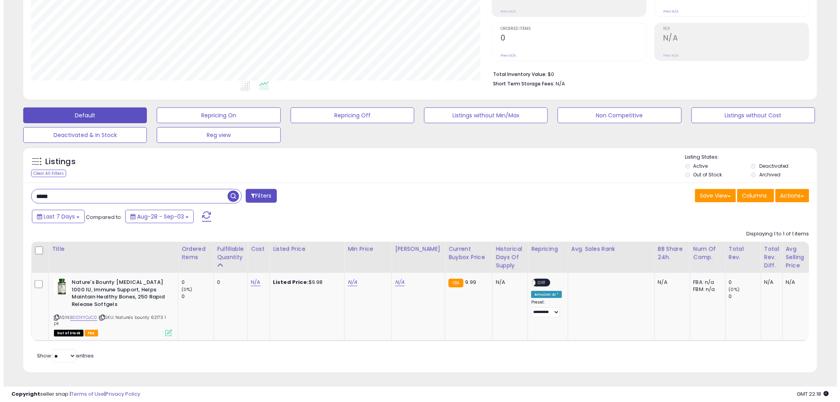
scroll to position [147, 0]
click at [52, 315] on icon at bounding box center [52, 317] width 5 height 4
click at [250, 278] on link "N/A" at bounding box center [251, 282] width 9 height 8
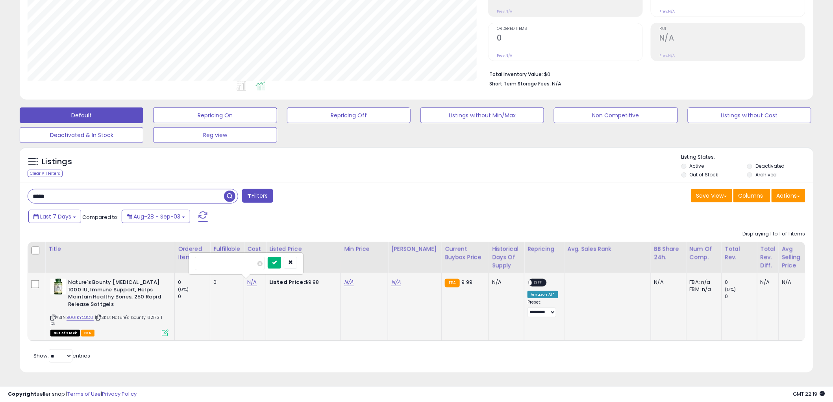
type input "****"
click at [277, 260] on icon "submit" at bounding box center [274, 262] width 5 height 5
click at [353, 279] on div "N/A" at bounding box center [363, 282] width 38 height 7
click at [350, 278] on link "N/A" at bounding box center [348, 282] width 9 height 8
click at [327, 249] on input "number" at bounding box center [326, 255] width 70 height 13
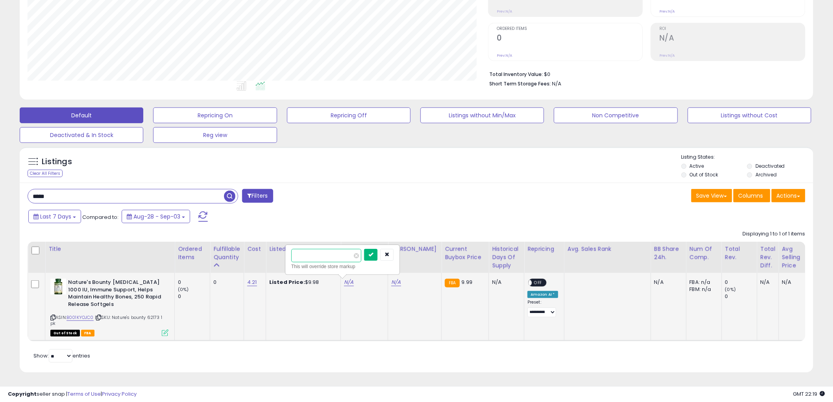
type input "****"
click at [373, 252] on icon "submit" at bounding box center [371, 254] width 5 height 5
click at [399, 278] on link "N/A" at bounding box center [395, 282] width 9 height 8
type input "****"
click at [425, 251] on button "submit" at bounding box center [418, 255] width 13 height 12
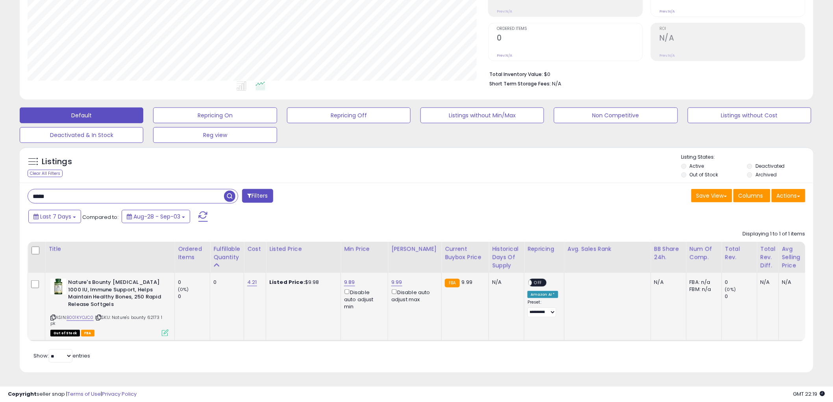
click at [529, 278] on div "ON OFF" at bounding box center [538, 282] width 19 height 8
click at [534, 280] on div "ON OFF" at bounding box center [525, 283] width 19 height 7
click at [533, 280] on span "OFF" at bounding box center [539, 283] width 13 height 7
click at [163, 330] on icon at bounding box center [165, 333] width 7 height 7
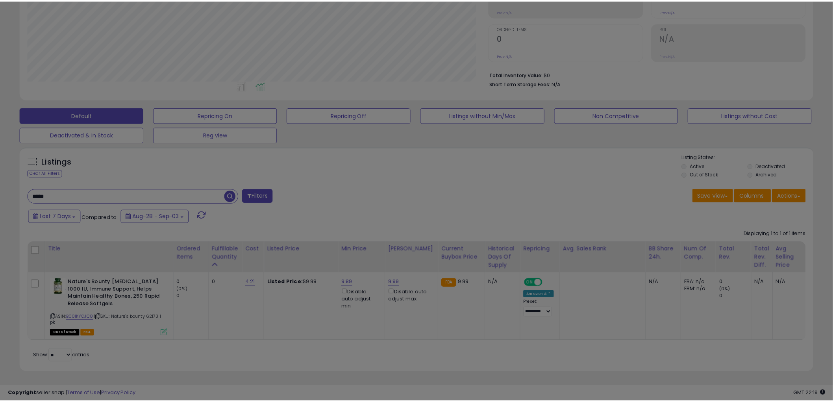
scroll to position [161, 465]
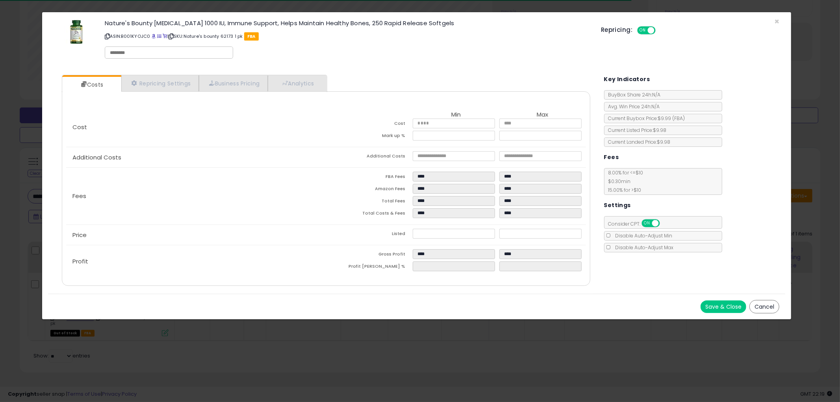
click at [768, 301] on button "Cancel" at bounding box center [765, 306] width 30 height 13
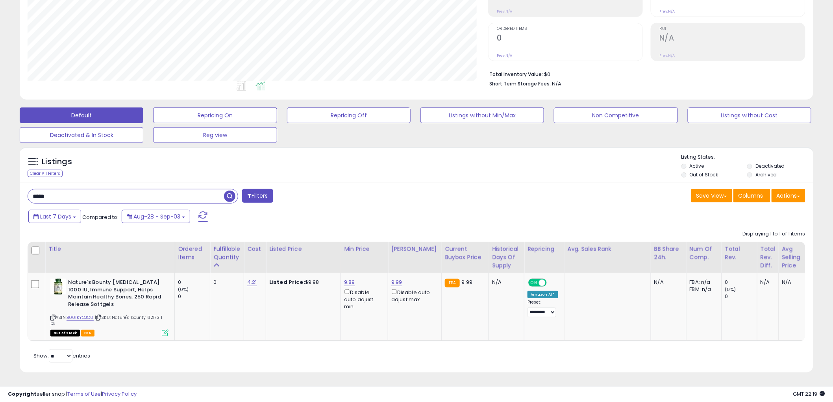
scroll to position [393701, 393401]
click at [143, 189] on input "*****" at bounding box center [126, 196] width 196 height 14
type input "****"
click at [229, 191] on span "button" at bounding box center [229, 196] width 11 height 11
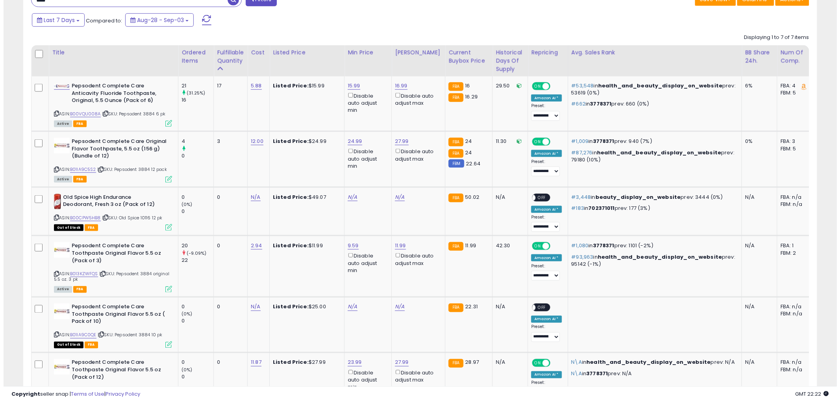
scroll to position [342, 0]
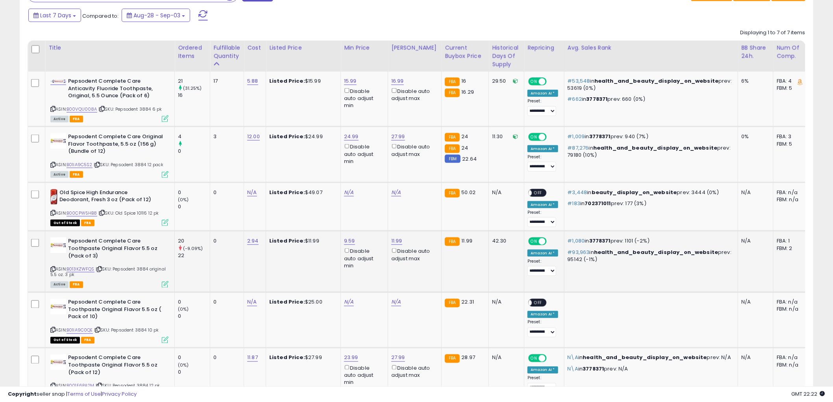
click at [164, 282] on icon at bounding box center [165, 284] width 7 height 7
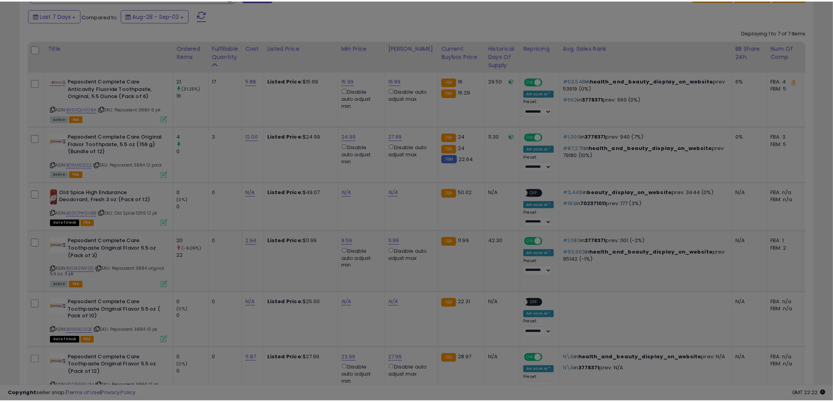
scroll to position [161, 465]
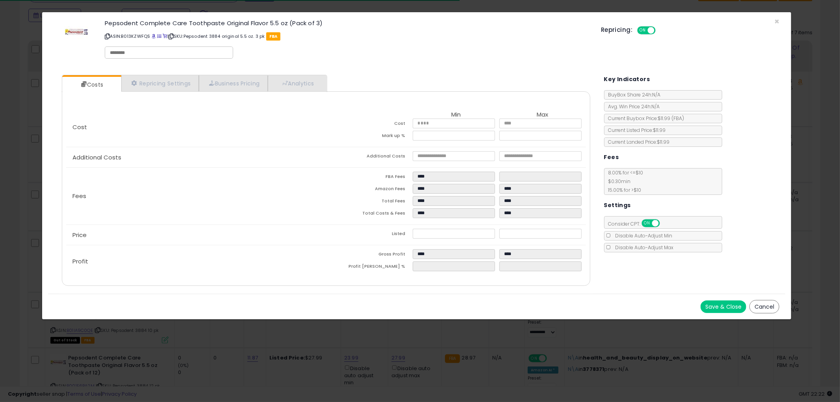
click at [763, 306] on button "Cancel" at bounding box center [765, 306] width 30 height 13
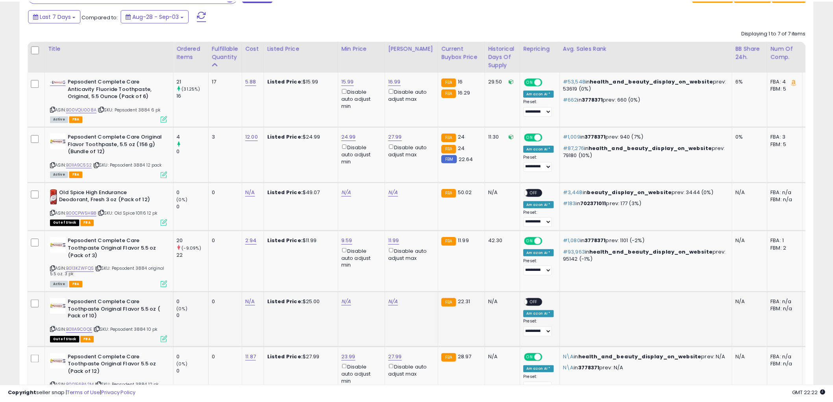
scroll to position [393701, 393401]
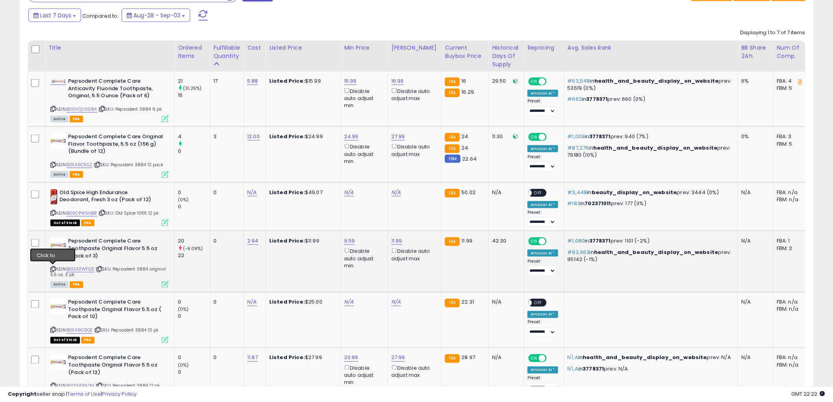
click at [53, 268] on icon at bounding box center [52, 269] width 5 height 4
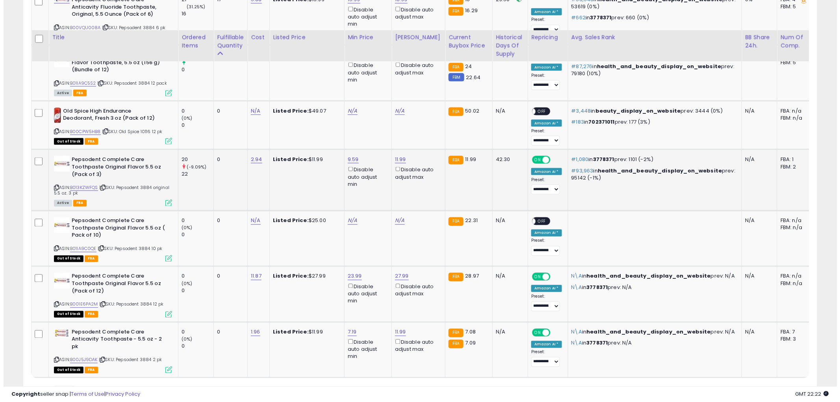
scroll to position [466, 0]
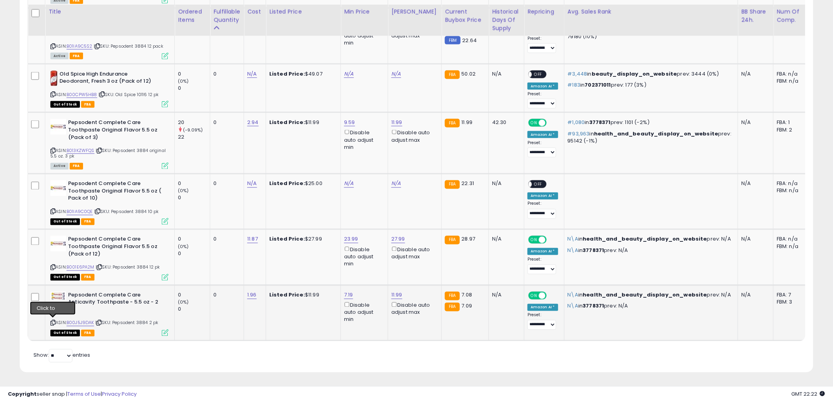
click at [52, 321] on icon at bounding box center [52, 323] width 5 height 4
click at [164, 330] on icon at bounding box center [165, 333] width 7 height 7
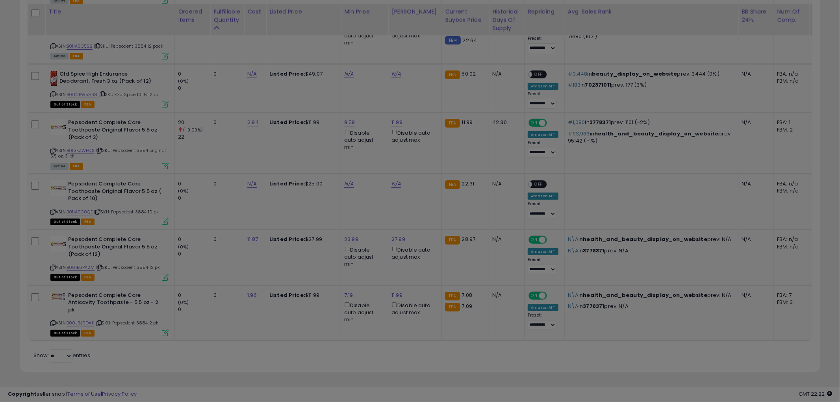
scroll to position [161, 465]
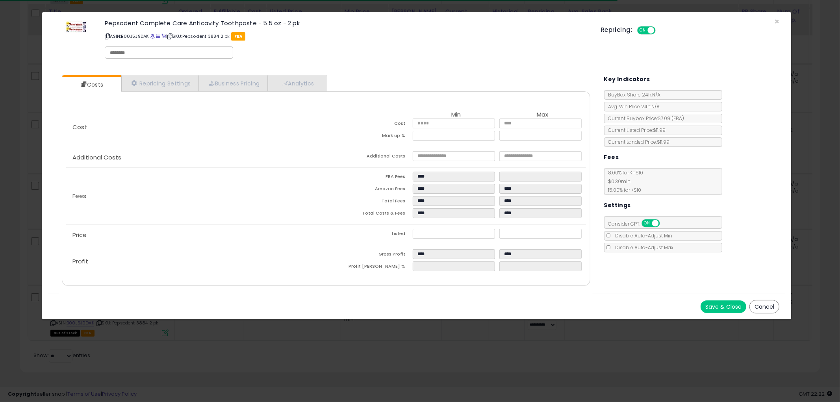
click at [757, 307] on button "Cancel" at bounding box center [765, 306] width 30 height 13
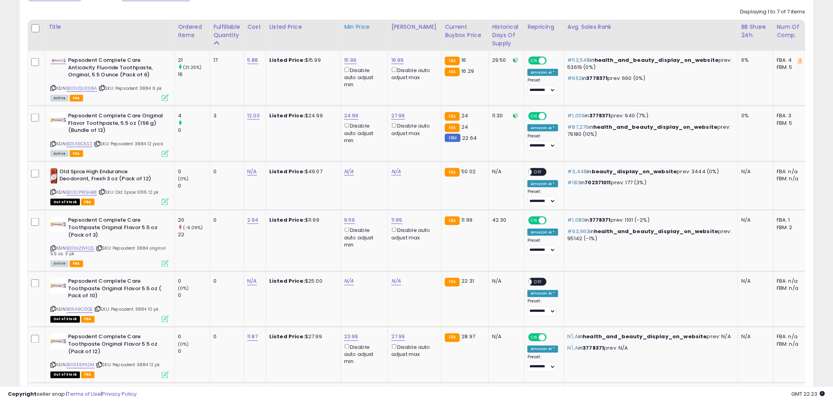
scroll to position [378, 0]
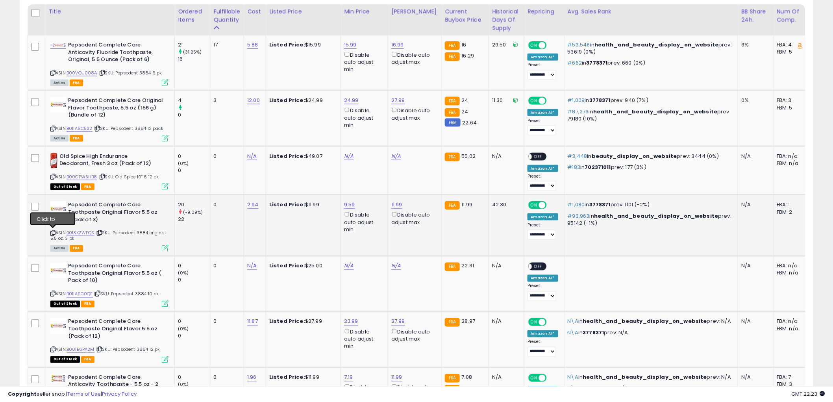
click at [54, 232] on icon at bounding box center [52, 233] width 5 height 4
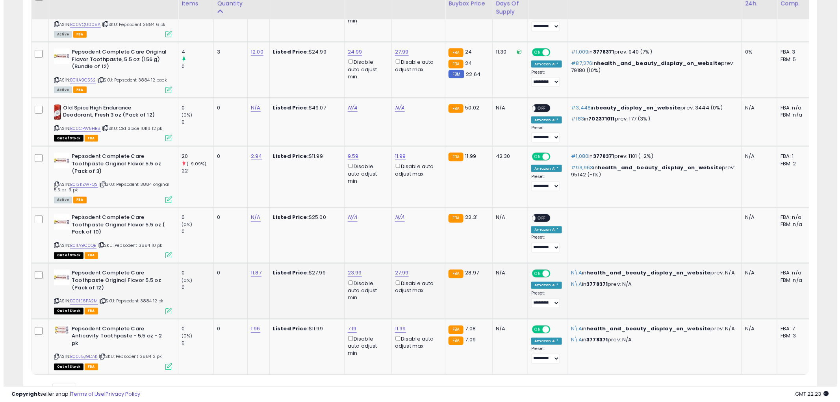
scroll to position [466, 0]
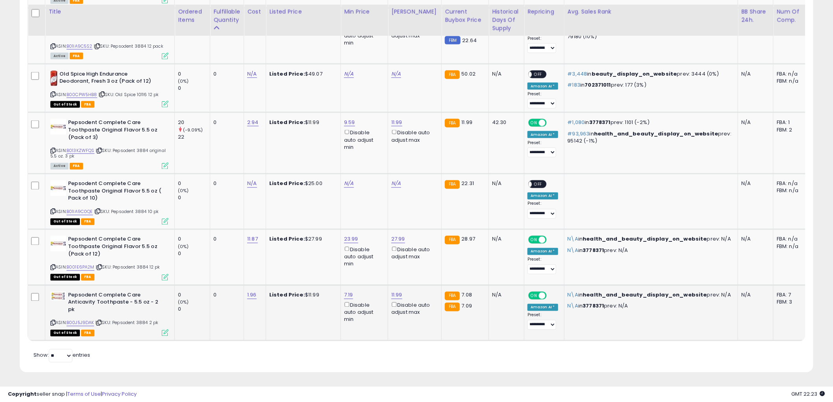
click at [162, 330] on icon at bounding box center [165, 333] width 7 height 7
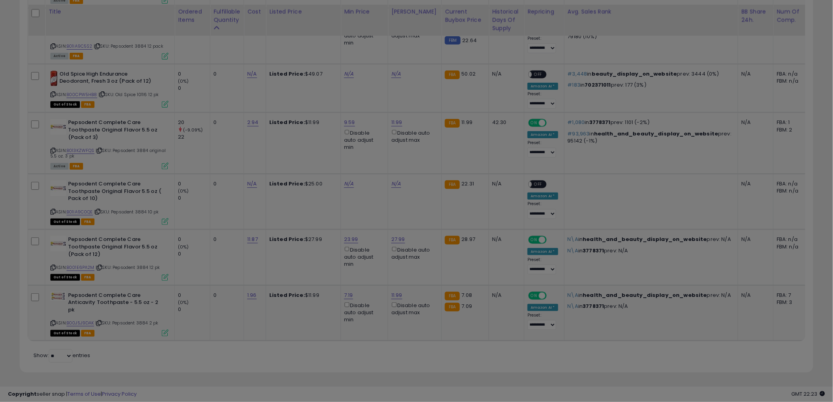
scroll to position [161, 465]
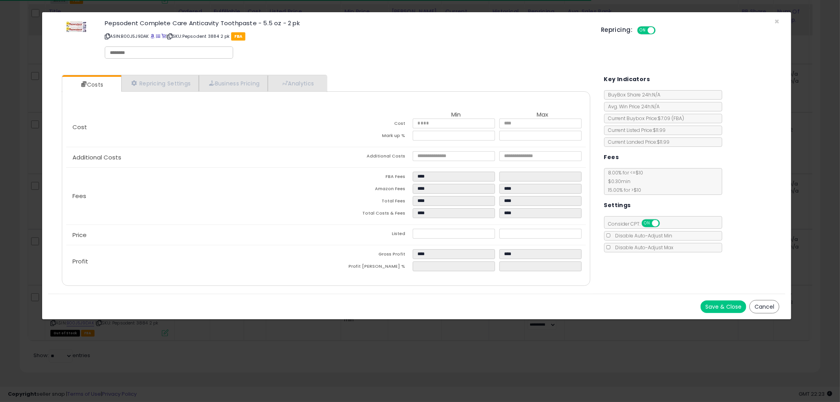
click at [767, 306] on button "Cancel" at bounding box center [765, 306] width 30 height 13
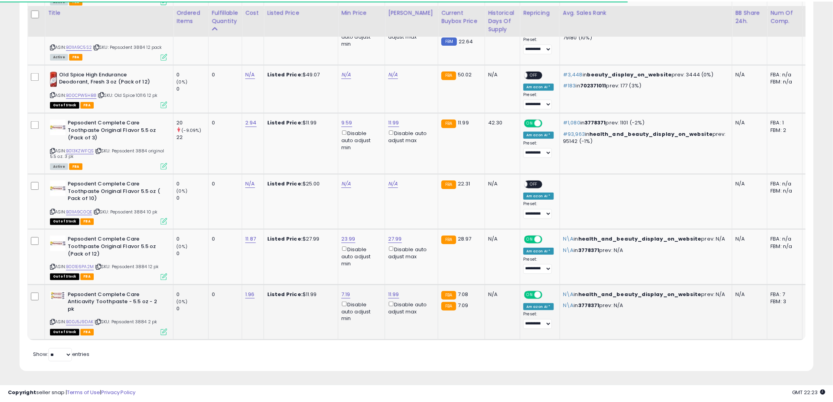
scroll to position [393701, 393401]
